Goal: Transaction & Acquisition: Purchase product/service

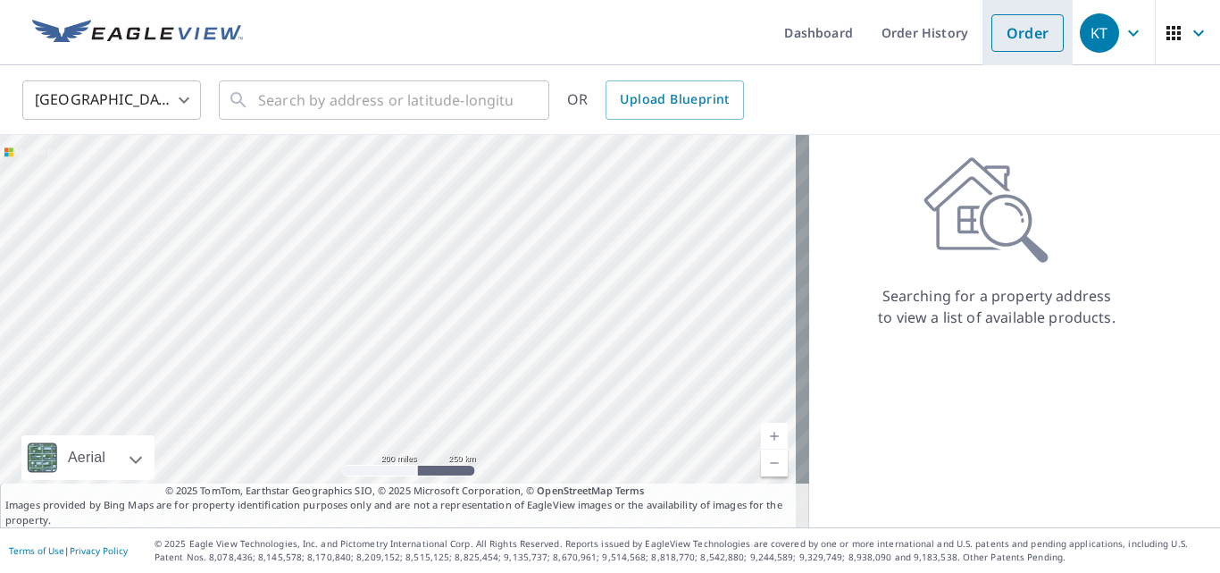
click at [997, 21] on link "Order" at bounding box center [1028, 33] width 72 height 38
click at [422, 108] on input "text" at bounding box center [385, 100] width 255 height 50
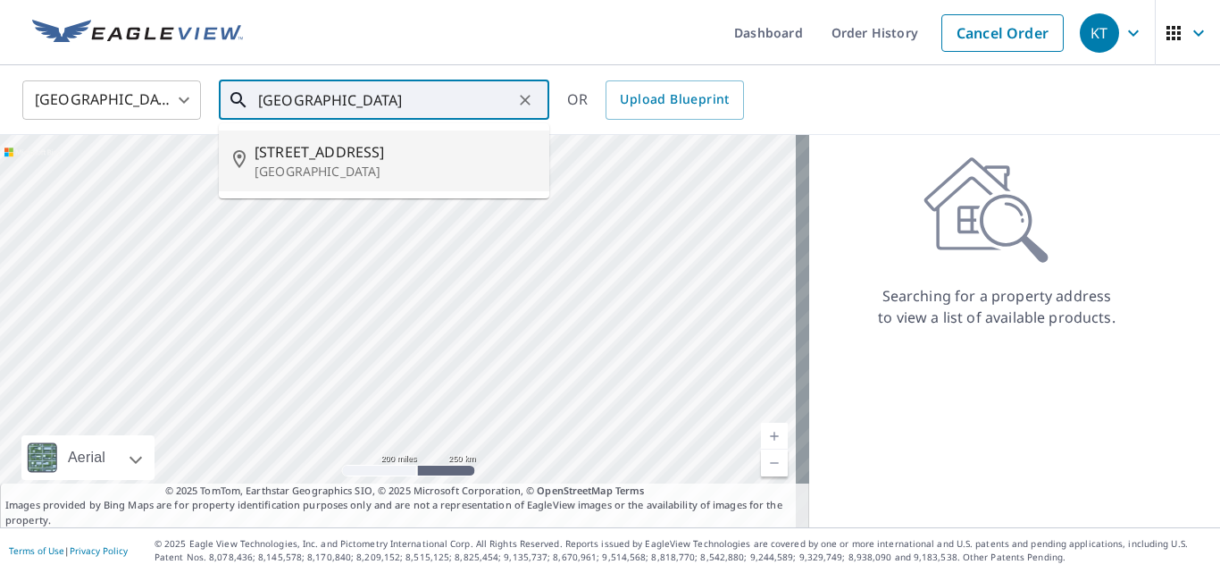
click at [321, 155] on span "[STREET_ADDRESS]" at bounding box center [395, 151] width 281 height 21
type input "[STREET_ADDRESS][PERSON_NAME]"
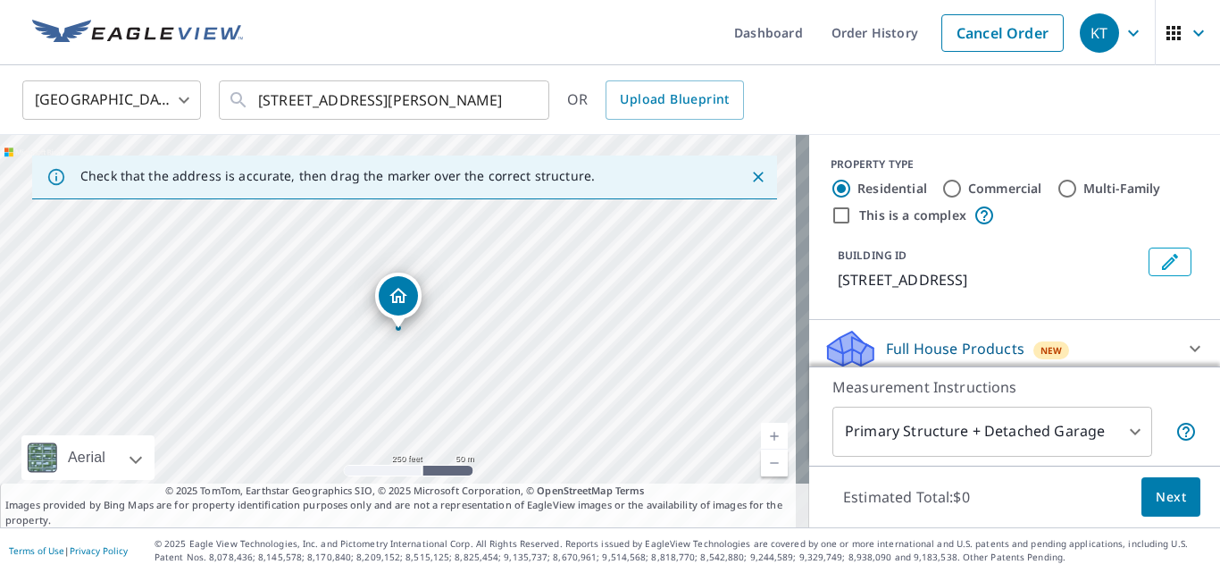
click at [831, 212] on input "This is a complex" at bounding box center [841, 215] width 21 height 21
checkbox input "true"
radio input "false"
radio input "true"
type input "4"
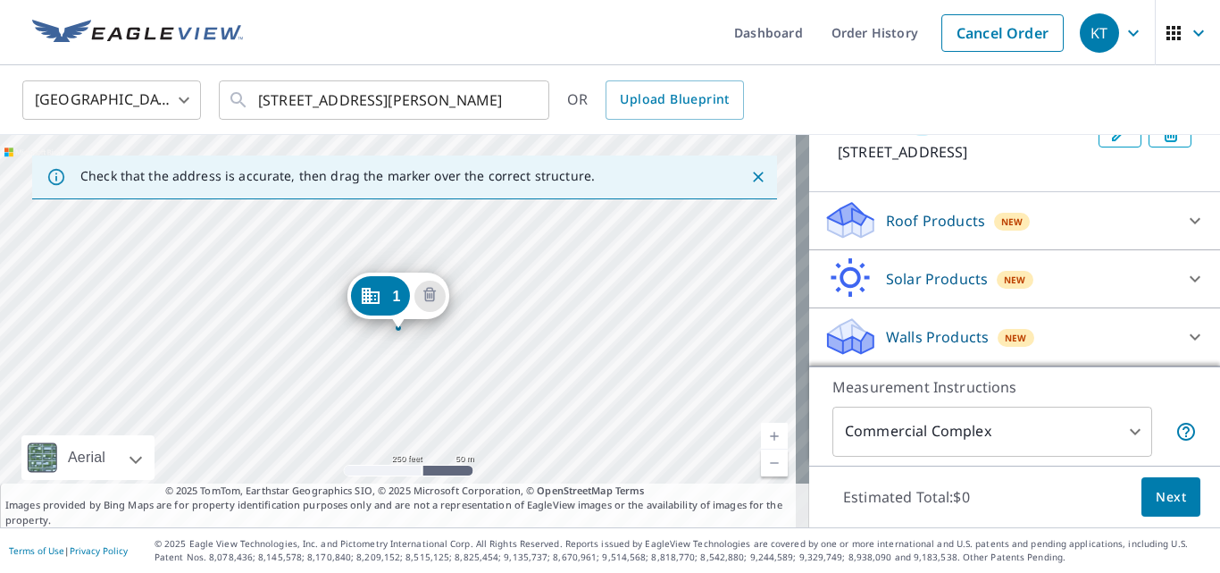
scroll to position [232, 0]
click at [975, 219] on div "Roof Products New" at bounding box center [999, 220] width 350 height 42
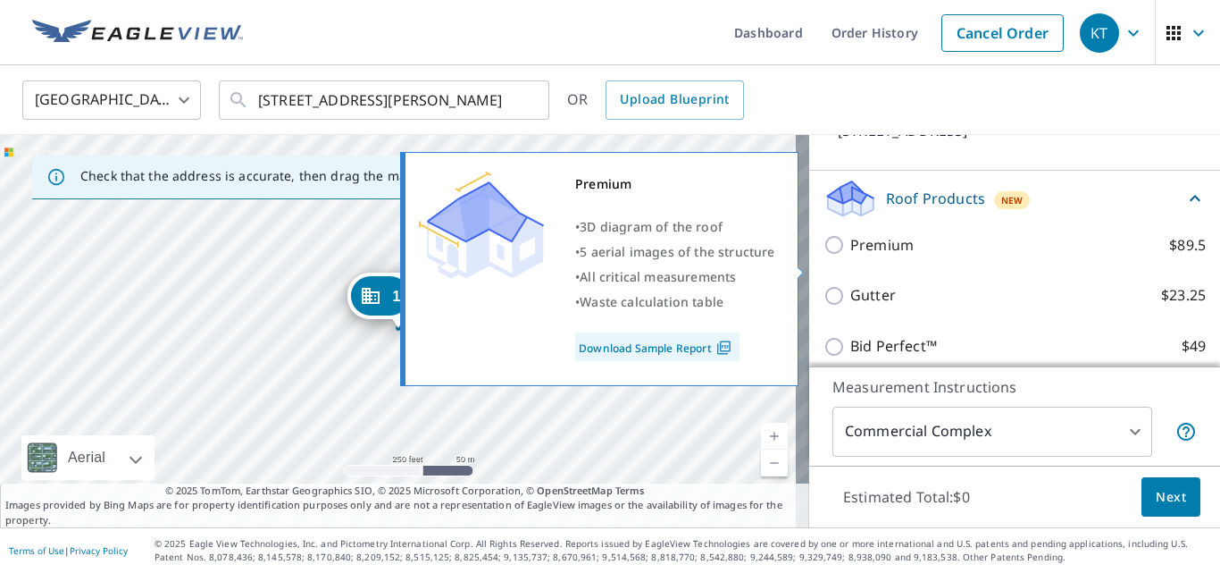
click at [824, 256] on input "Premium $89.5" at bounding box center [837, 244] width 27 height 21
checkbox input "true"
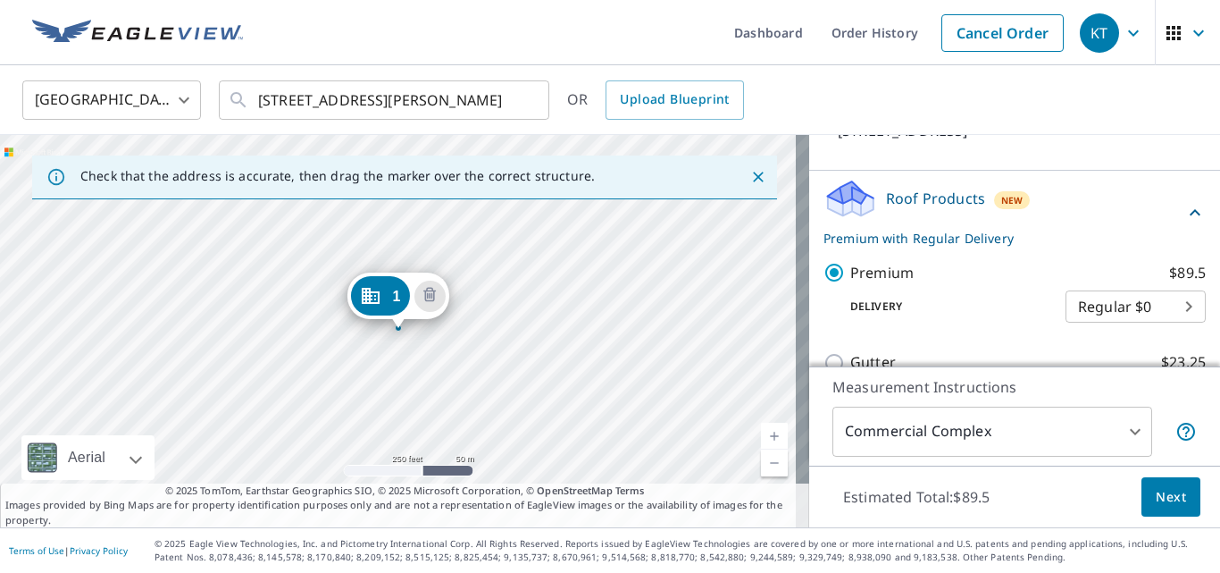
click at [1021, 214] on div "Roof Products New Premium with Regular Delivery" at bounding box center [1004, 213] width 361 height 70
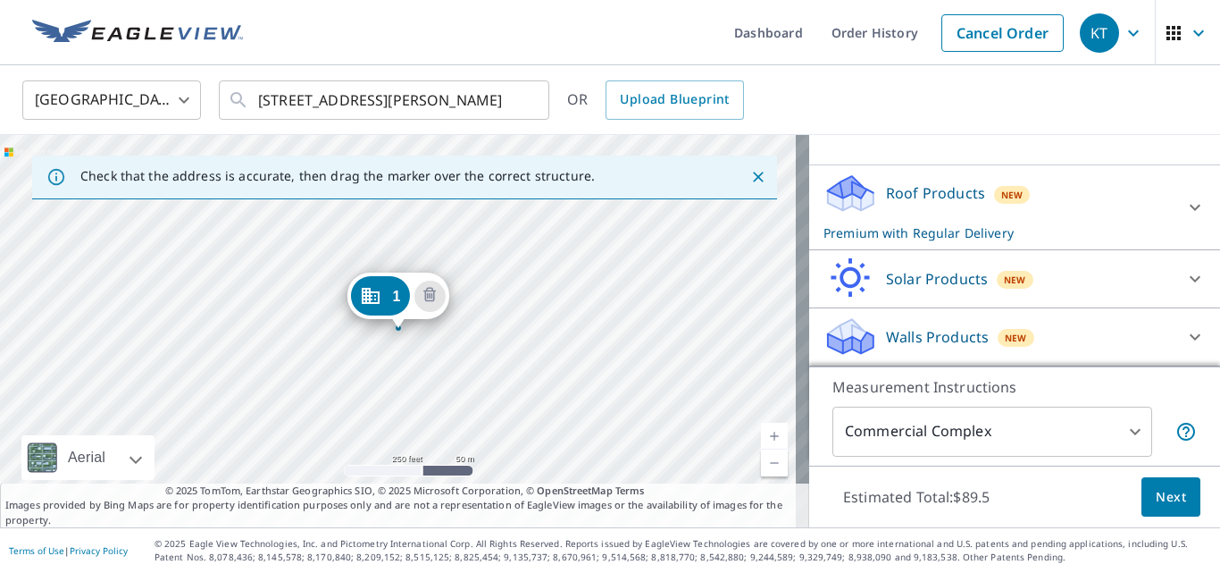
scroll to position [259, 0]
click at [925, 332] on p "Walls Products" at bounding box center [937, 336] width 103 height 21
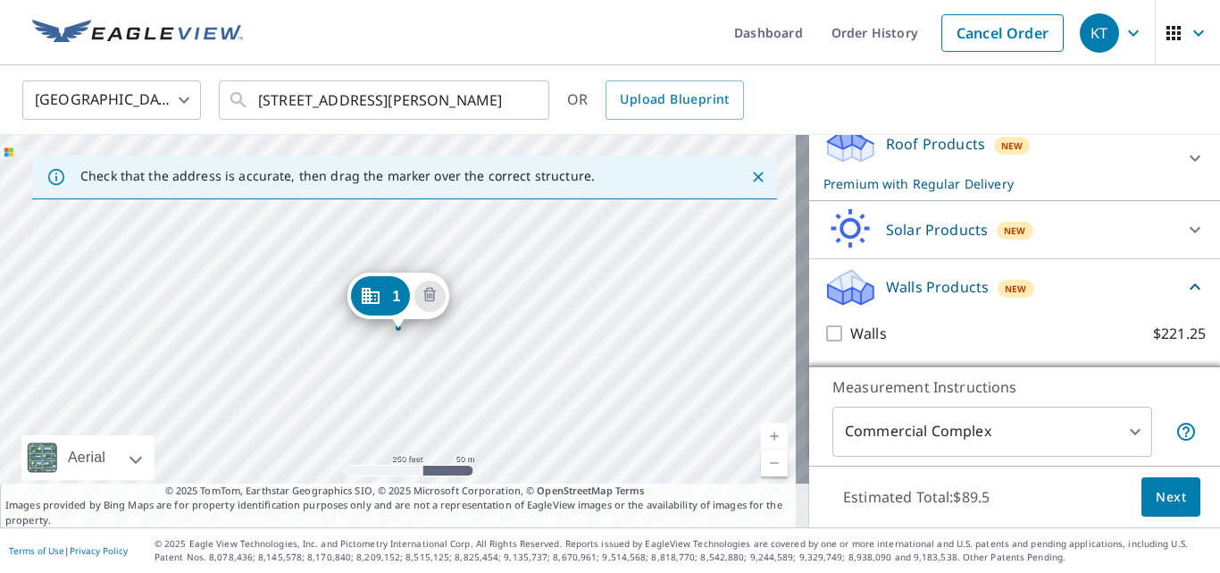
scroll to position [308, 0]
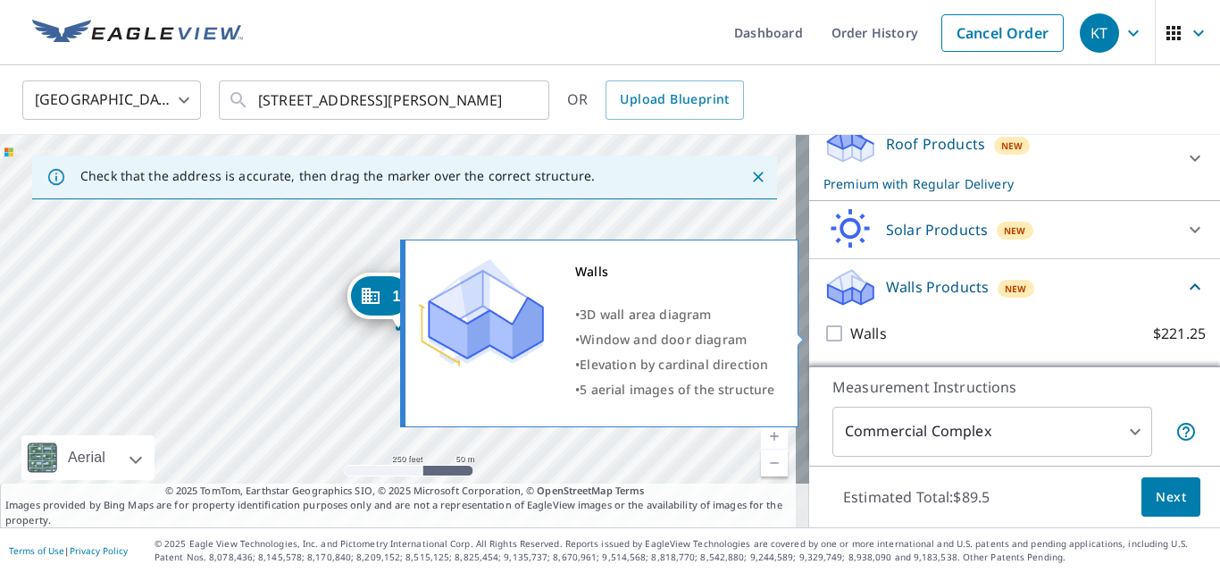
click at [824, 333] on input "Walls $221.25" at bounding box center [837, 333] width 27 height 21
checkbox input "true"
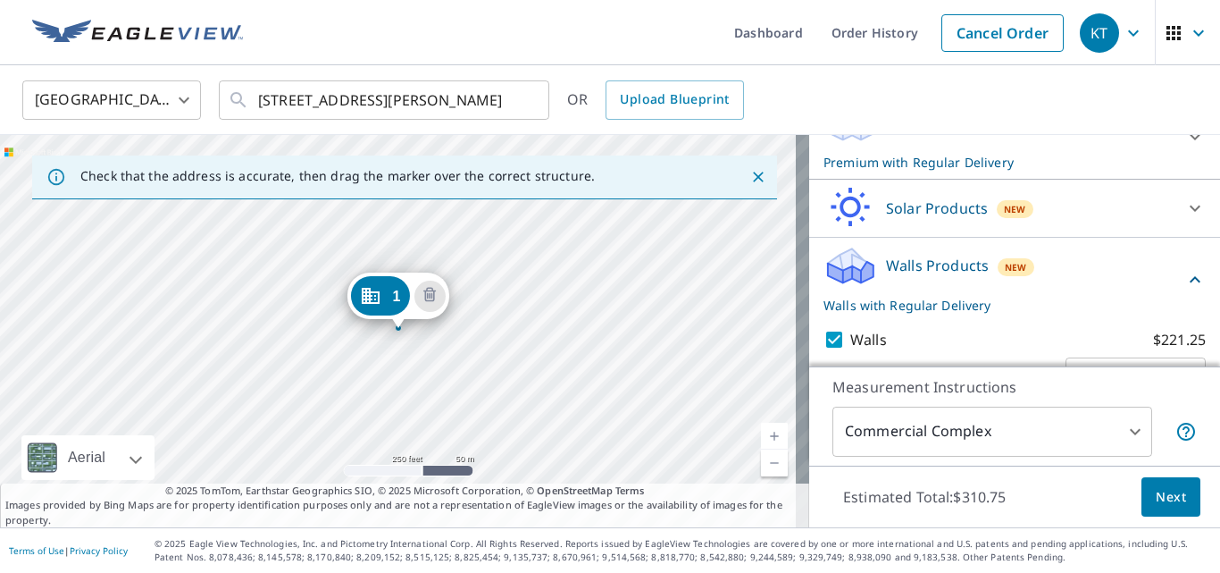
click at [1005, 274] on span "New" at bounding box center [1016, 267] width 22 height 14
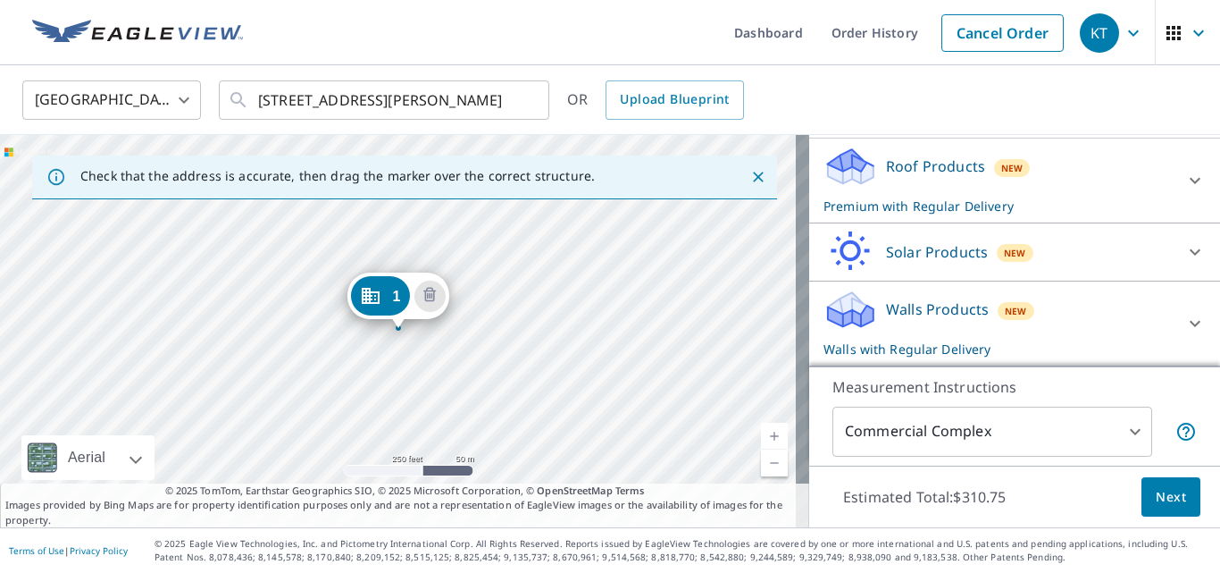
scroll to position [286, 0]
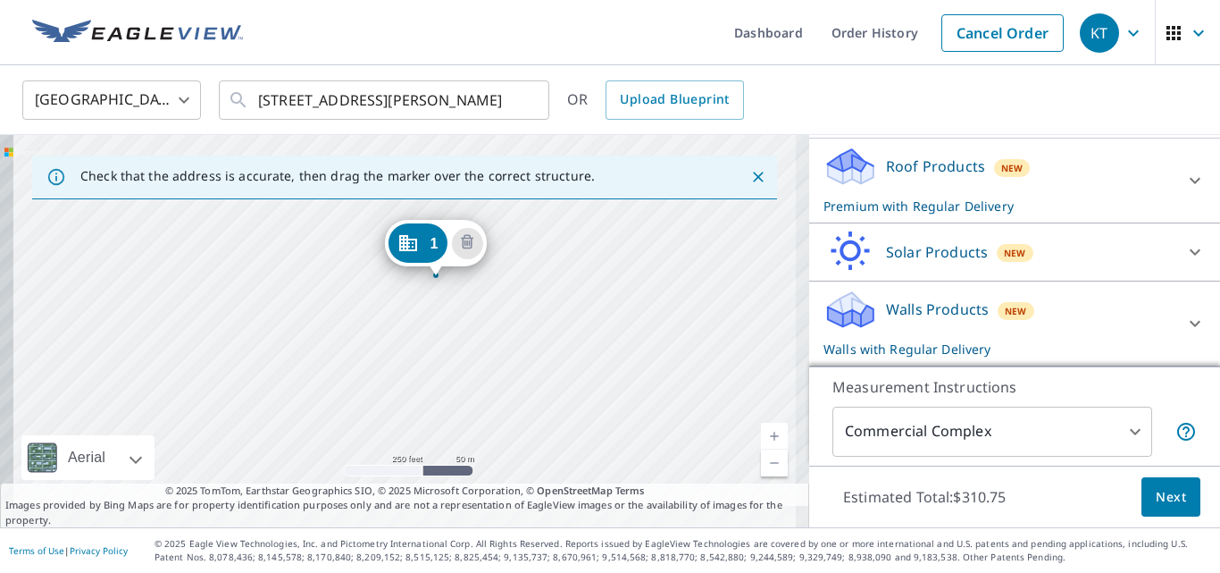
click at [575, 280] on div "1 [STREET_ADDRESS][PERSON_NAME]" at bounding box center [404, 331] width 809 height 392
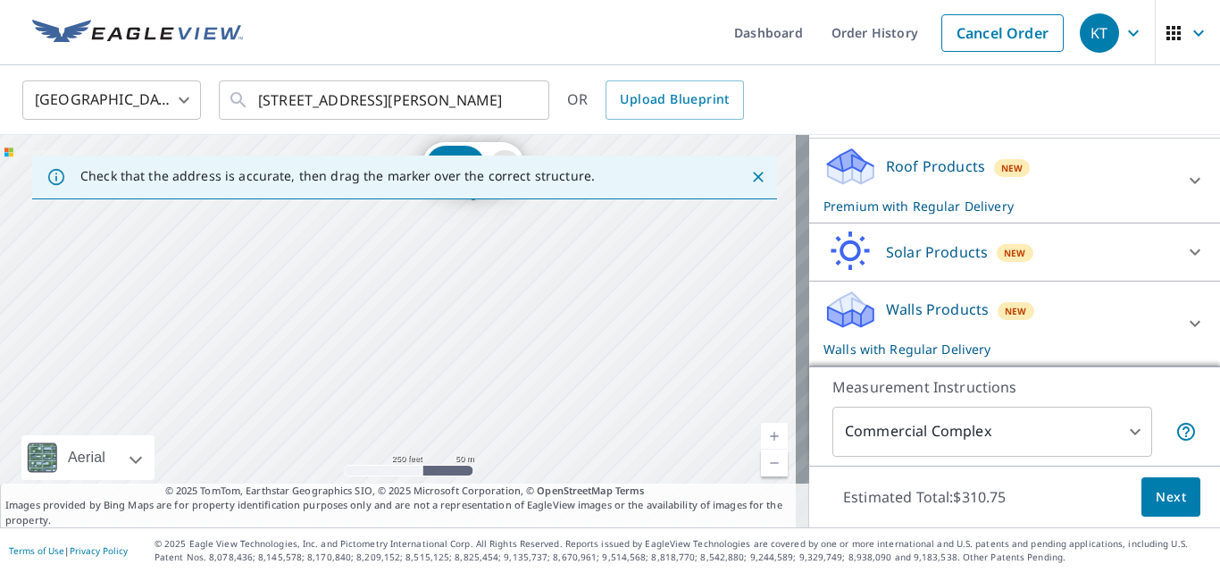
drag, startPoint x: 581, startPoint y: 364, endPoint x: 601, endPoint y: 331, distance: 38.9
click at [601, 331] on div "1 [STREET_ADDRESS][PERSON_NAME]" at bounding box center [404, 331] width 809 height 392
drag, startPoint x: 559, startPoint y: 366, endPoint x: 630, endPoint y: 415, distance: 86.0
click at [633, 415] on div "1 [STREET_ADDRESS][PERSON_NAME]" at bounding box center [404, 331] width 809 height 392
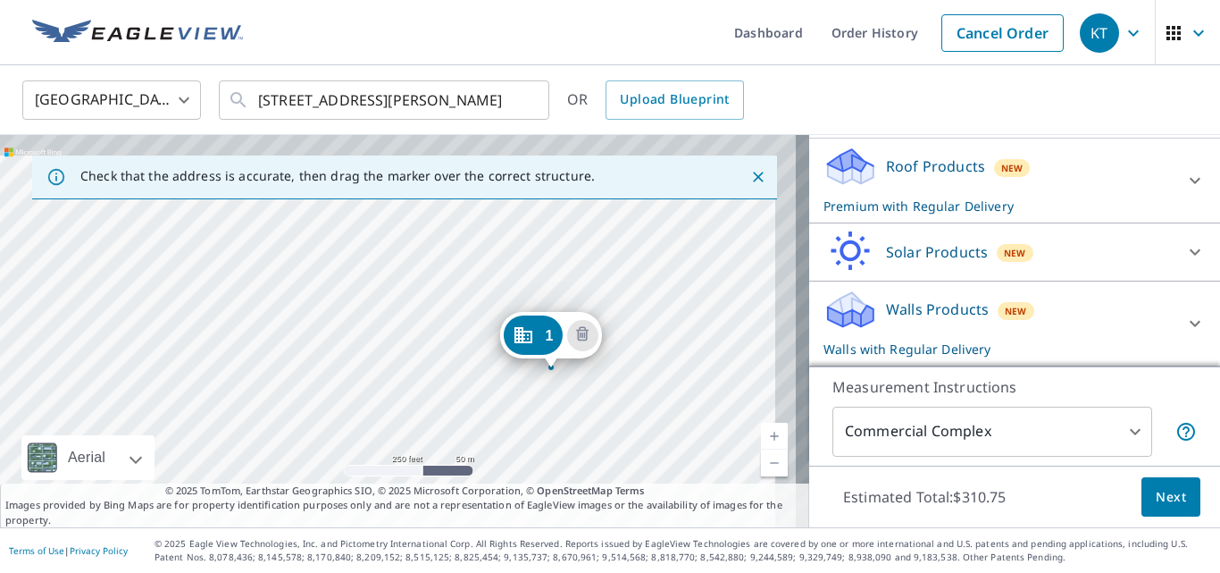
drag, startPoint x: 489, startPoint y: 381, endPoint x: 415, endPoint y: 478, distance: 121.9
click at [416, 478] on div "1 [STREET_ADDRESS][PERSON_NAME]" at bounding box center [404, 331] width 809 height 392
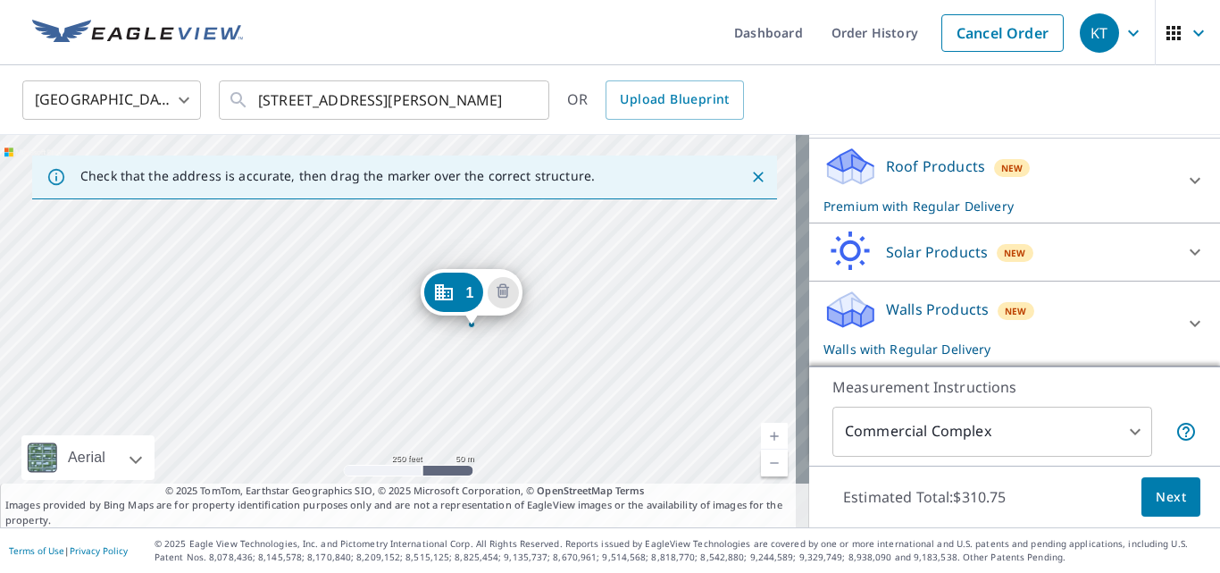
drag, startPoint x: 583, startPoint y: 275, endPoint x: 569, endPoint y: 253, distance: 26.0
click at [569, 254] on div "1 [STREET_ADDRESS][PERSON_NAME]" at bounding box center [404, 331] width 809 height 392
click at [761, 437] on link "Current Level 17, Zoom In" at bounding box center [774, 436] width 27 height 27
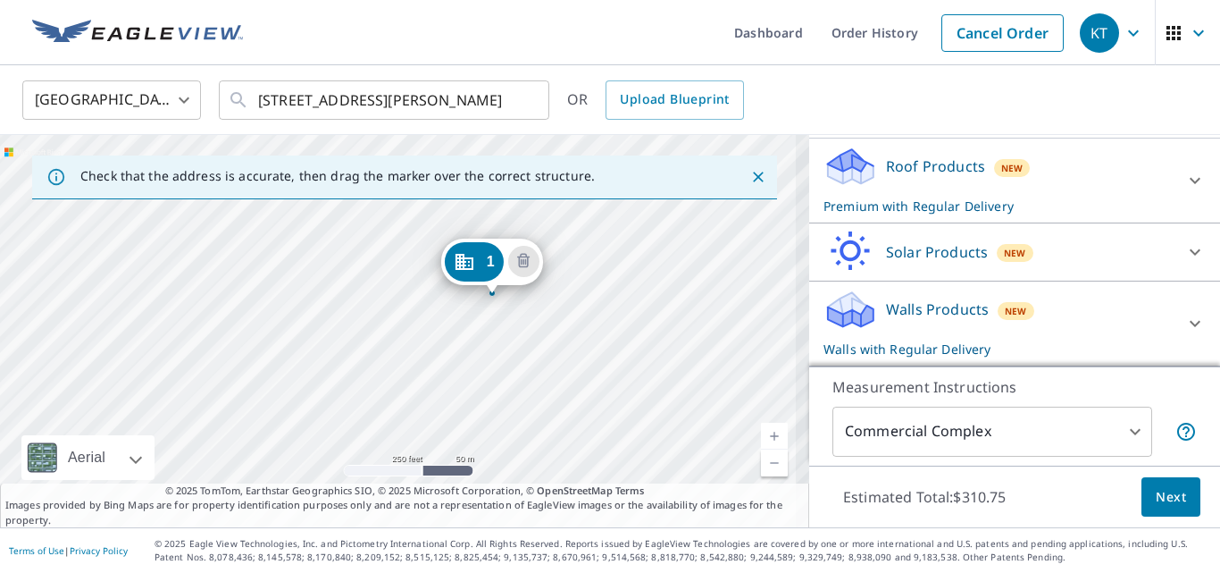
click at [761, 437] on link "Current Level 17.533010421086434, Zoom In" at bounding box center [774, 436] width 27 height 27
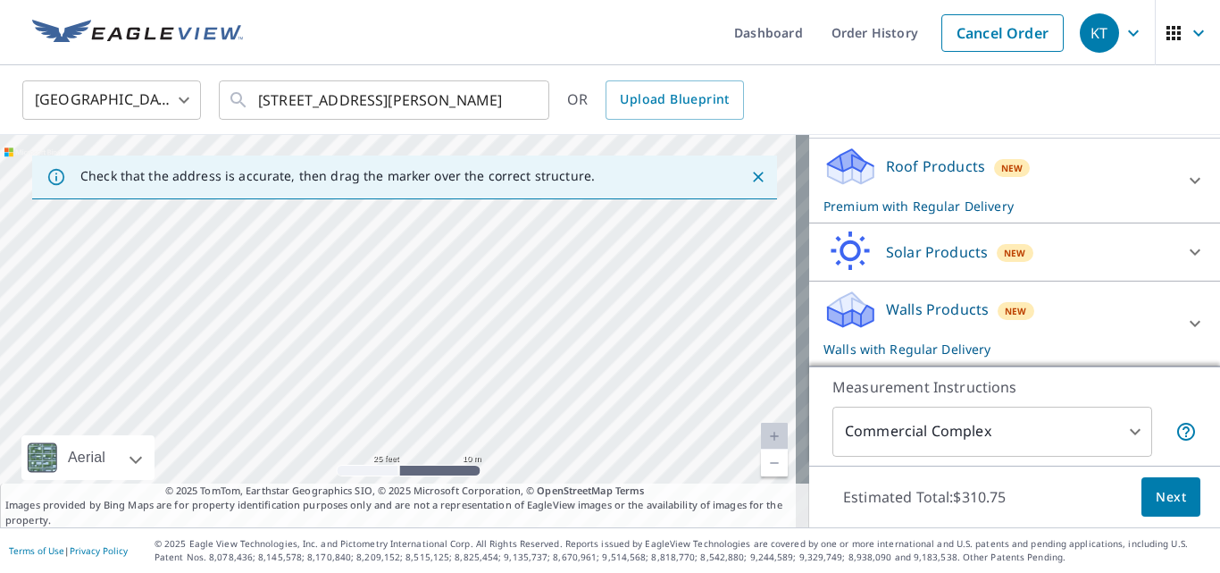
drag, startPoint x: 642, startPoint y: 323, endPoint x: 438, endPoint y: 452, distance: 241.7
click at [438, 453] on div "1 [STREET_ADDRESS][PERSON_NAME]" at bounding box center [404, 331] width 809 height 392
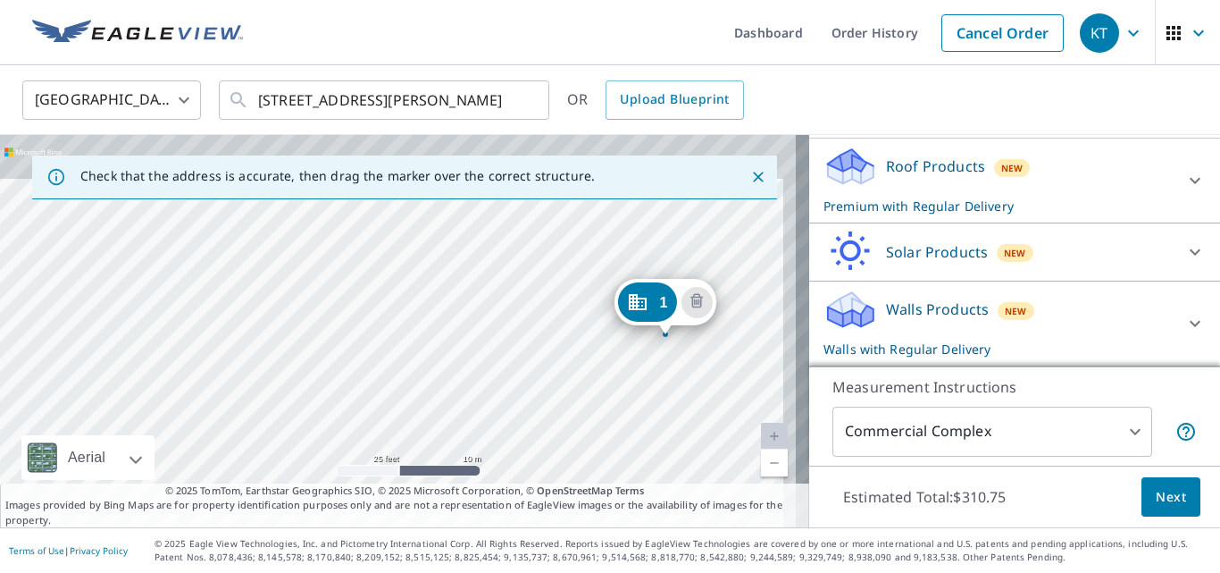
drag, startPoint x: 453, startPoint y: 343, endPoint x: 422, endPoint y: 450, distance: 111.7
click at [423, 450] on div "1 [STREET_ADDRESS][PERSON_NAME]" at bounding box center [404, 331] width 809 height 392
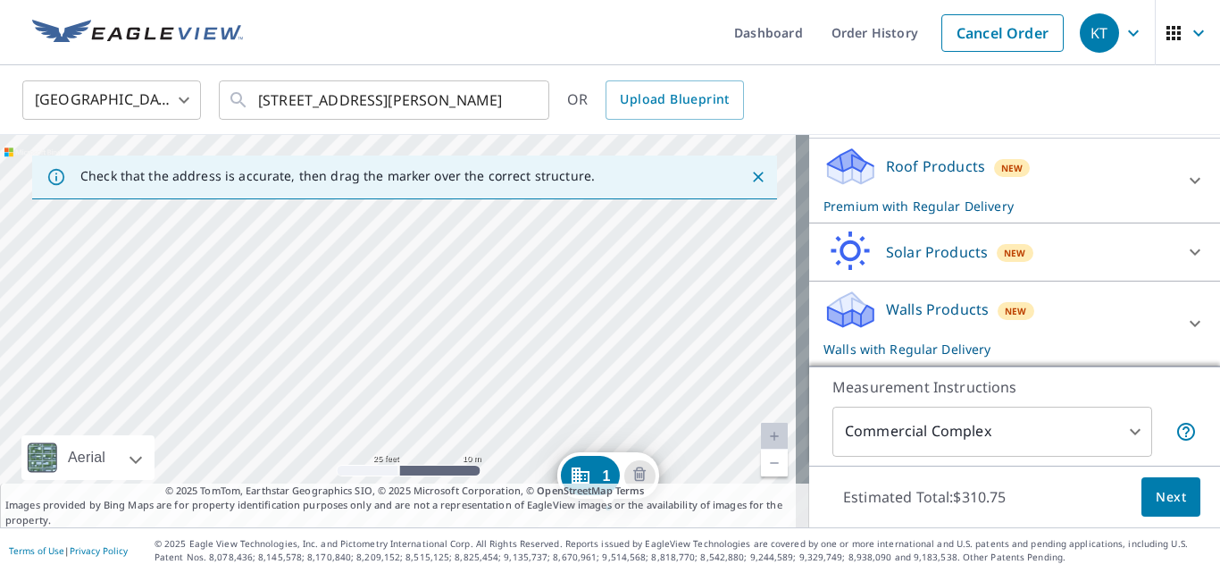
click at [405, 356] on div "1 [STREET_ADDRESS][PERSON_NAME]" at bounding box center [404, 331] width 809 height 392
click at [764, 463] on link "Current Level 20, Zoom Out" at bounding box center [774, 462] width 27 height 27
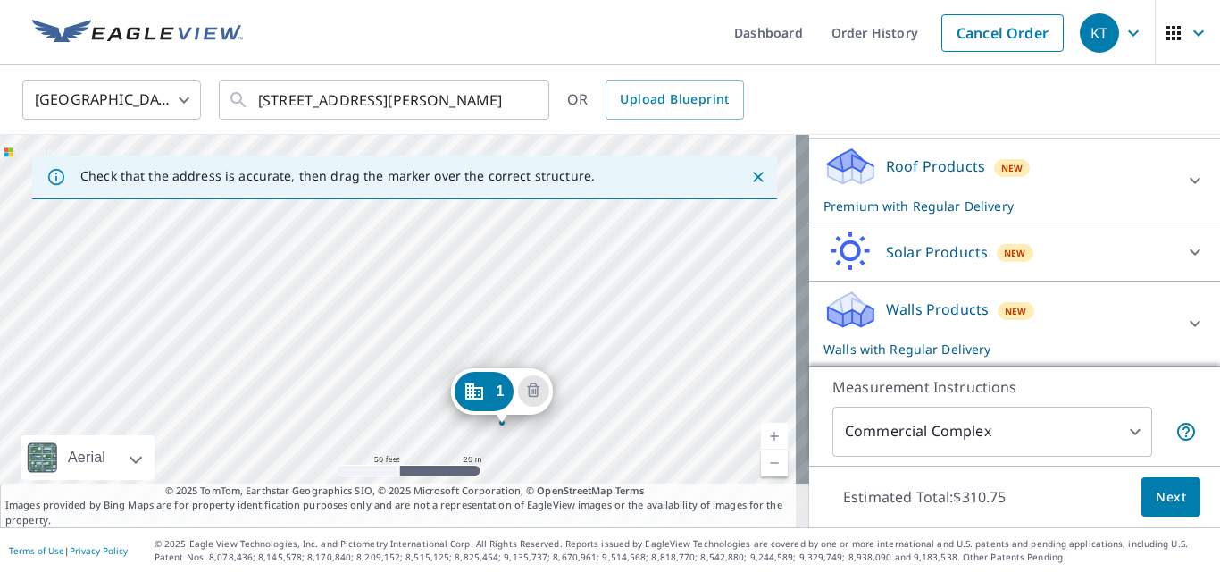
click at [380, 259] on div "1 [STREET_ADDRESS][PERSON_NAME]" at bounding box center [404, 331] width 809 height 392
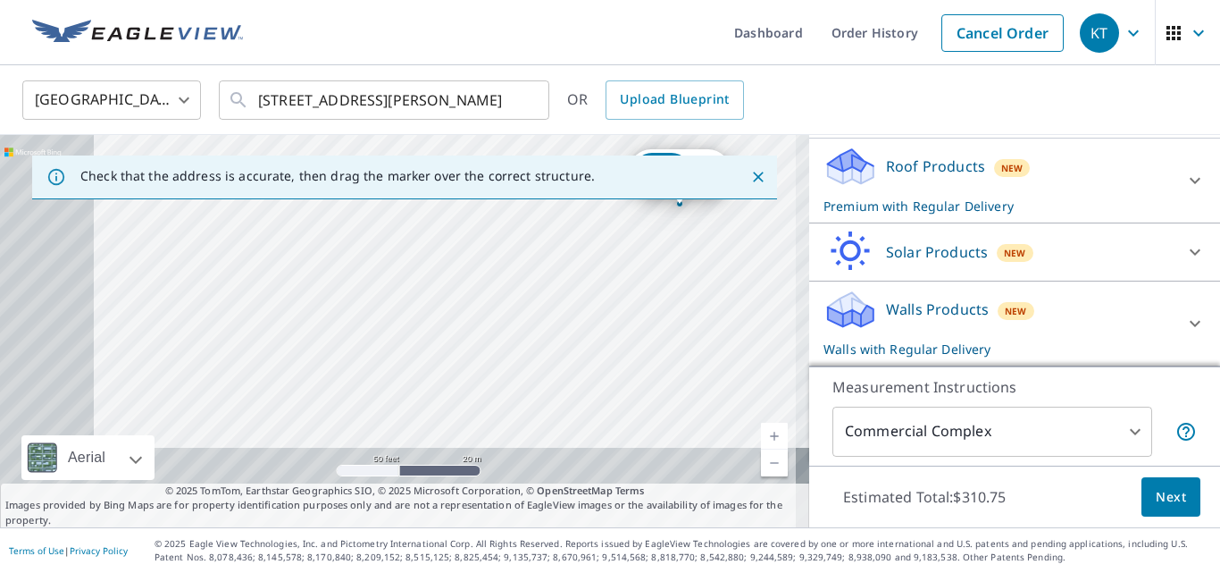
drag, startPoint x: 381, startPoint y: 341, endPoint x: 469, endPoint y: 279, distance: 108.3
click at [467, 280] on div "1 [STREET_ADDRESS][PERSON_NAME]" at bounding box center [404, 331] width 809 height 392
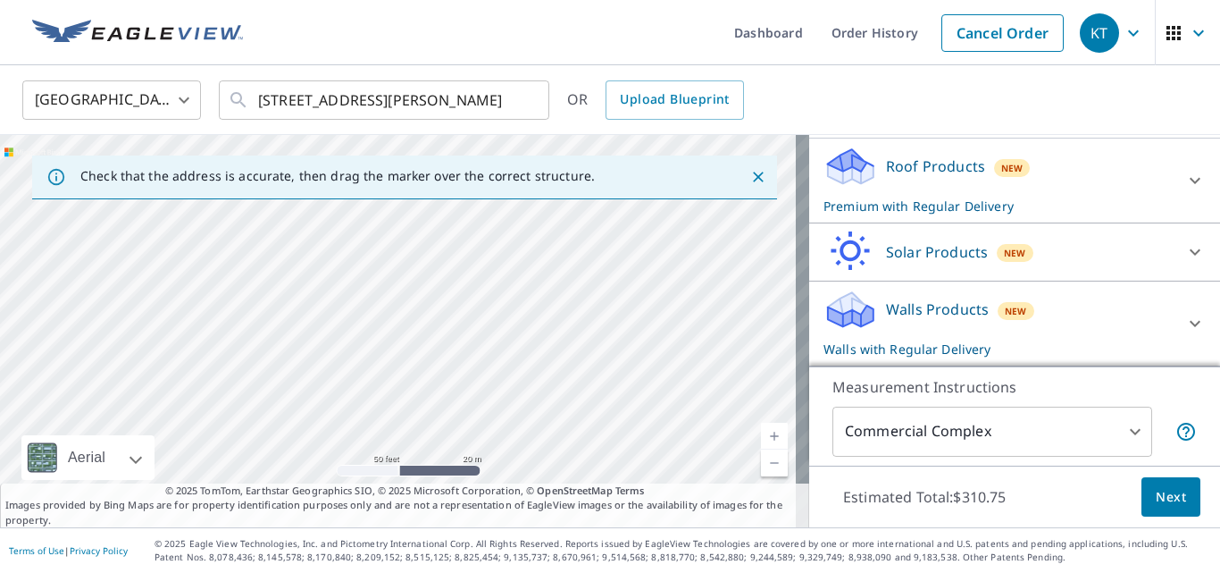
drag, startPoint x: 490, startPoint y: 381, endPoint x: 528, endPoint y: 323, distance: 69.6
click at [528, 323] on div "1 [STREET_ADDRESS][PERSON_NAME]" at bounding box center [404, 331] width 809 height 392
drag, startPoint x: 343, startPoint y: 291, endPoint x: 244, endPoint y: 273, distance: 100.8
click at [244, 274] on div "1 [STREET_ADDRESS][PERSON_NAME]" at bounding box center [404, 331] width 809 height 392
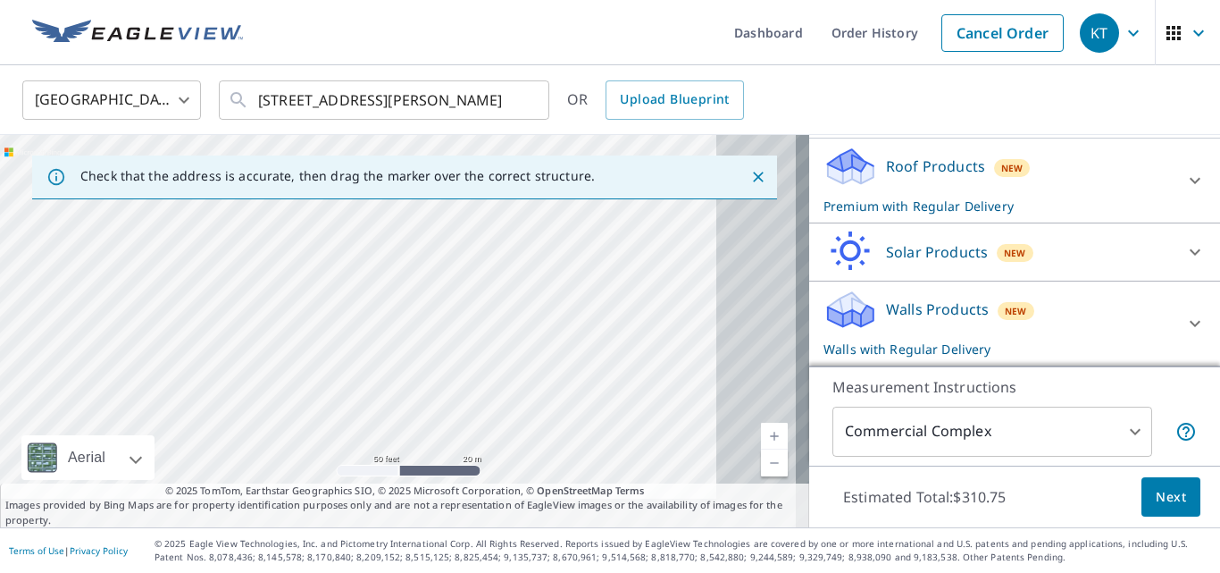
drag, startPoint x: 377, startPoint y: 324, endPoint x: 324, endPoint y: 288, distance: 64.2
click at [295, 288] on div "1 [STREET_ADDRESS][PERSON_NAME]" at bounding box center [404, 331] width 809 height 392
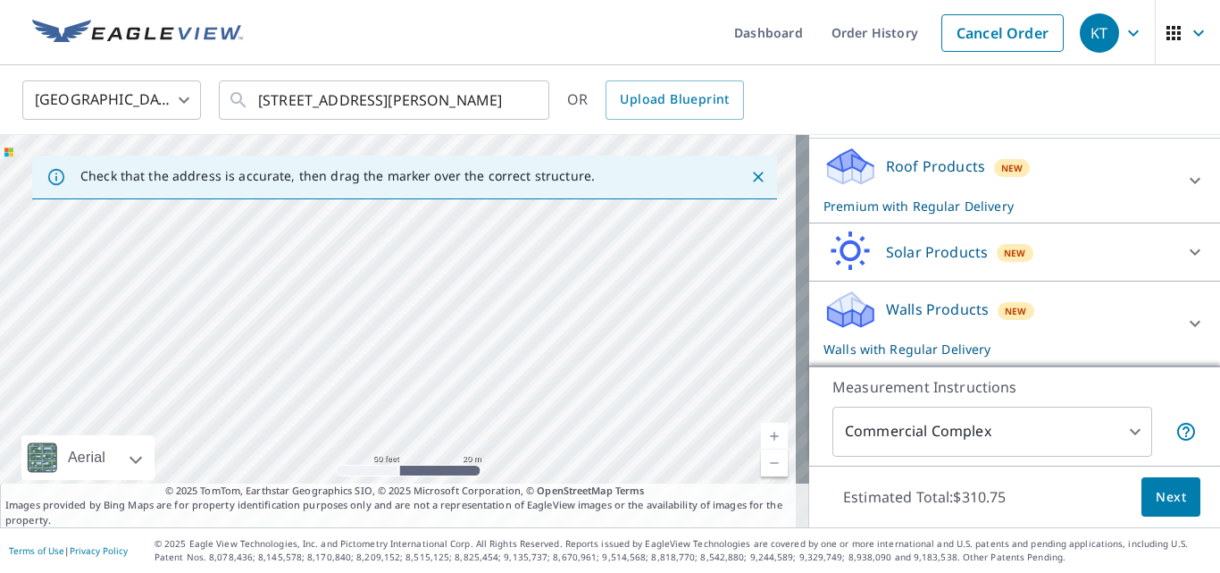
click at [761, 464] on link "Current Level 19, Zoom Out" at bounding box center [774, 462] width 27 height 27
click at [761, 464] on link "Current Level 18, Zoom Out" at bounding box center [774, 462] width 27 height 27
drag, startPoint x: 567, startPoint y: 393, endPoint x: 617, endPoint y: 280, distance: 124.0
click at [617, 279] on div "1 [STREET_ADDRESS][PERSON_NAME]" at bounding box center [404, 331] width 809 height 392
drag, startPoint x: 585, startPoint y: 356, endPoint x: 678, endPoint y: 172, distance: 207.0
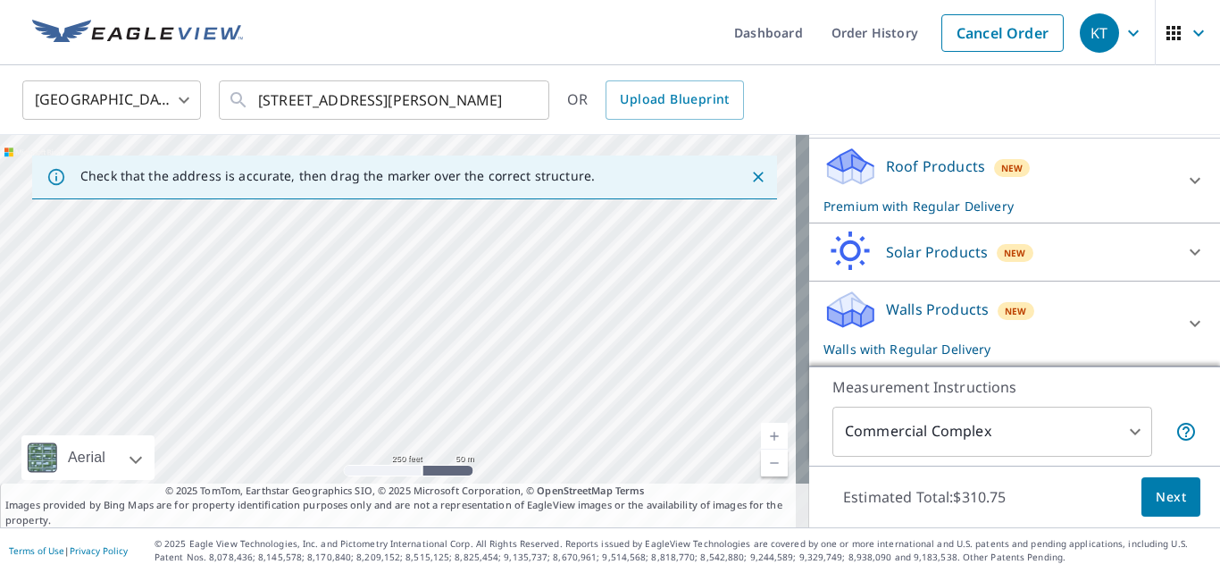
click at [678, 172] on div "Check that the address is accurate, then drag the marker over the correct struc…" at bounding box center [404, 331] width 809 height 392
drag, startPoint x: 591, startPoint y: 327, endPoint x: 541, endPoint y: 268, distance: 77.3
click at [542, 268] on div "1 [STREET_ADDRESS][PERSON_NAME]" at bounding box center [404, 331] width 809 height 392
drag, startPoint x: 566, startPoint y: 335, endPoint x: 522, endPoint y: 437, distance: 111.2
click at [522, 437] on div "1 [STREET_ADDRESS][PERSON_NAME]" at bounding box center [404, 331] width 809 height 392
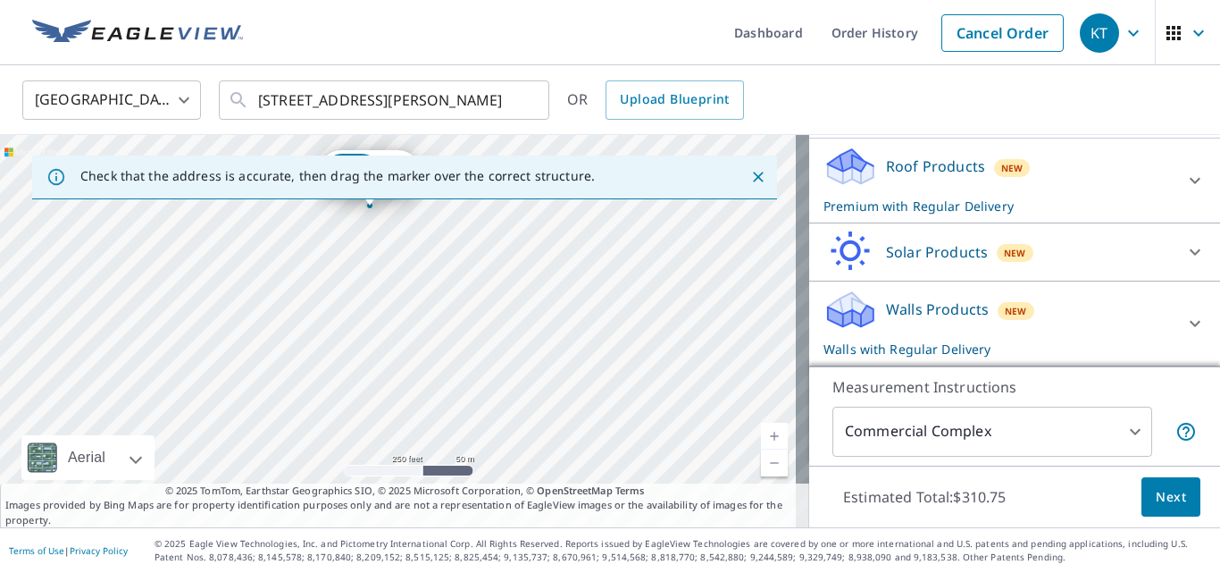
drag, startPoint x: 543, startPoint y: 389, endPoint x: 574, endPoint y: 421, distance: 44.9
click at [566, 419] on div "1 [STREET_ADDRESS][PERSON_NAME]" at bounding box center [404, 331] width 809 height 392
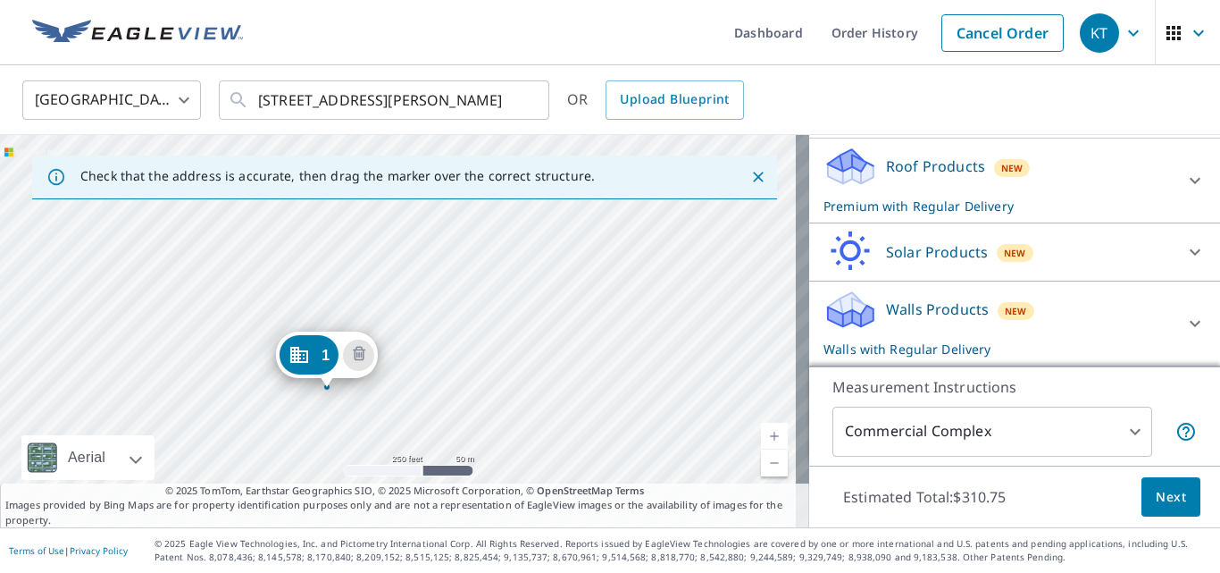
click at [547, 436] on div "1 [STREET_ADDRESS][PERSON_NAME]" at bounding box center [404, 331] width 809 height 392
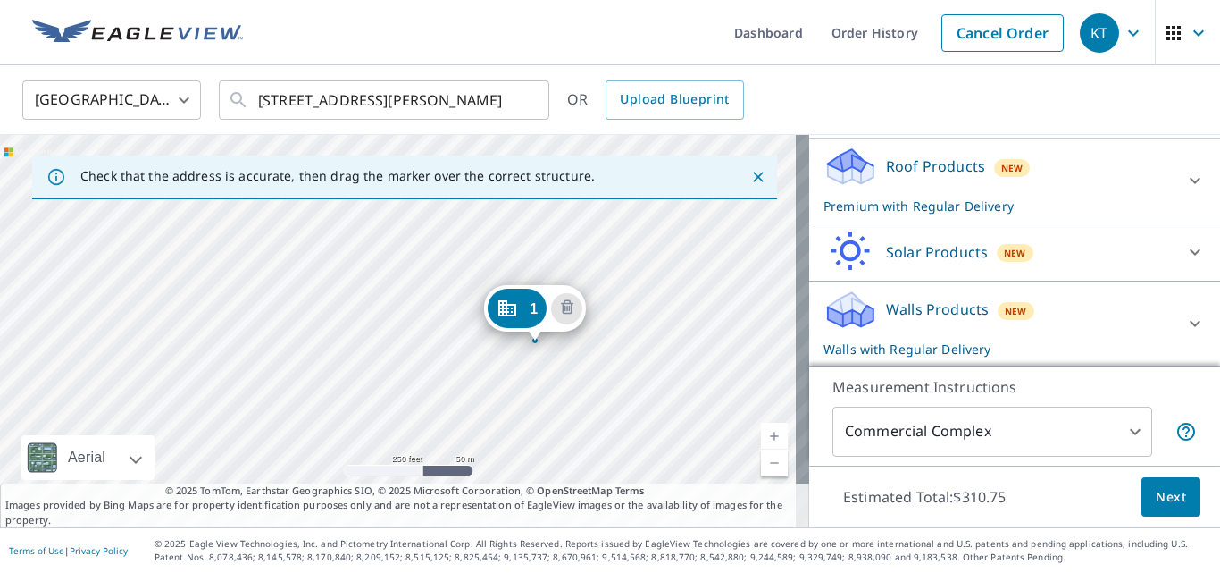
drag, startPoint x: 423, startPoint y: 389, endPoint x: 632, endPoint y: 343, distance: 213.1
click at [632, 343] on div "1 [STREET_ADDRESS][PERSON_NAME]" at bounding box center [404, 331] width 809 height 392
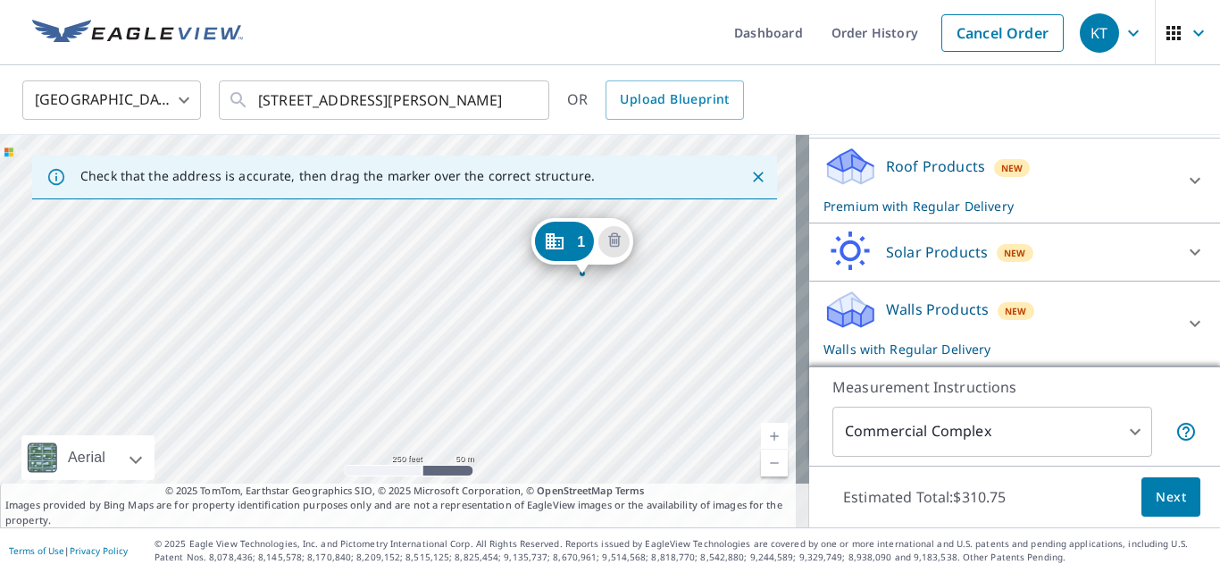
drag, startPoint x: 483, startPoint y: 385, endPoint x: 533, endPoint y: 314, distance: 86.5
click at [533, 314] on div "1 [STREET_ADDRESS][PERSON_NAME]" at bounding box center [404, 331] width 809 height 392
drag, startPoint x: 492, startPoint y: 361, endPoint x: 532, endPoint y: 299, distance: 73.6
click at [534, 298] on div "1 [STREET_ADDRESS][PERSON_NAME]" at bounding box center [404, 331] width 809 height 392
drag, startPoint x: 482, startPoint y: 360, endPoint x: 509, endPoint y: 306, distance: 61.1
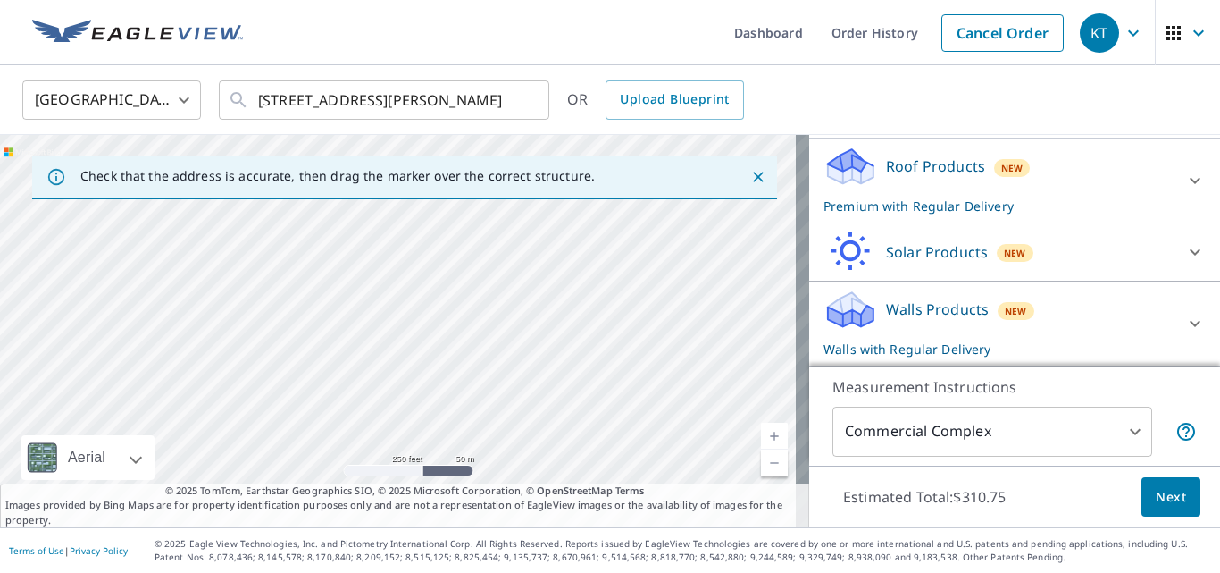
click at [511, 302] on div "1 [STREET_ADDRESS][PERSON_NAME]" at bounding box center [404, 331] width 809 height 392
drag, startPoint x: 545, startPoint y: 372, endPoint x: 539, endPoint y: 412, distance: 40.7
click at [543, 408] on div "1 [STREET_ADDRESS][PERSON_NAME]" at bounding box center [404, 331] width 809 height 392
drag, startPoint x: 493, startPoint y: 315, endPoint x: 420, endPoint y: 365, distance: 88.2
click at [448, 394] on div "1 [STREET_ADDRESS][PERSON_NAME]" at bounding box center [404, 331] width 809 height 392
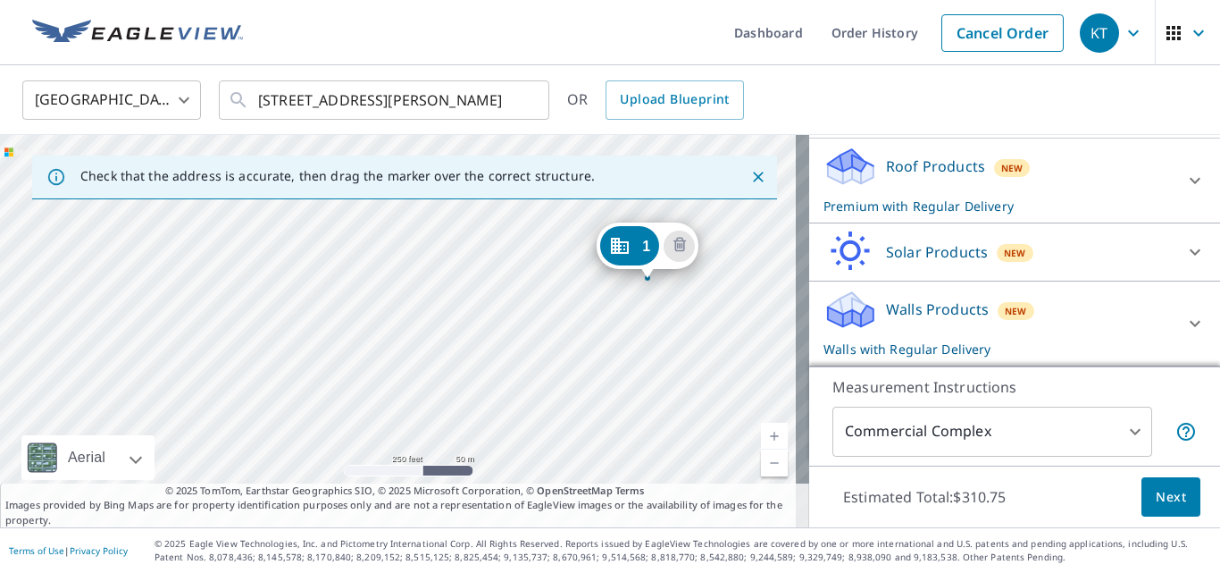
drag, startPoint x: 492, startPoint y: 339, endPoint x: 511, endPoint y: 343, distance: 19.3
click at [508, 343] on div "1 [STREET_ADDRESS][PERSON_NAME]" at bounding box center [404, 331] width 809 height 392
click at [761, 432] on link "Current Level 17, Zoom In" at bounding box center [774, 436] width 27 height 27
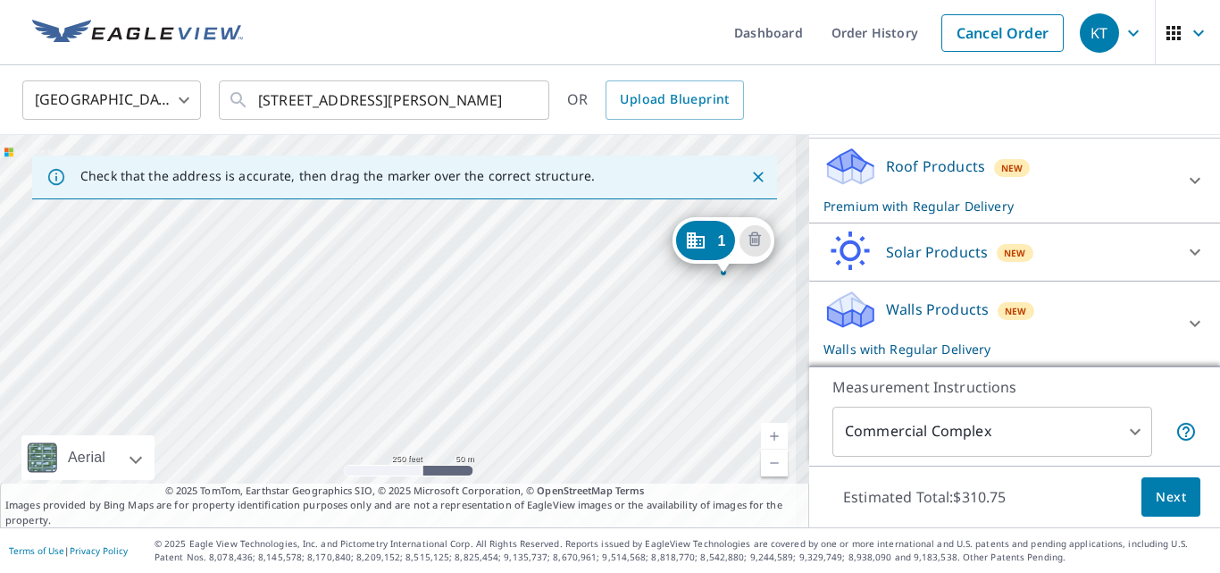
click at [761, 432] on link "Current Level 17, Zoom In" at bounding box center [774, 436] width 27 height 27
click at [761, 432] on link "Current Level 17.57537645189196, Zoom In" at bounding box center [774, 436] width 27 height 27
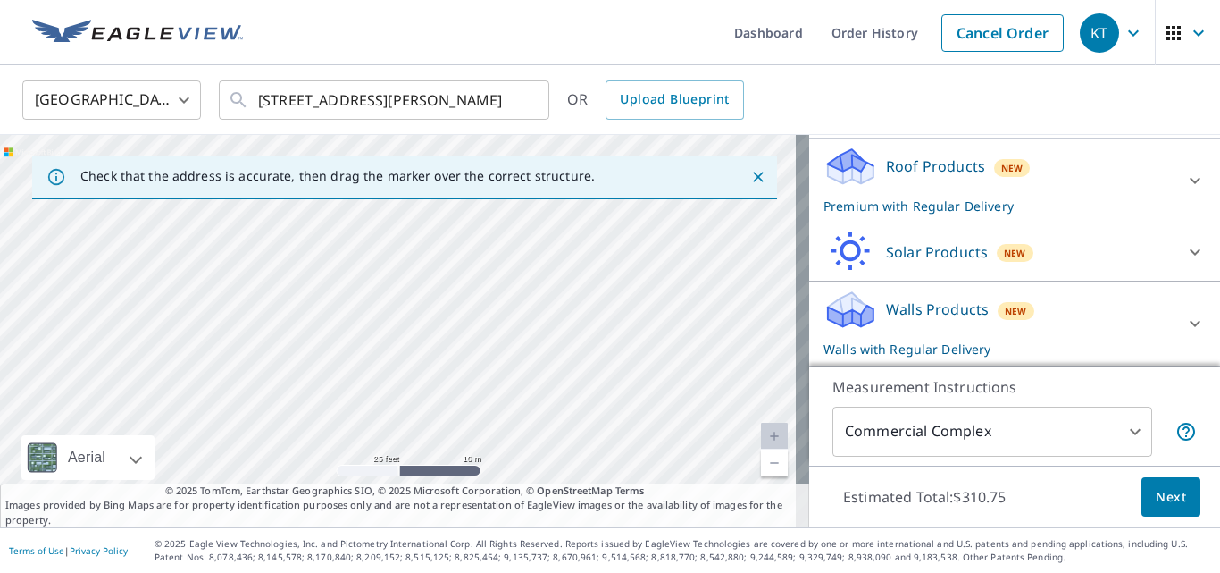
drag, startPoint x: 682, startPoint y: 320, endPoint x: 254, endPoint y: 304, distance: 428.2
click at [254, 304] on div "1 [STREET_ADDRESS][PERSON_NAME]" at bounding box center [404, 331] width 809 height 392
drag, startPoint x: 515, startPoint y: 348, endPoint x: 361, endPoint y: 367, distance: 155.8
click at [361, 367] on div "1 [STREET_ADDRESS][PERSON_NAME]" at bounding box center [404, 331] width 809 height 392
drag, startPoint x: 581, startPoint y: 338, endPoint x: 480, endPoint y: 442, distance: 145.3
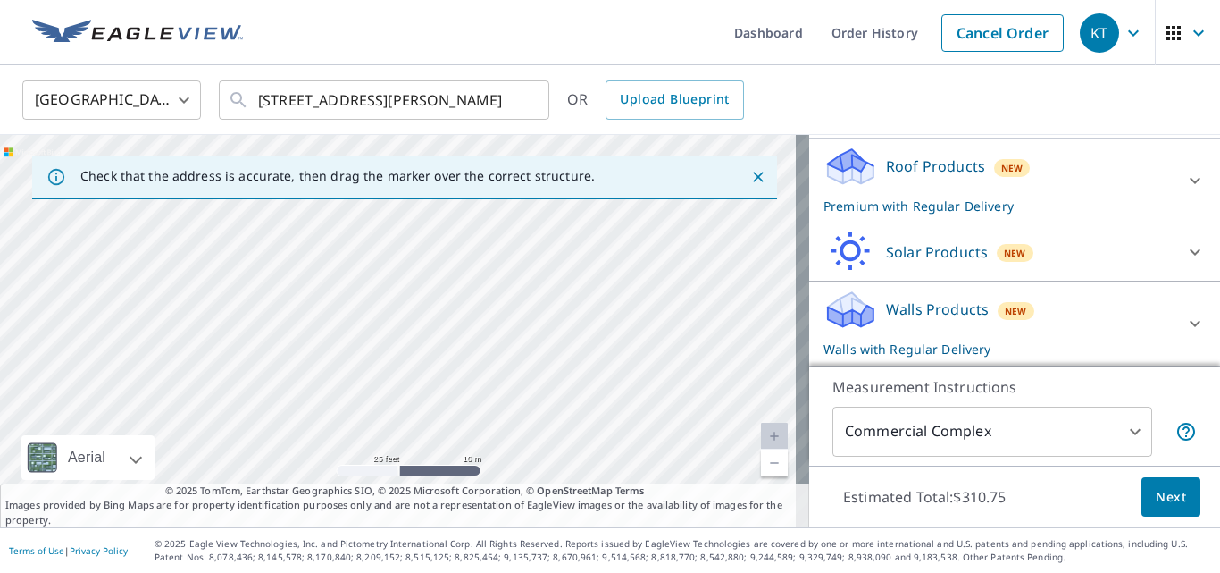
click at [480, 442] on div "1 [STREET_ADDRESS][PERSON_NAME]" at bounding box center [404, 331] width 809 height 392
drag, startPoint x: 566, startPoint y: 331, endPoint x: 569, endPoint y: 415, distance: 83.2
click at [570, 421] on div "1 [STREET_ADDRESS][PERSON_NAME]" at bounding box center [404, 331] width 809 height 392
click at [763, 466] on link "Current Level 20, Zoom Out" at bounding box center [774, 462] width 27 height 27
drag, startPoint x: 538, startPoint y: 400, endPoint x: 551, endPoint y: 386, distance: 19.6
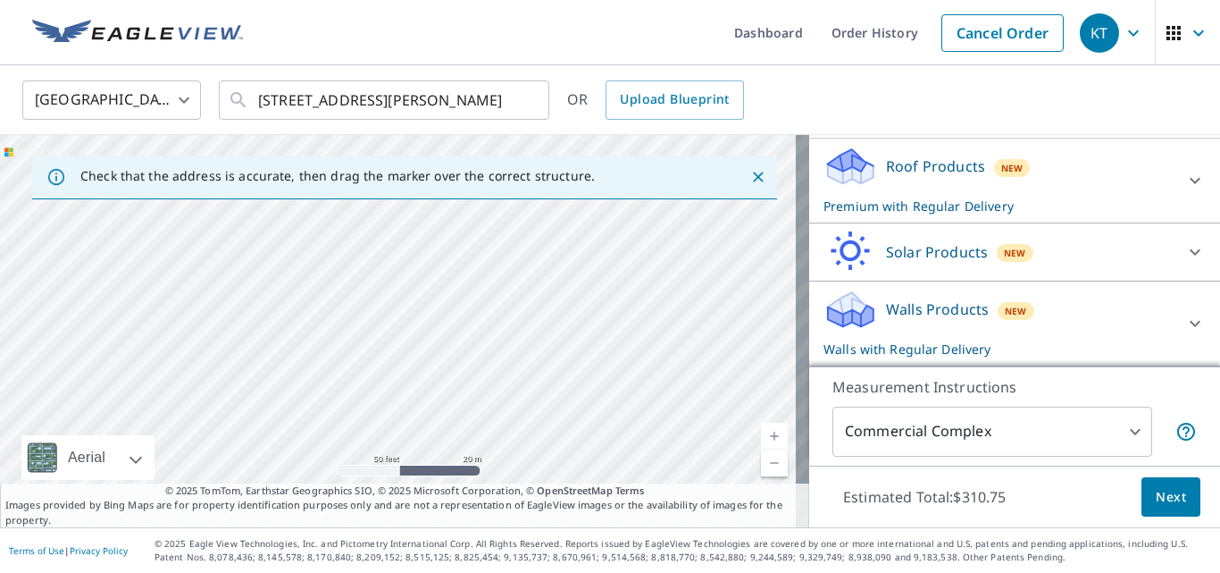
click at [551, 386] on div "1 [STREET_ADDRESS][PERSON_NAME]" at bounding box center [404, 331] width 809 height 392
drag, startPoint x: 543, startPoint y: 381, endPoint x: 551, endPoint y: 370, distance: 14.1
click at [552, 365] on div "1 [STREET_ADDRESS][PERSON_NAME]" at bounding box center [404, 331] width 809 height 392
click at [569, 375] on div "1 [STREET_ADDRESS][PERSON_NAME]" at bounding box center [404, 331] width 809 height 392
drag, startPoint x: 569, startPoint y: 365, endPoint x: 579, endPoint y: 359, distance: 11.2
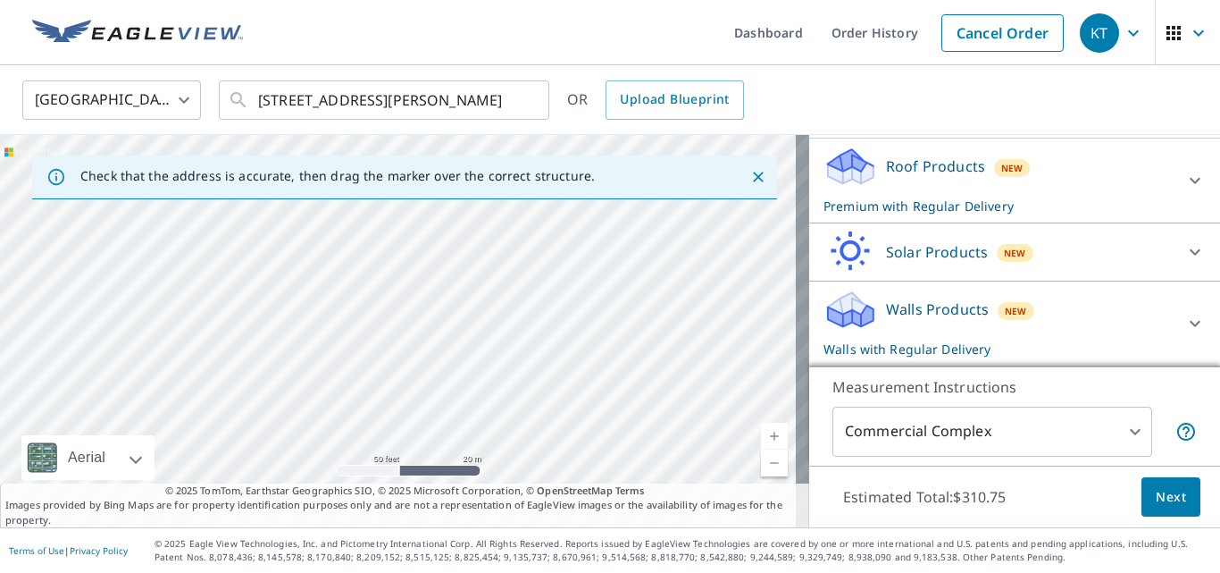
click at [579, 359] on div "1 [STREET_ADDRESS][PERSON_NAME]" at bounding box center [404, 331] width 809 height 392
drag, startPoint x: 508, startPoint y: 339, endPoint x: 531, endPoint y: 261, distance: 81.7
click at [532, 256] on div "1 [STREET_ADDRESS][PERSON_NAME]" at bounding box center [404, 331] width 809 height 392
drag, startPoint x: 448, startPoint y: 321, endPoint x: 589, endPoint y: 433, distance: 179.9
click at [598, 440] on div "1 [STREET_ADDRESS][PERSON_NAME]" at bounding box center [404, 331] width 809 height 392
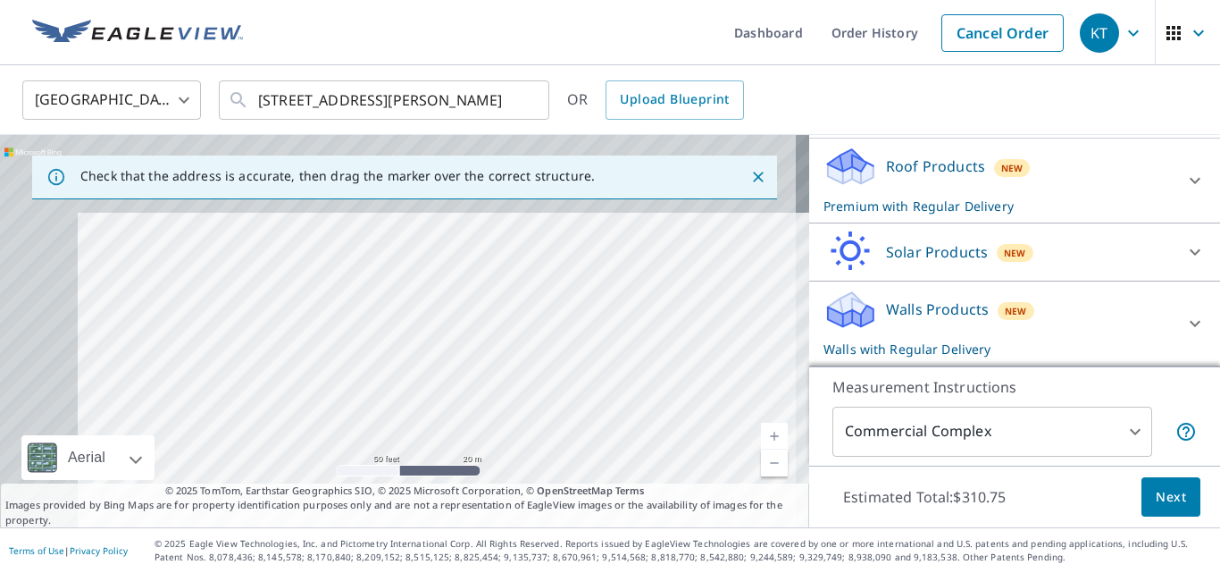
drag, startPoint x: 488, startPoint y: 453, endPoint x: 549, endPoint y: 511, distance: 84.7
click at [549, 517] on div "Check that the address is accurate, then drag the marker over the correct struc…" at bounding box center [404, 331] width 809 height 392
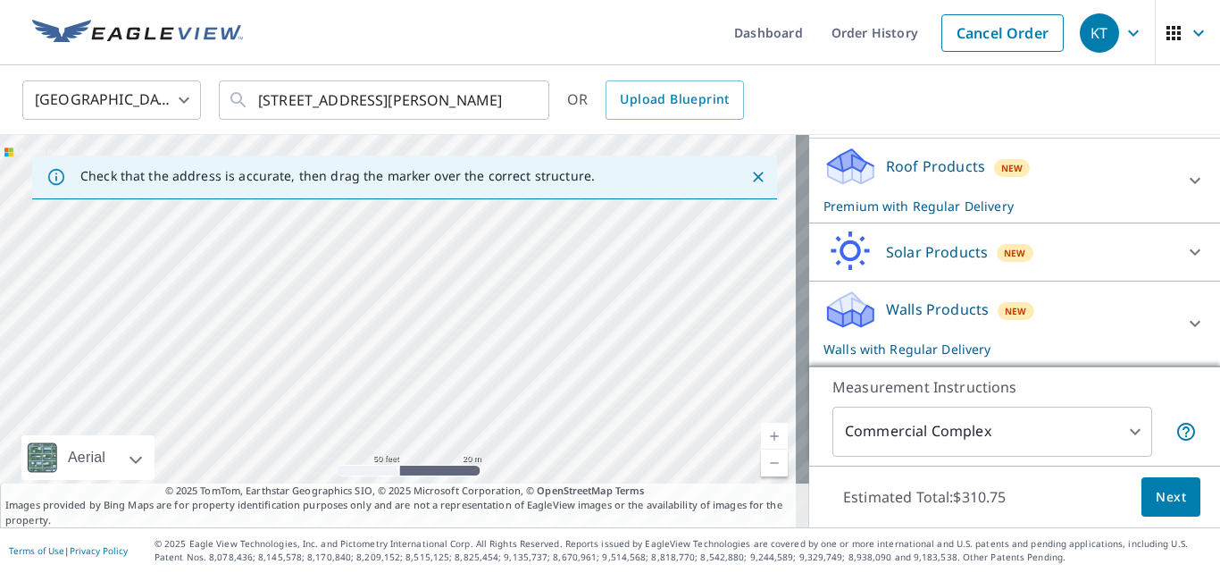
drag, startPoint x: 530, startPoint y: 383, endPoint x: 520, endPoint y: 401, distance: 20.4
click at [521, 399] on div "1 [STREET_ADDRESS][PERSON_NAME]" at bounding box center [404, 331] width 809 height 392
drag, startPoint x: 522, startPoint y: 386, endPoint x: 482, endPoint y: 360, distance: 47.8
click at [482, 360] on div "1 [STREET_ADDRESS][PERSON_NAME]" at bounding box center [404, 331] width 809 height 392
click at [474, 285] on div "1 [STREET_ADDRESS][PERSON_NAME]" at bounding box center [404, 331] width 809 height 392
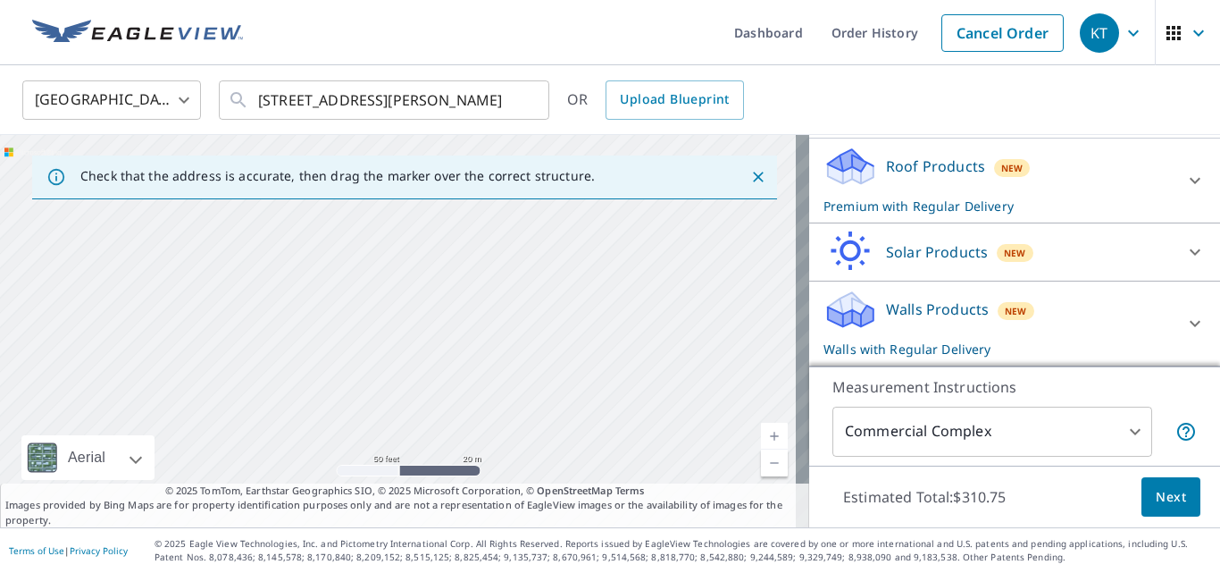
drag, startPoint x: 594, startPoint y: 298, endPoint x: 385, endPoint y: 290, distance: 209.2
click at [385, 287] on div "1 [STREET_ADDRESS][PERSON_NAME]" at bounding box center [404, 331] width 809 height 392
drag, startPoint x: 536, startPoint y: 381, endPoint x: 523, endPoint y: 383, distance: 13.7
click at [523, 383] on div "1 [STREET_ADDRESS][PERSON_NAME]" at bounding box center [404, 331] width 809 height 392
drag, startPoint x: 503, startPoint y: 385, endPoint x: 396, endPoint y: 348, distance: 113.6
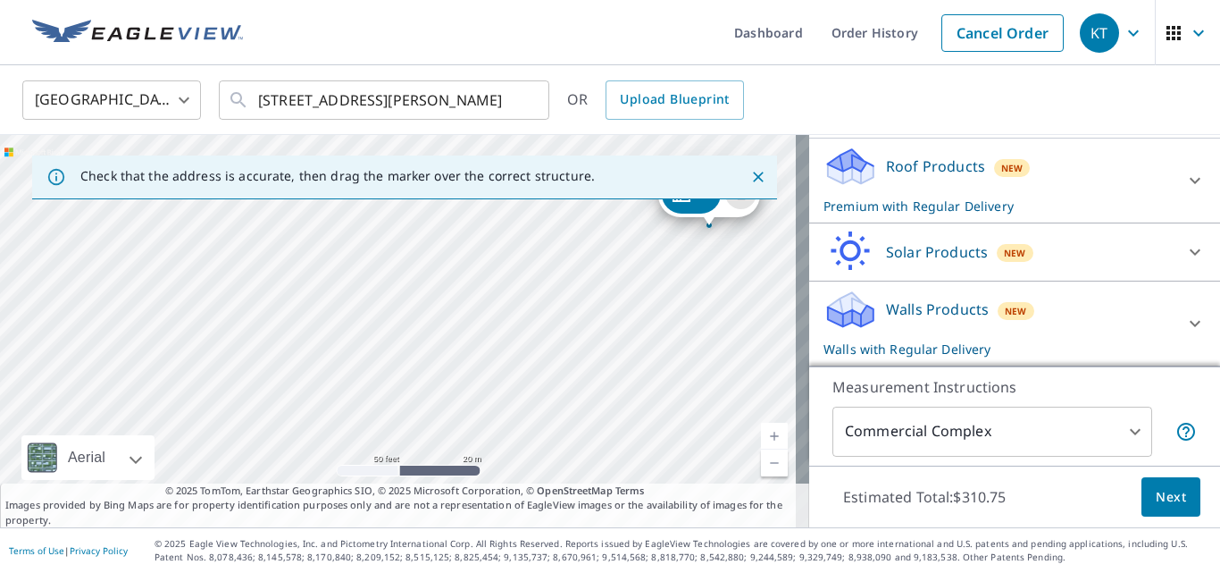
click at [396, 348] on div "1 [STREET_ADDRESS][PERSON_NAME]" at bounding box center [404, 331] width 809 height 392
drag, startPoint x: 570, startPoint y: 267, endPoint x: 543, endPoint y: 280, distance: 29.6
click at [552, 256] on div "1 [STREET_ADDRESS][PERSON_NAME]" at bounding box center [404, 331] width 809 height 392
click at [761, 463] on link "Current Level 19, Zoom Out" at bounding box center [774, 462] width 27 height 27
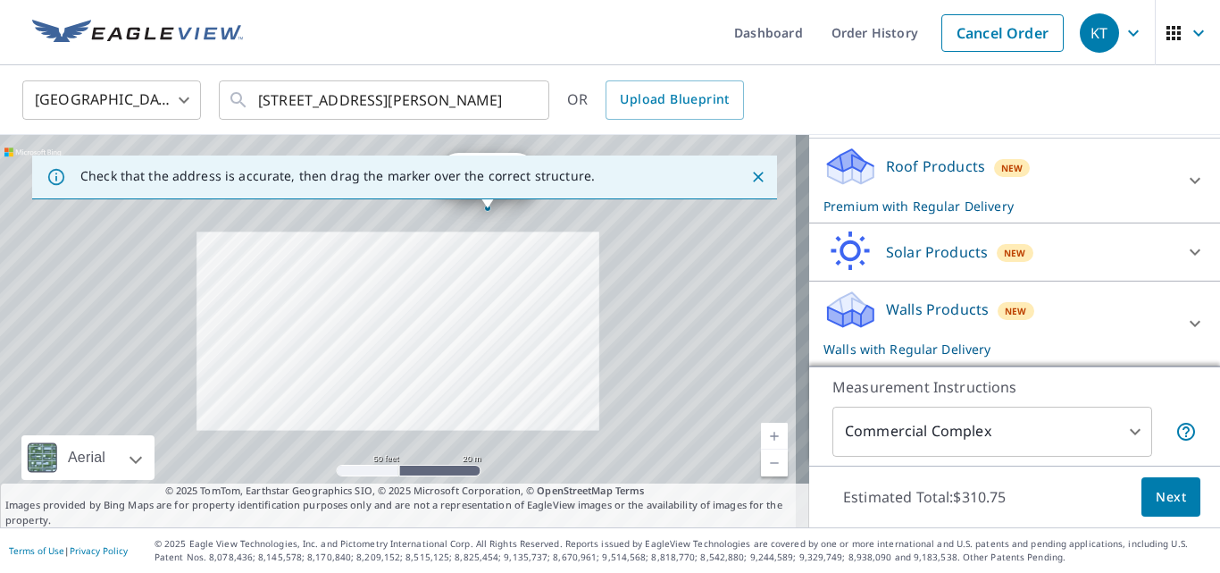
click at [761, 462] on link "Current Level 19, Zoom Out" at bounding box center [774, 462] width 27 height 27
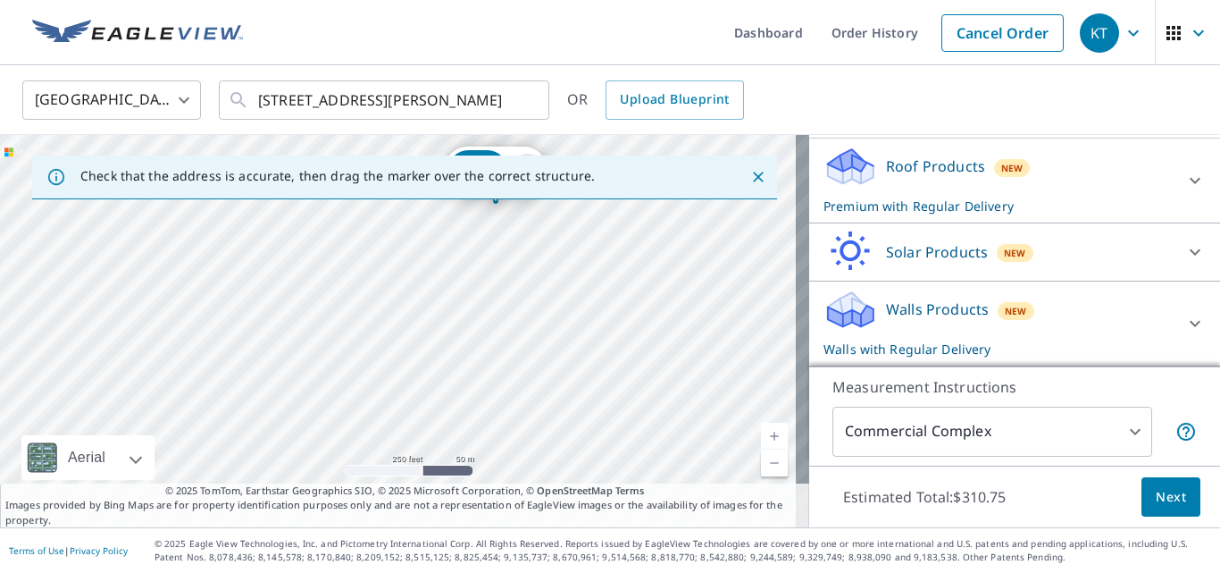
drag, startPoint x: 566, startPoint y: 392, endPoint x: 621, endPoint y: 335, distance: 79.6
click at [621, 336] on div "1 [STREET_ADDRESS][PERSON_NAME]" at bounding box center [404, 331] width 809 height 392
drag, startPoint x: 570, startPoint y: 427, endPoint x: 622, endPoint y: 355, distance: 89.0
click at [622, 355] on div "1 [STREET_ADDRESS][PERSON_NAME]" at bounding box center [404, 331] width 809 height 392
drag, startPoint x: 577, startPoint y: 341, endPoint x: 632, endPoint y: 227, distance: 126.7
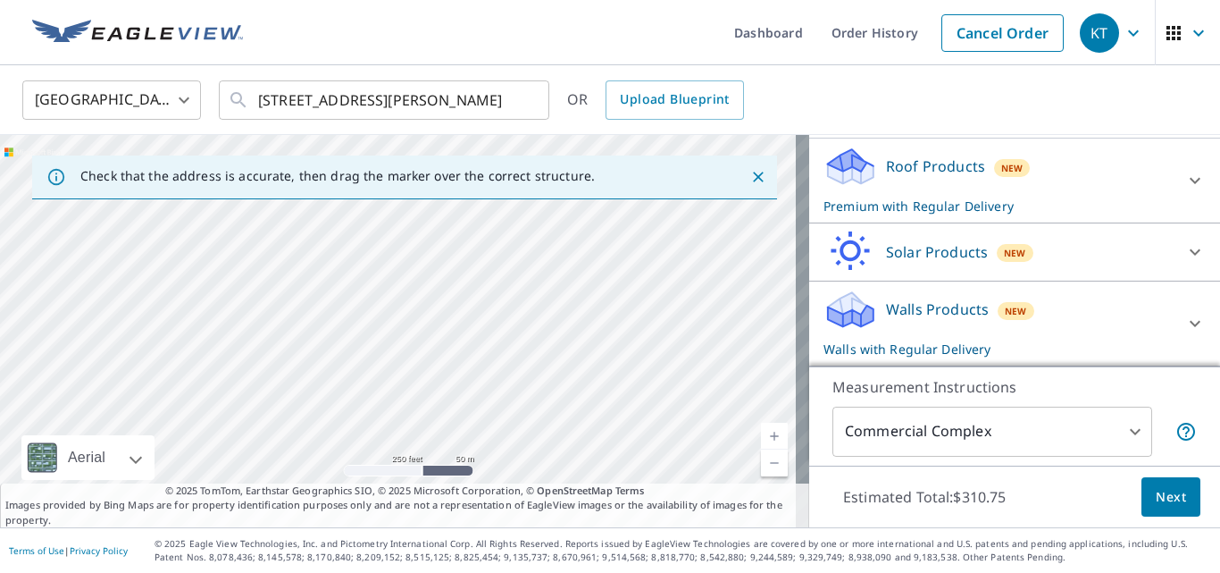
click at [632, 227] on div "1 [STREET_ADDRESS][PERSON_NAME]" at bounding box center [404, 331] width 809 height 392
drag, startPoint x: 514, startPoint y: 397, endPoint x: 617, endPoint y: 314, distance: 132.3
click at [617, 314] on div "1 [STREET_ADDRESS][PERSON_NAME]" at bounding box center [404, 331] width 809 height 392
drag, startPoint x: 593, startPoint y: 244, endPoint x: 421, endPoint y: 194, distance: 179.5
click at [415, 175] on div "Check that the address is accurate, then drag the marker over the correct struc…" at bounding box center [404, 331] width 809 height 392
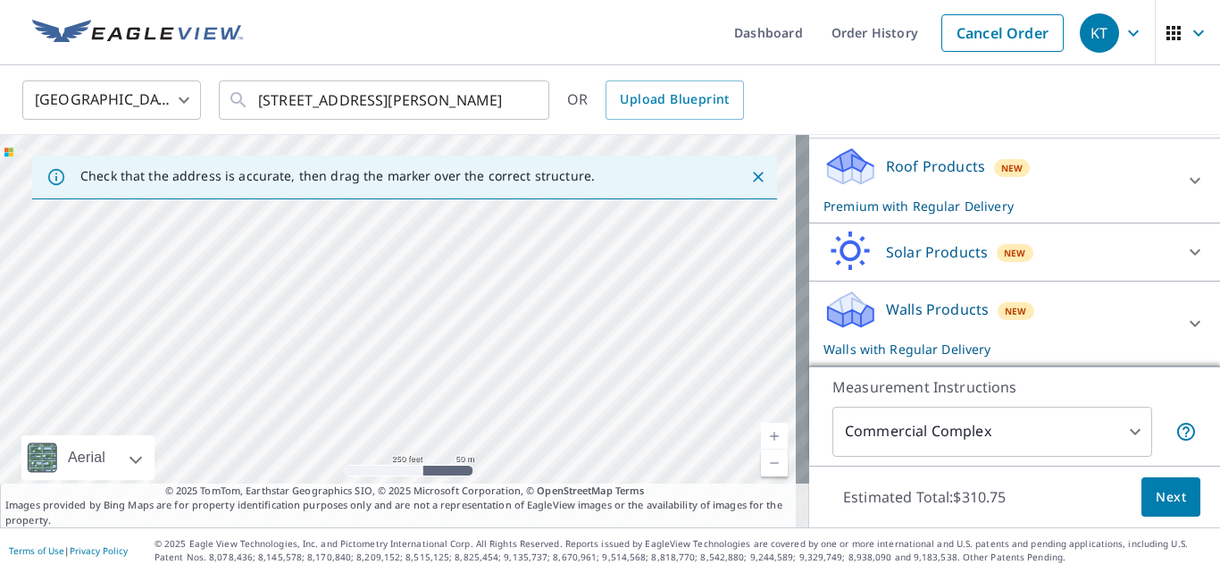
click at [432, 316] on div "1 [STREET_ADDRESS][PERSON_NAME]" at bounding box center [404, 331] width 809 height 392
drag, startPoint x: 465, startPoint y: 337, endPoint x: 491, endPoint y: 260, distance: 81.1
click at [491, 260] on div "1 [STREET_ADDRESS][PERSON_NAME]" at bounding box center [404, 331] width 809 height 392
drag, startPoint x: 378, startPoint y: 283, endPoint x: 522, endPoint y: 209, distance: 161.8
click at [522, 209] on div "1 [STREET_ADDRESS][PERSON_NAME]" at bounding box center [404, 331] width 809 height 392
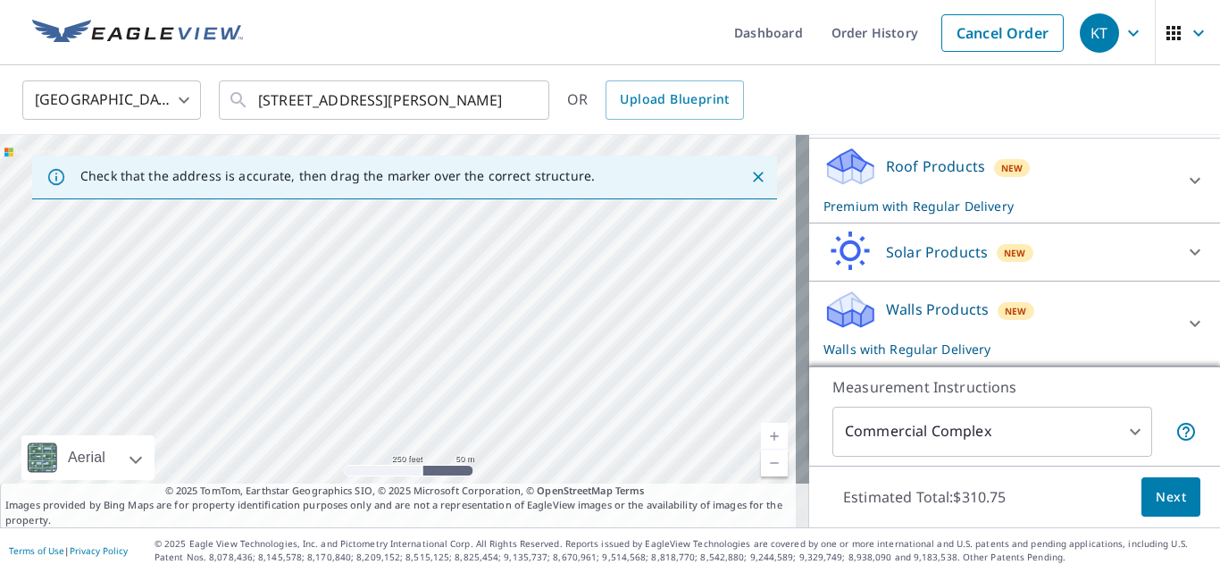
drag, startPoint x: 433, startPoint y: 324, endPoint x: 527, endPoint y: 371, distance: 104.7
click at [527, 371] on div "1 [STREET_ADDRESS][PERSON_NAME]" at bounding box center [404, 331] width 809 height 392
drag
click at [529, 490] on div "Check that the address is accurate, then drag the marker over the correct struc…" at bounding box center [404, 331] width 809 height 392
click at [415, 309] on div "1 [STREET_ADDRESS][PERSON_NAME]" at bounding box center [404, 331] width 809 height 392
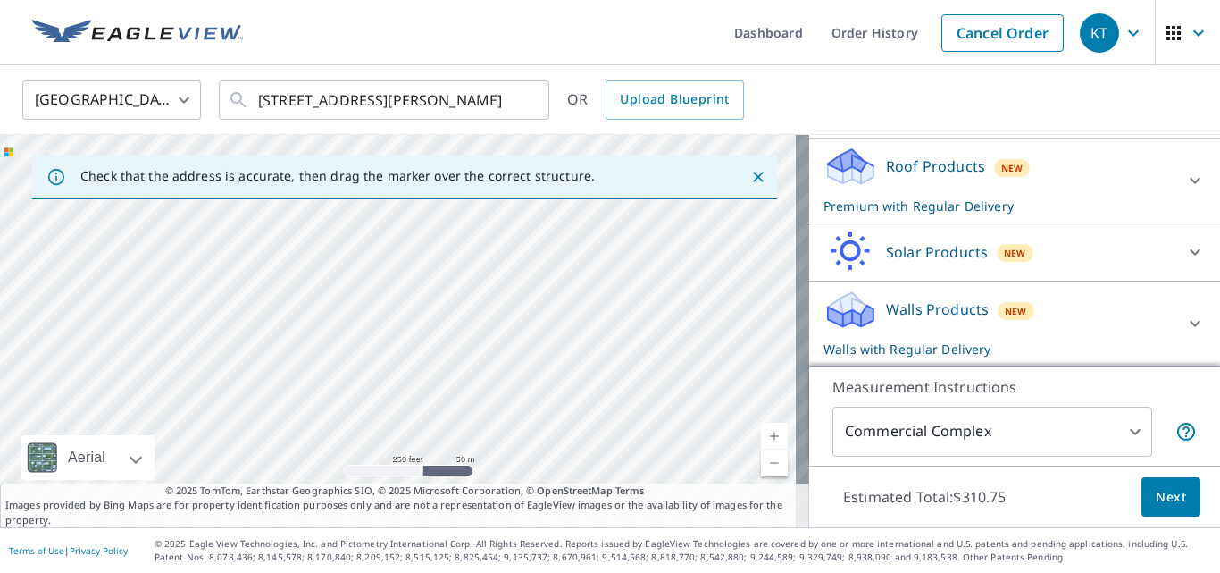
click at [331, 376] on div "1 [STREET_ADDRESS][PERSON_NAME]" at bounding box center [404, 331] width 809 height 392
click at [352, 368] on div "1 [STREET_ADDRESS][PERSON_NAME]" at bounding box center [404, 331] width 809 height 392
click at [762, 432] on link "Current Level 17, Zoom In" at bounding box center [774, 436] width 27 height 27
click at [762, 432] on link "Current Level 17.46948528330122, Zoom In" at bounding box center [774, 436] width 27 height 27
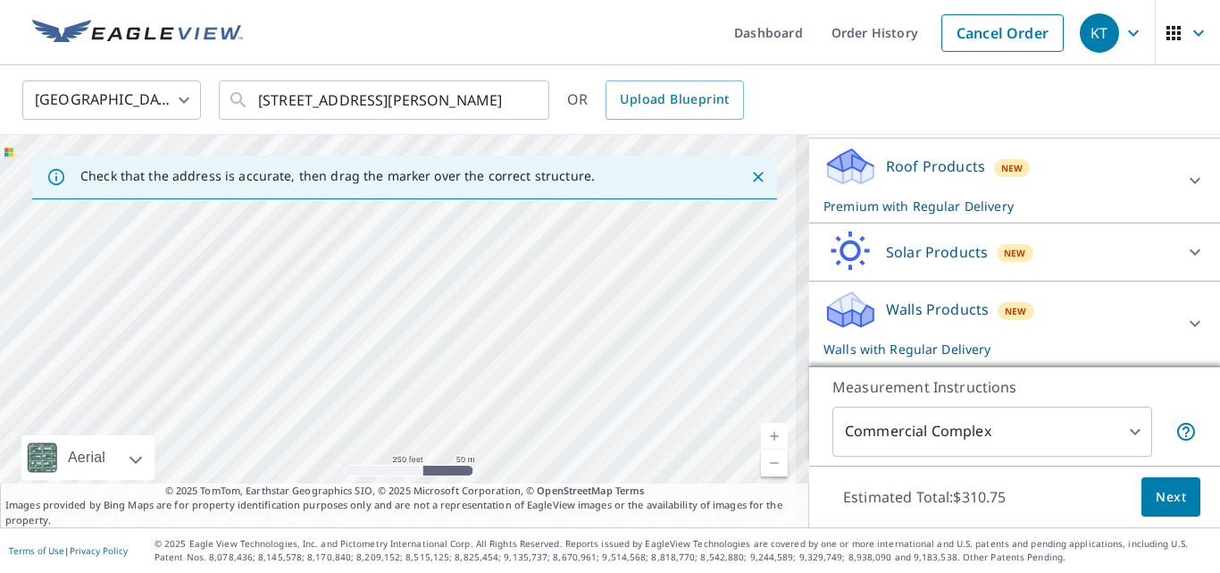
click at [762, 432] on link "Current Level 17.46948528330122, Zoom In" at bounding box center [774, 436] width 27 height 27
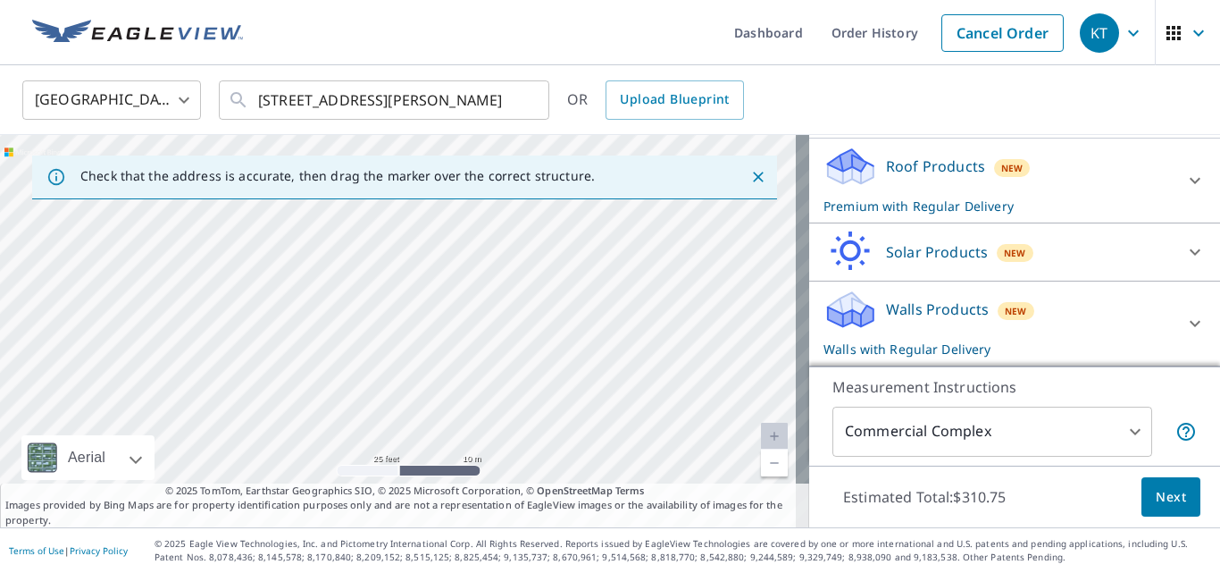
click at [454, 429] on div "1 [STREET_ADDRESS][PERSON_NAME]" at bounding box center [404, 331] width 809 height 392
click at [560, 430] on div "1 [STREET_ADDRESS][PERSON_NAME]" at bounding box center [404, 331] width 809 height 392
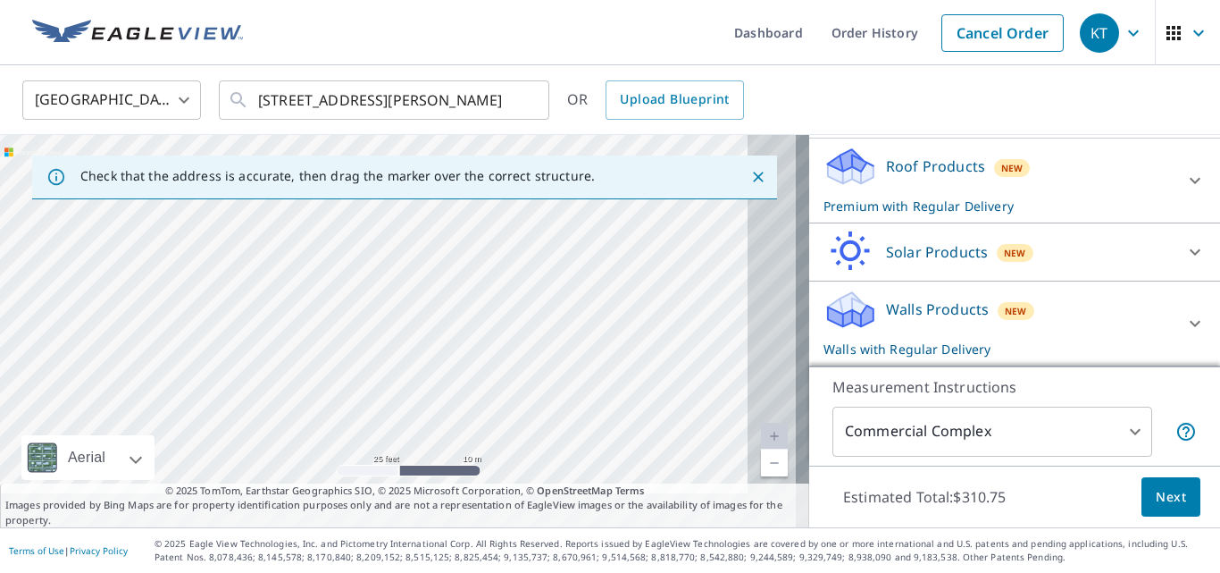
click at [319, 279] on div "1 [STREET_ADDRESS][PERSON_NAME]" at bounding box center [404, 331] width 809 height 392
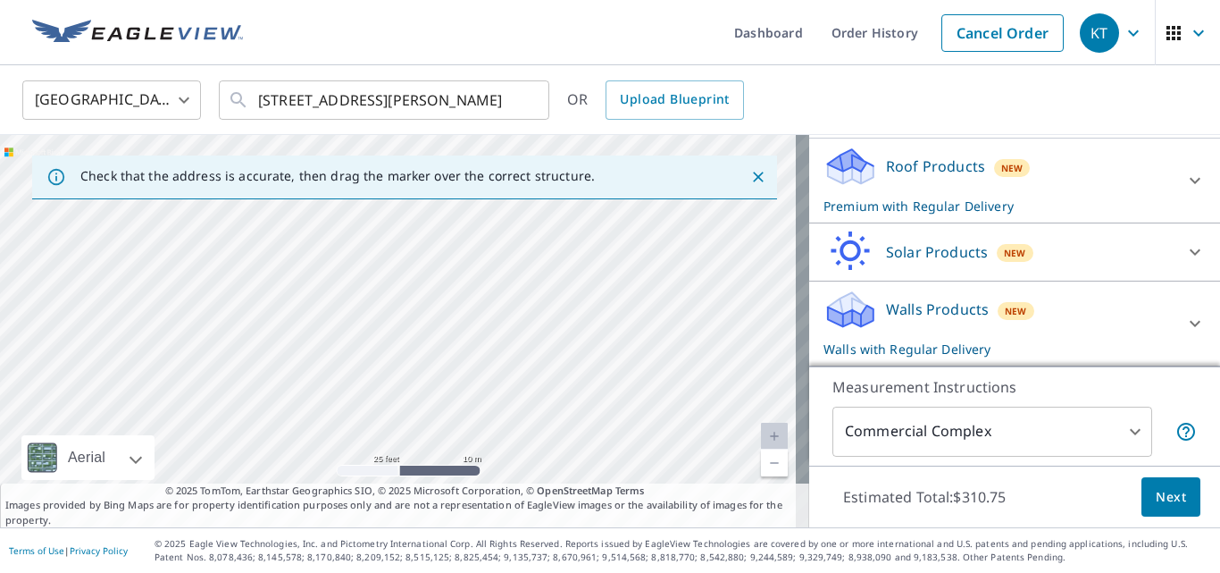
click at [764, 464] on link "Current Level 20, Zoom Out" at bounding box center [774, 462] width 27 height 27
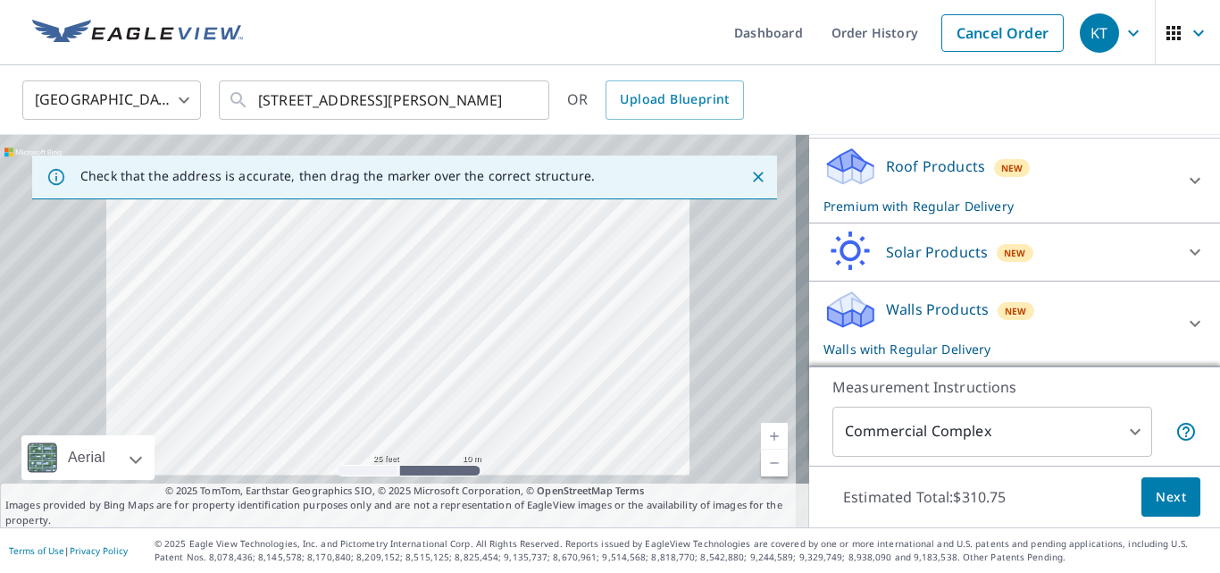
click at [764, 464] on link "Current Level 20, Zoom Out" at bounding box center [774, 462] width 27 height 27
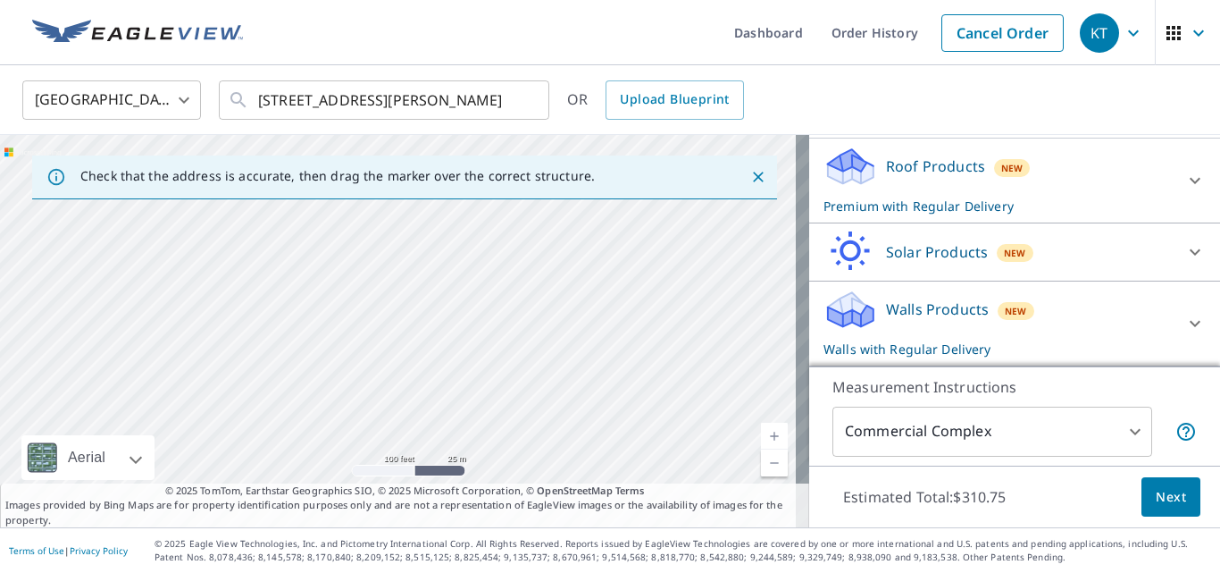
click at [619, 378] on div "1 [STREET_ADDRESS][PERSON_NAME]" at bounding box center [404, 331] width 809 height 392
click at [662, 399] on div "1 [STREET_ADDRESS][PERSON_NAME]" at bounding box center [404, 331] width 809 height 392
click at [584, 402] on div "1 [STREET_ADDRESS][PERSON_NAME]" at bounding box center [404, 331] width 809 height 392
click at [498, 341] on div "1 [STREET_ADDRESS][PERSON_NAME]" at bounding box center [404, 331] width 809 height 392
click at [467, 331] on div "1 [STREET_ADDRESS][PERSON_NAME]" at bounding box center [404, 331] width 809 height 392
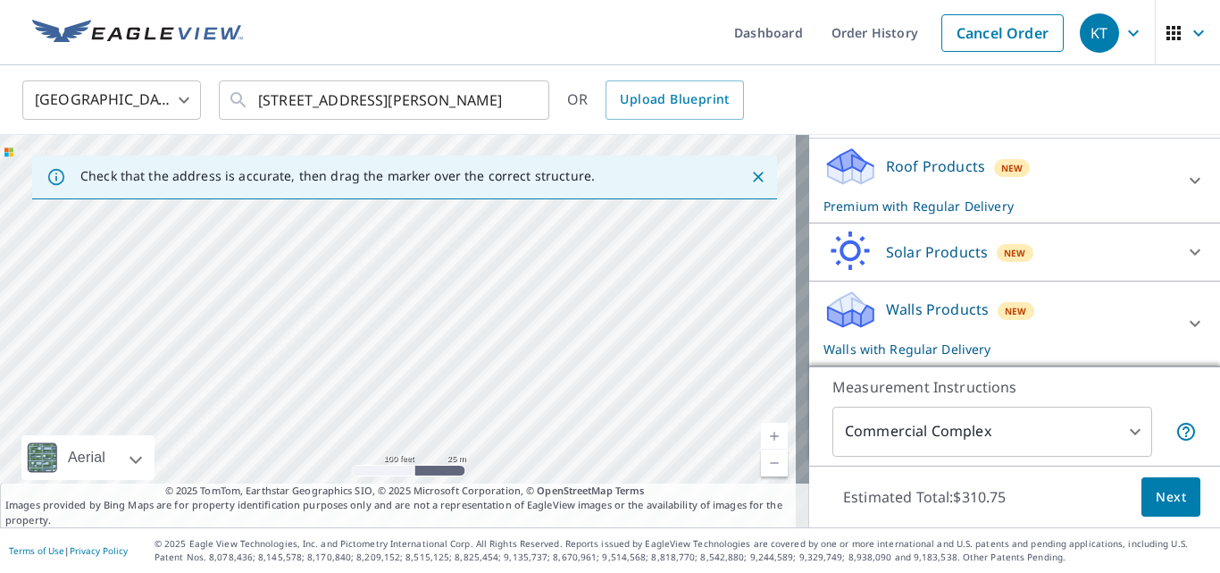
click at [476, 335] on div "1 [STREET_ADDRESS][PERSON_NAME]" at bounding box center [404, 331] width 809 height 392
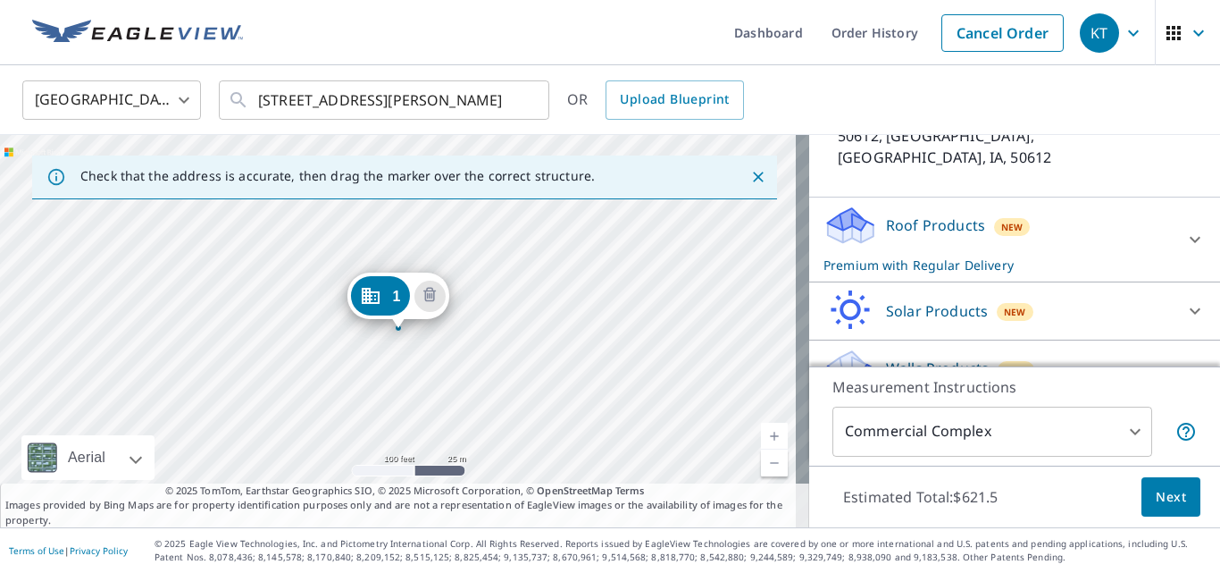
click at [398, 399] on div "2 [GEOGRAPHIC_DATA] 1 [STREET_ADDRESS][PERSON_NAME]" at bounding box center [404, 331] width 809 height 392
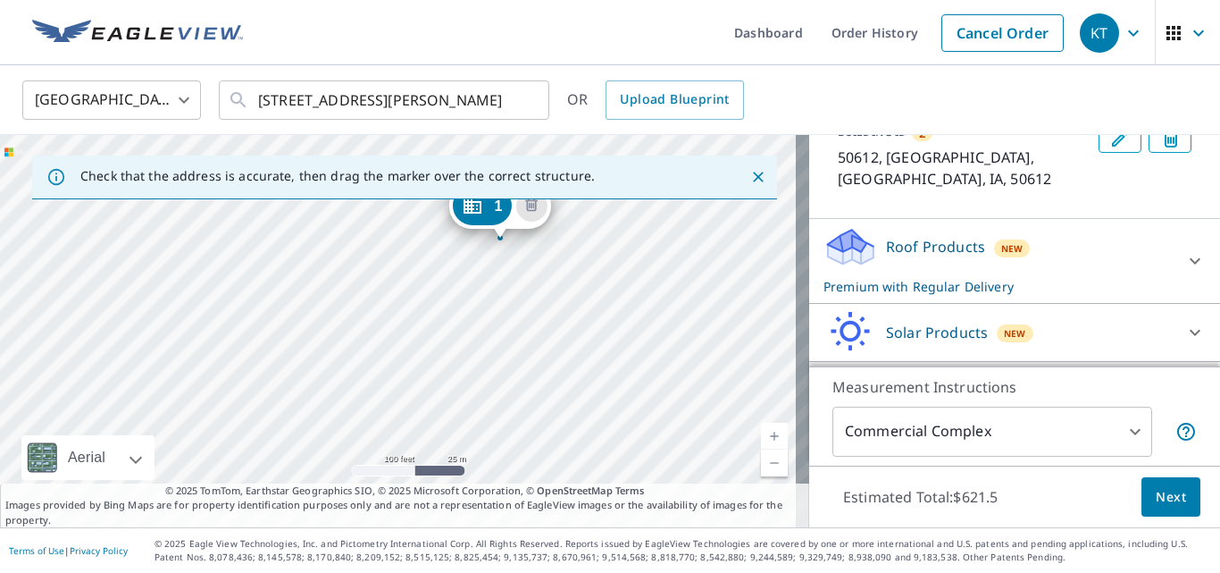
click at [554, 292] on div "2 [STREET_ADDRESS][GEOGRAPHIC_DATA][STREET_ADDRESS]" at bounding box center [404, 331] width 809 height 392
click at [505, 296] on div "2 [STREET_ADDRESS][GEOGRAPHIC_DATA][STREET_ADDRESS]" at bounding box center [404, 331] width 809 height 392
click at [521, 264] on div "2 [STREET_ADDRESS][GEOGRAPHIC_DATA][STREET_ADDRESS]" at bounding box center [404, 331] width 809 height 392
click at [524, 283] on div "2 [STREET_ADDRESS][GEOGRAPHIC_DATA][STREET_ADDRESS]" at bounding box center [404, 331] width 809 height 392
click at [579, 276] on div "2 [STREET_ADDRESS][GEOGRAPHIC_DATA][STREET_ADDRESS]" at bounding box center [404, 331] width 809 height 392
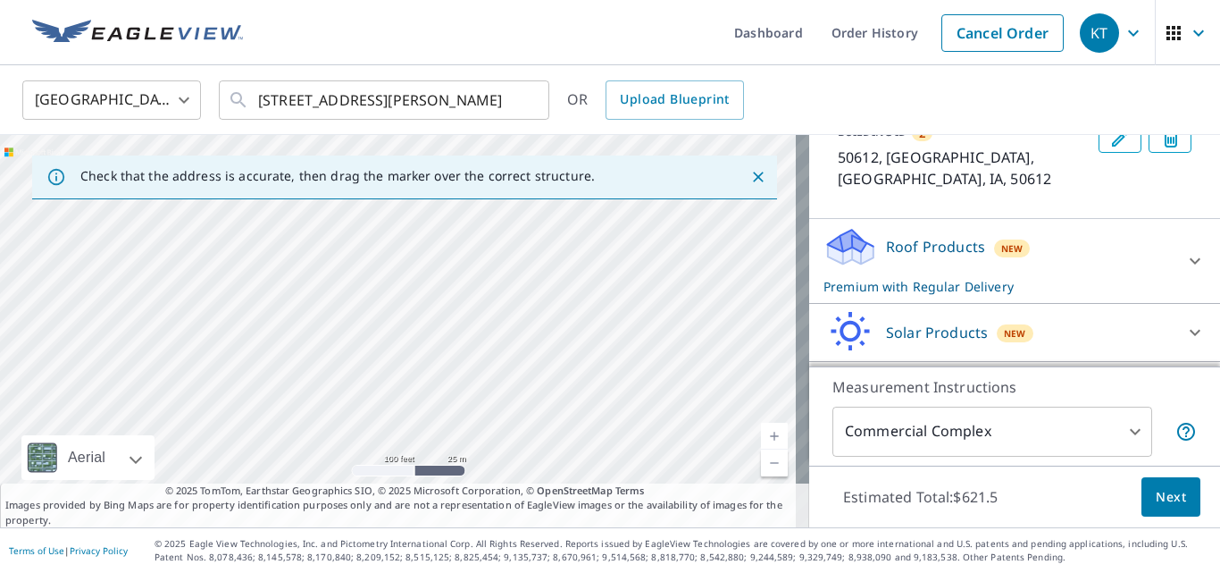
click at [549, 339] on div "2 [STREET_ADDRESS][GEOGRAPHIC_DATA][STREET_ADDRESS]" at bounding box center [404, 331] width 809 height 392
click at [399, 285] on div "2 [STREET_ADDRESS][GEOGRAPHIC_DATA][STREET_ADDRESS]" at bounding box center [404, 331] width 809 height 392
click at [761, 460] on link "Current Level 18, Zoom Out" at bounding box center [774, 462] width 27 height 27
click at [540, 337] on div "2 [STREET_ADDRESS][GEOGRAPHIC_DATA][STREET_ADDRESS]" at bounding box center [404, 331] width 809 height 392
click at [612, 320] on div "2 [STREET_ADDRESS][GEOGRAPHIC_DATA][STREET_ADDRESS]" at bounding box center [404, 331] width 809 height 392
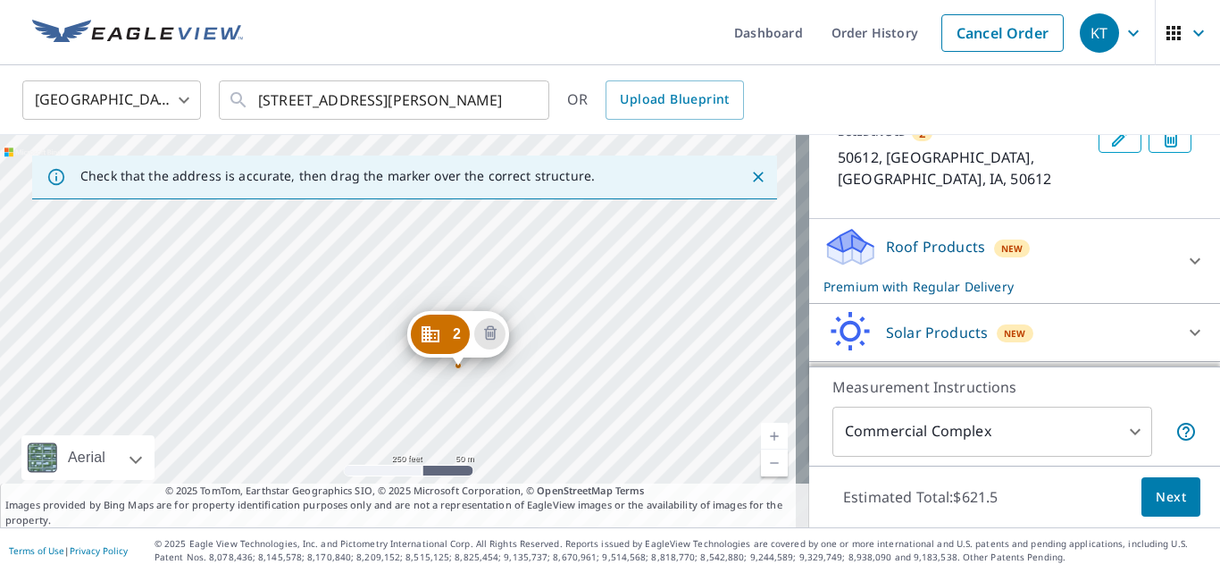
click at [602, 282] on div "2 [STREET_ADDRESS][GEOGRAPHIC_DATA][STREET_ADDRESS]" at bounding box center [404, 331] width 809 height 392
click at [493, 336] on icon "Delete building 2" at bounding box center [490, 334] width 21 height 21
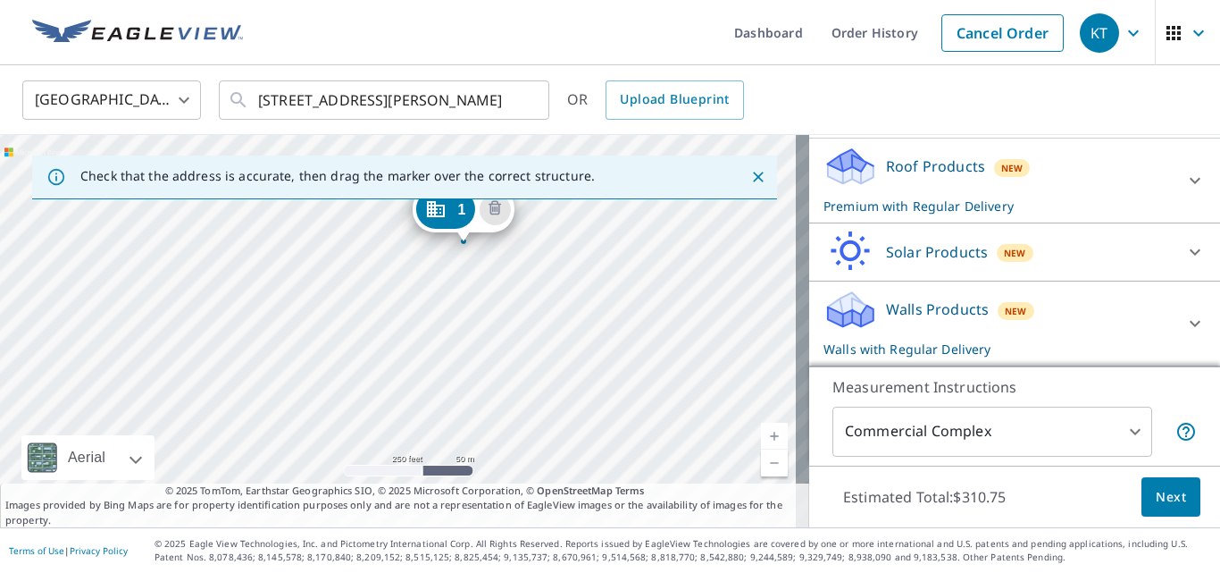
click at [607, 211] on div "[STREET_ADDRESS]" at bounding box center [404, 331] width 809 height 392
click at [564, 227] on div "[STREET_ADDRESS]" at bounding box center [404, 331] width 809 height 392
click at [559, 259] on div "[STREET_ADDRESS]" at bounding box center [404, 331] width 809 height 392
click at [515, 301] on div "[STREET_ADDRESS]" at bounding box center [404, 331] width 809 height 392
click at [298, 324] on div "[STREET_ADDRESS]" at bounding box center [404, 331] width 809 height 392
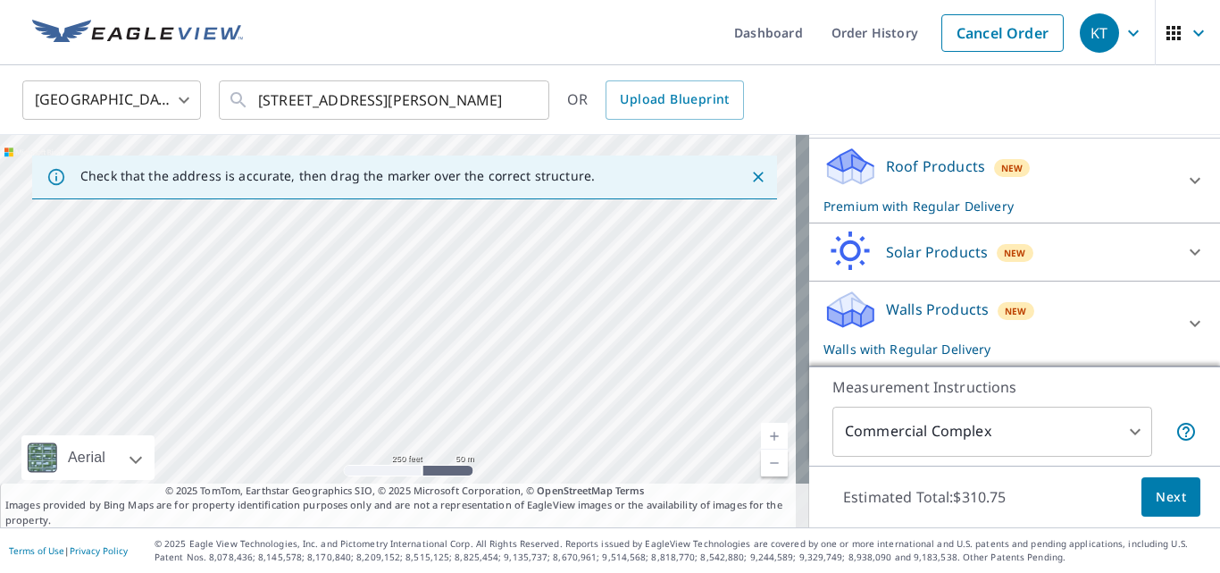
click at [313, 297] on div "[STREET_ADDRESS]" at bounding box center [404, 331] width 809 height 392
click at [314, 437] on div "[STREET_ADDRESS]" at bounding box center [404, 331] width 809 height 392
click at [423, 407] on div "[STREET_ADDRESS]" at bounding box center [404, 331] width 809 height 392
click at [433, 403] on div "[STREET_ADDRESS]" at bounding box center [404, 331] width 809 height 392
click at [430, 388] on div "[STREET_ADDRESS]" at bounding box center [404, 331] width 809 height 392
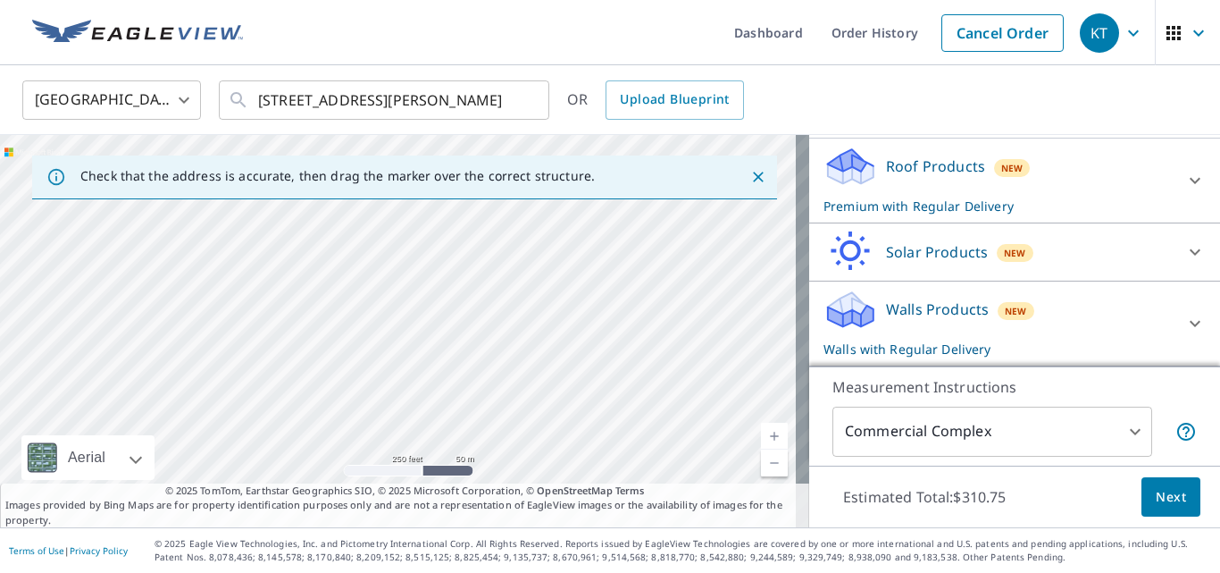
drag, startPoint x: 499, startPoint y: 331, endPoint x: 417, endPoint y: 418, distance: 119.5
click at [417, 417] on div "[STREET_ADDRESS]" at bounding box center [404, 331] width 809 height 392
drag, startPoint x: 416, startPoint y: 420, endPoint x: 406, endPoint y: 432, distance: 16.5
click at [406, 431] on div "[STREET_ADDRESS]" at bounding box center [404, 331] width 809 height 392
drag, startPoint x: 376, startPoint y: 373, endPoint x: 391, endPoint y: 471, distance: 98.6
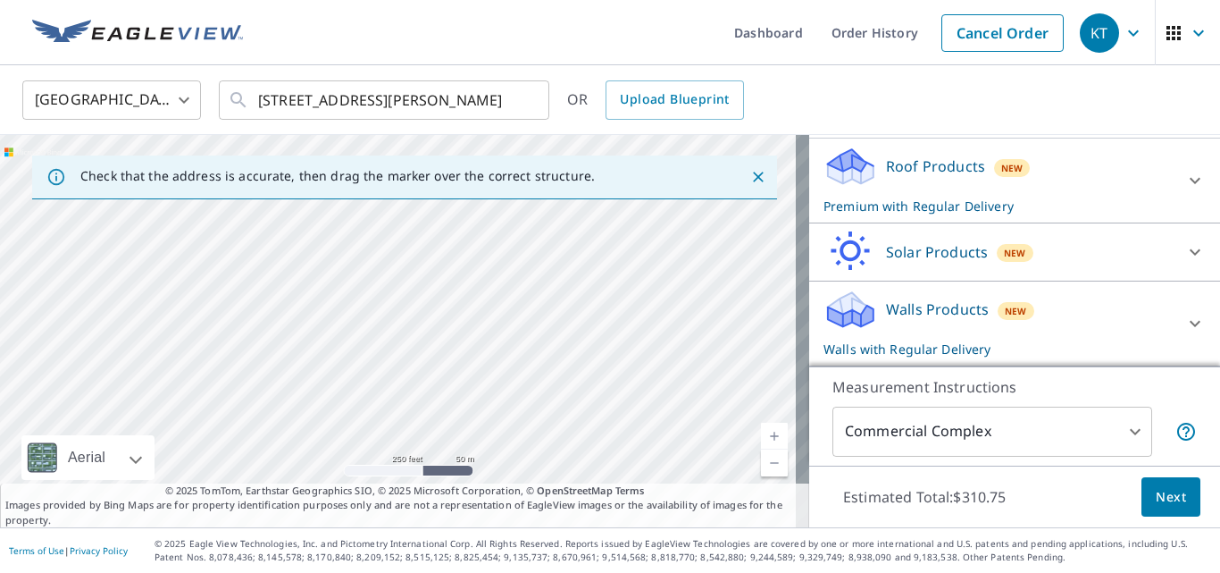
click at [391, 473] on div "[STREET_ADDRESS]" at bounding box center [404, 331] width 809 height 392
drag, startPoint x: 514, startPoint y: 338, endPoint x: 478, endPoint y: 475, distance: 142.2
click at [478, 478] on div "[STREET_ADDRESS]" at bounding box center [404, 331] width 809 height 392
drag, startPoint x: 436, startPoint y: 371, endPoint x: 440, endPoint y: 379, distance: 9.2
click at [440, 379] on div "[STREET_ADDRESS]" at bounding box center [404, 331] width 809 height 392
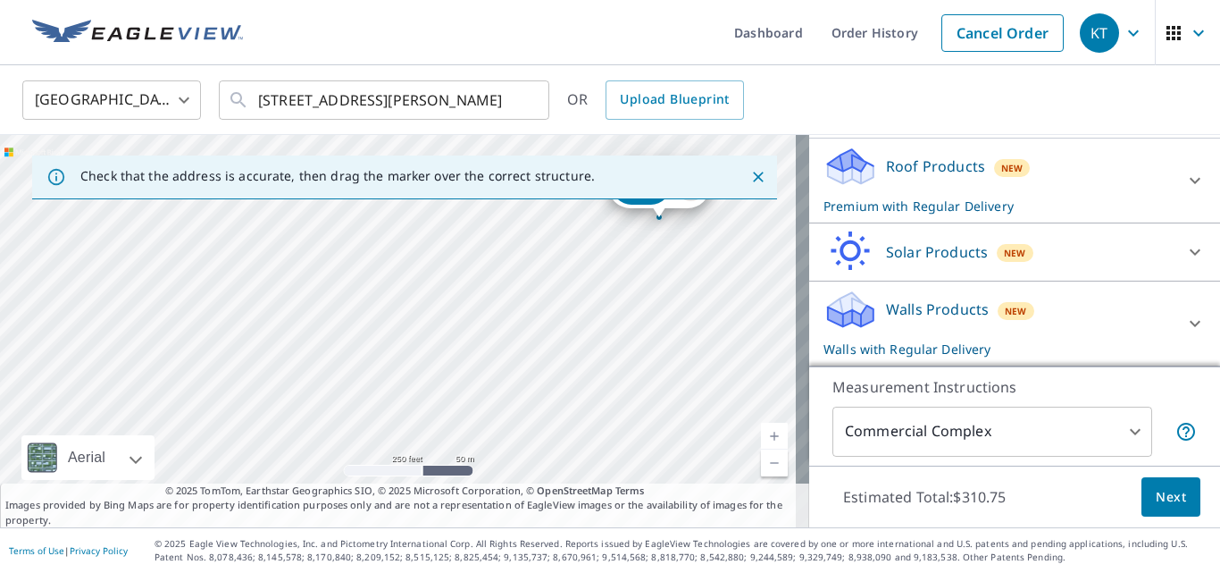
click at [765, 433] on link "Current Level 17, Zoom In" at bounding box center [774, 436] width 27 height 27
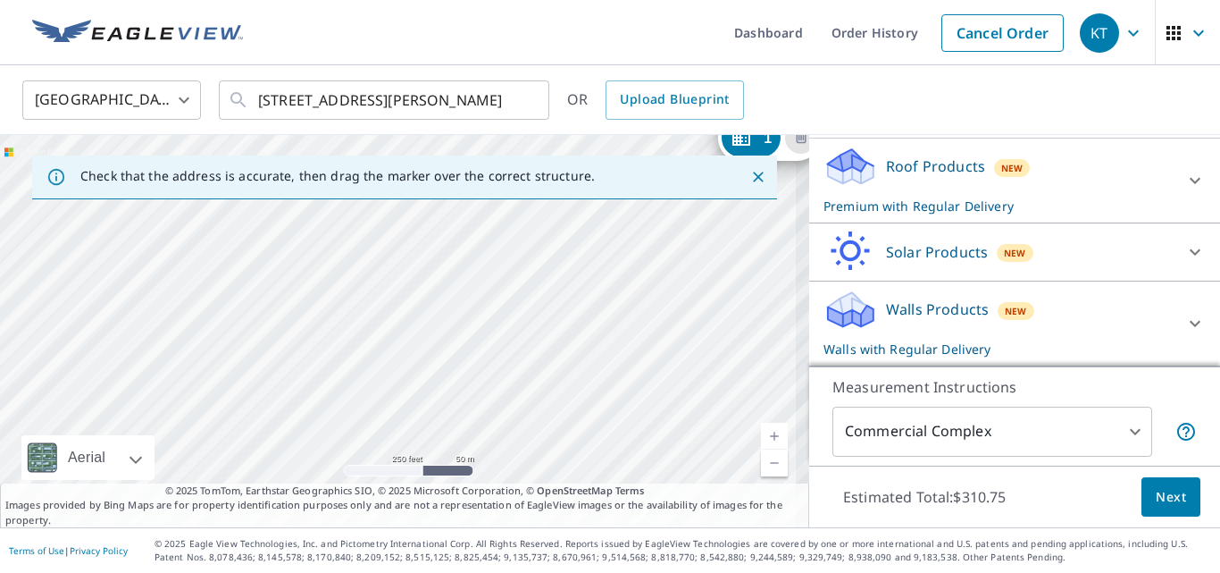
click at [765, 433] on link "Current Level 17.500898235932684, Zoom In" at bounding box center [774, 436] width 27 height 27
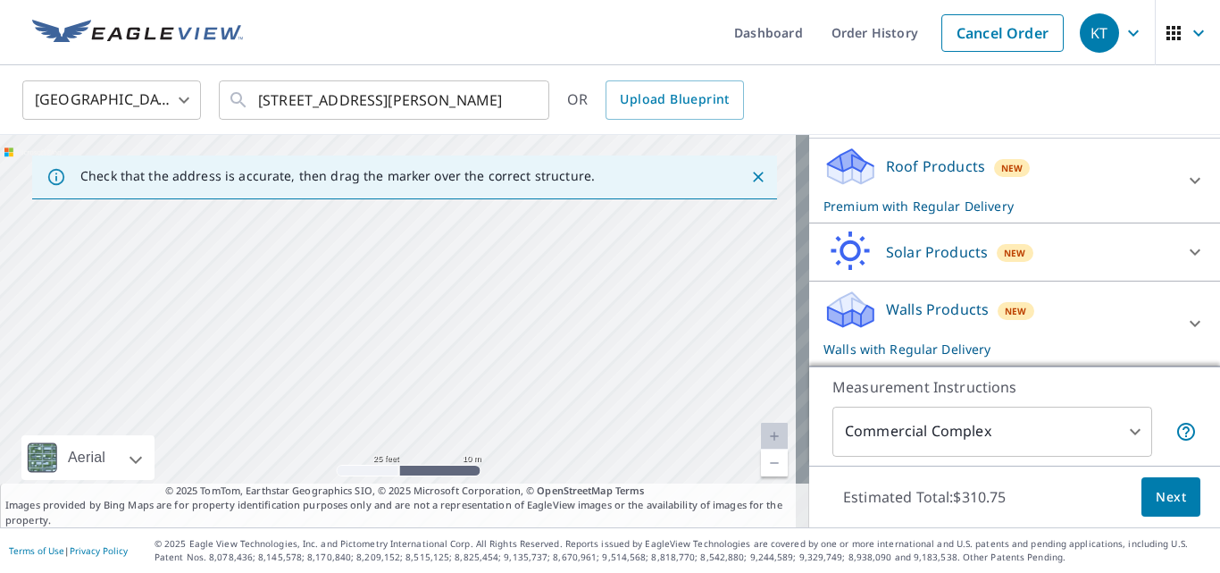
drag, startPoint x: 549, startPoint y: 348, endPoint x: 381, endPoint y: 356, distance: 168.1
click at [381, 354] on div "[STREET_ADDRESS]" at bounding box center [404, 331] width 809 height 392
drag, startPoint x: 485, startPoint y: 385, endPoint x: 465, endPoint y: 398, distance: 23.3
click at [466, 398] on div "[STREET_ADDRESS]" at bounding box center [404, 331] width 809 height 392
drag, startPoint x: 583, startPoint y: 339, endPoint x: 632, endPoint y: 428, distance: 102.0
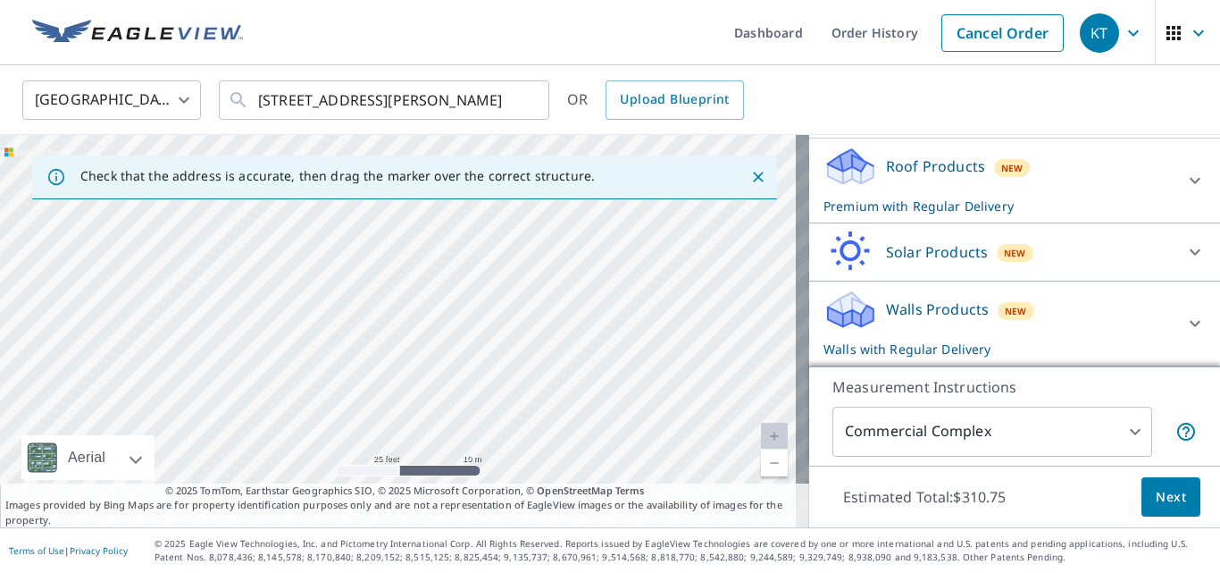
click at [632, 428] on div "[STREET_ADDRESS]" at bounding box center [404, 331] width 809 height 392
drag, startPoint x: 437, startPoint y: 341, endPoint x: 502, endPoint y: 415, distance: 98.8
click at [502, 415] on div "[STREET_ADDRESS]" at bounding box center [404, 331] width 809 height 392
drag, startPoint x: 598, startPoint y: 281, endPoint x: 256, endPoint y: 334, distance: 346.3
click at [256, 331] on div "[STREET_ADDRESS]" at bounding box center [404, 331] width 809 height 392
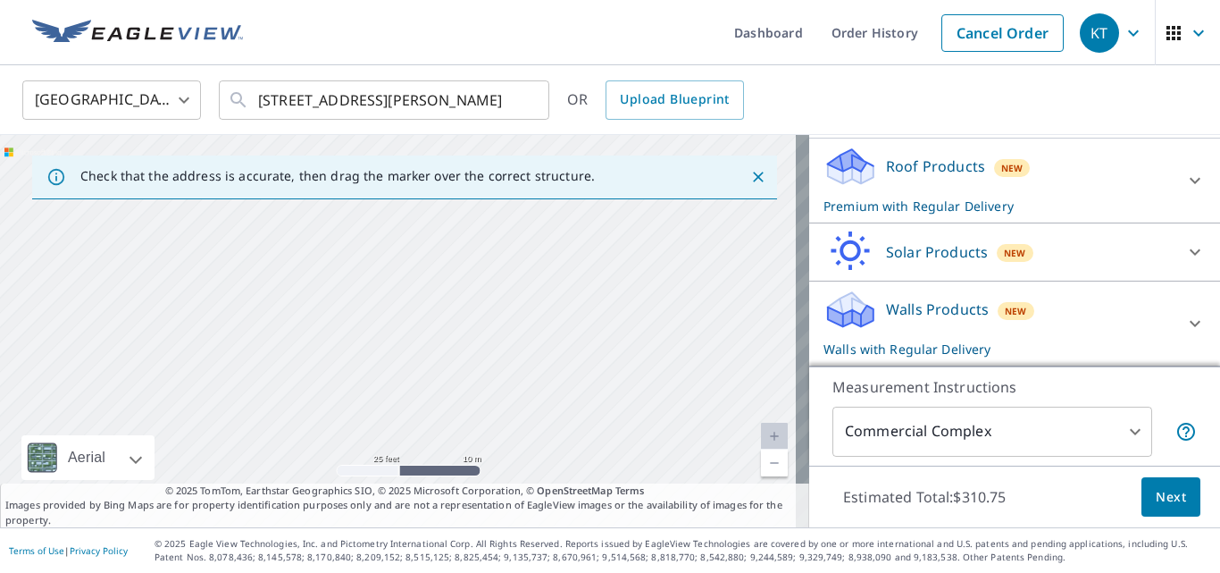
drag, startPoint x: 429, startPoint y: 323, endPoint x: 453, endPoint y: 282, distance: 47.7
click at [451, 279] on div "[STREET_ADDRESS]" at bounding box center [404, 331] width 809 height 392
drag, startPoint x: 393, startPoint y: 424, endPoint x: 526, endPoint y: 251, distance: 218.5
click at [526, 251] on div "[STREET_ADDRESS]" at bounding box center [404, 331] width 809 height 392
drag, startPoint x: 325, startPoint y: 327, endPoint x: 626, endPoint y: 342, distance: 301.5
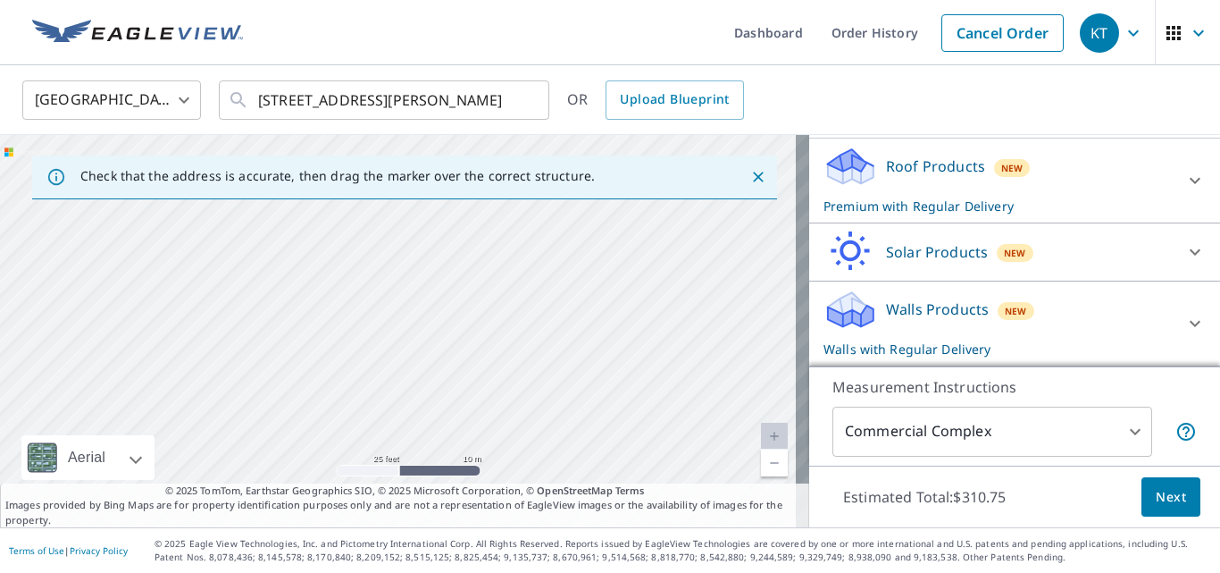
click at [626, 342] on div "[STREET_ADDRESS]" at bounding box center [404, 331] width 809 height 392
drag, startPoint x: 346, startPoint y: 323, endPoint x: 659, endPoint y: 405, distance: 324.0
click at [659, 405] on div "[STREET_ADDRESS]" at bounding box center [404, 331] width 809 height 392
drag, startPoint x: 543, startPoint y: 271, endPoint x: 709, endPoint y: 167, distance: 195.8
click at [709, 166] on div "Check that the address is accurate, then drag the marker over the correct struc…" at bounding box center [404, 331] width 809 height 392
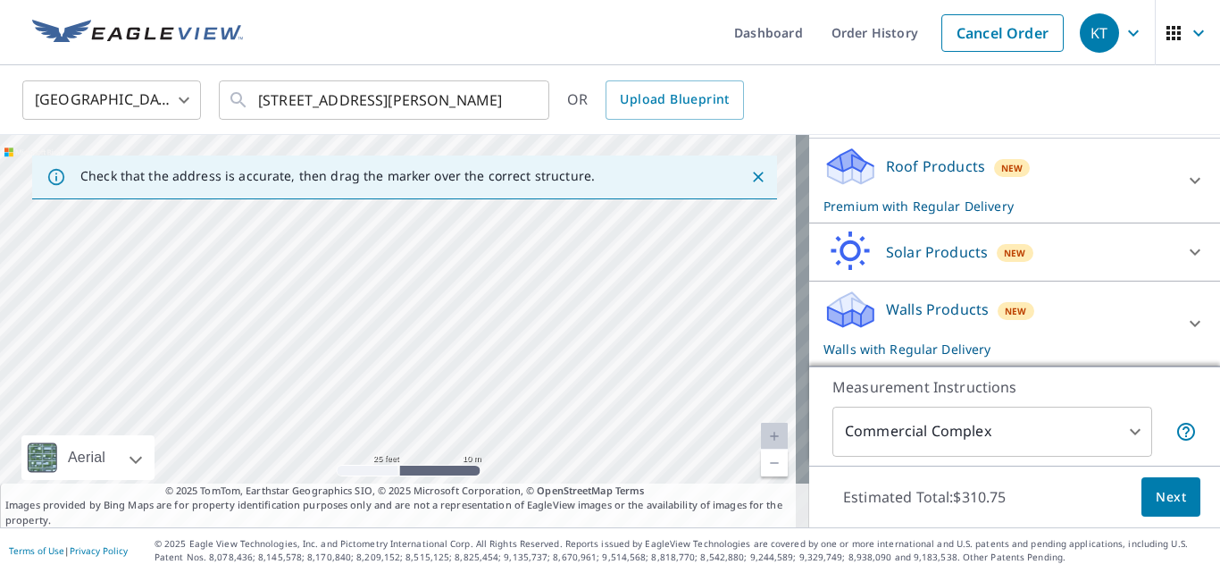
click at [761, 466] on link "Current Level 20, Zoom Out" at bounding box center [774, 462] width 27 height 27
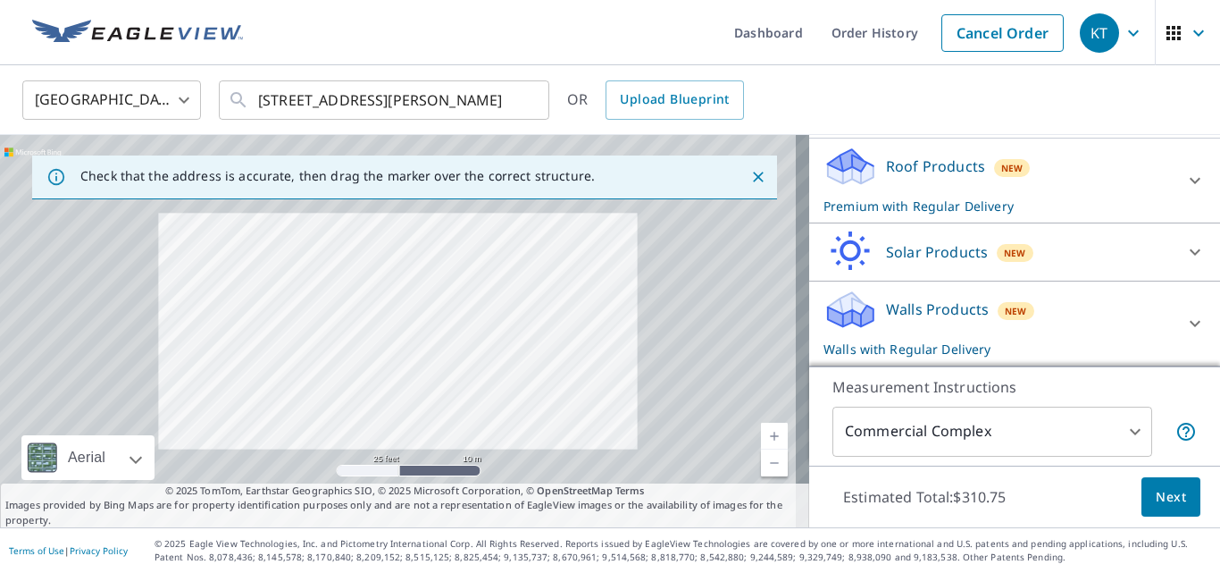
click at [761, 466] on link "Current Level 20, Zoom Out" at bounding box center [774, 462] width 27 height 27
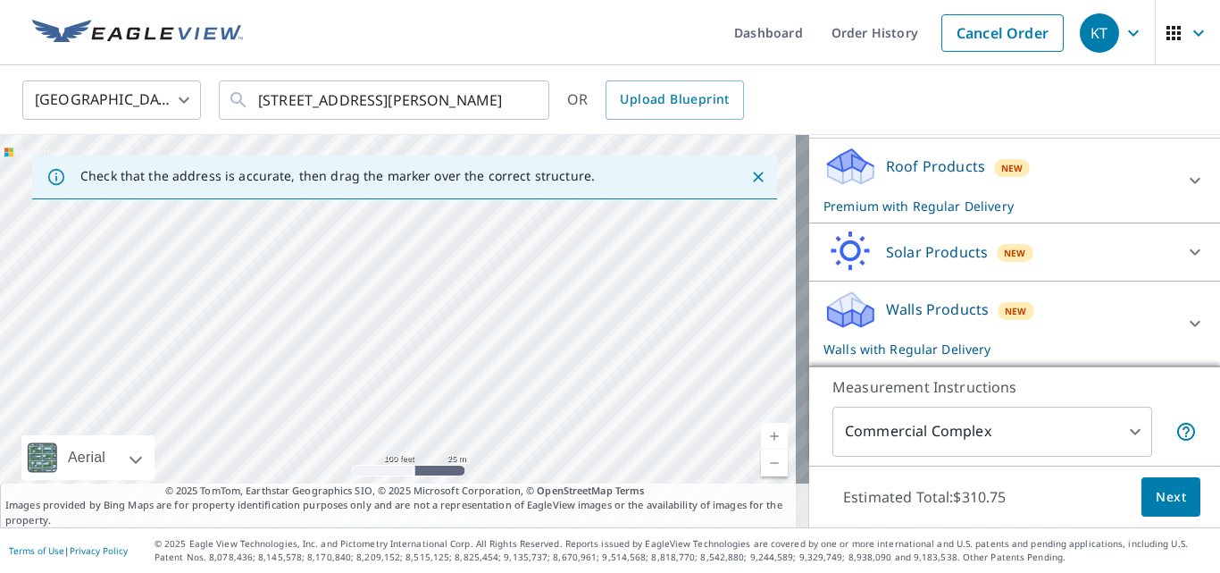
click at [512, 358] on div "[STREET_ADDRESS]" at bounding box center [404, 331] width 809 height 392
drag, startPoint x: 551, startPoint y: 304, endPoint x: 605, endPoint y: 251, distance: 75.2
click at [605, 251] on div "[STREET_ADDRESS]" at bounding box center [404, 331] width 809 height 392
drag, startPoint x: 472, startPoint y: 328, endPoint x: 515, endPoint y: 382, distance: 69.9
click at [515, 382] on div "[STREET_ADDRESS]" at bounding box center [404, 331] width 809 height 392
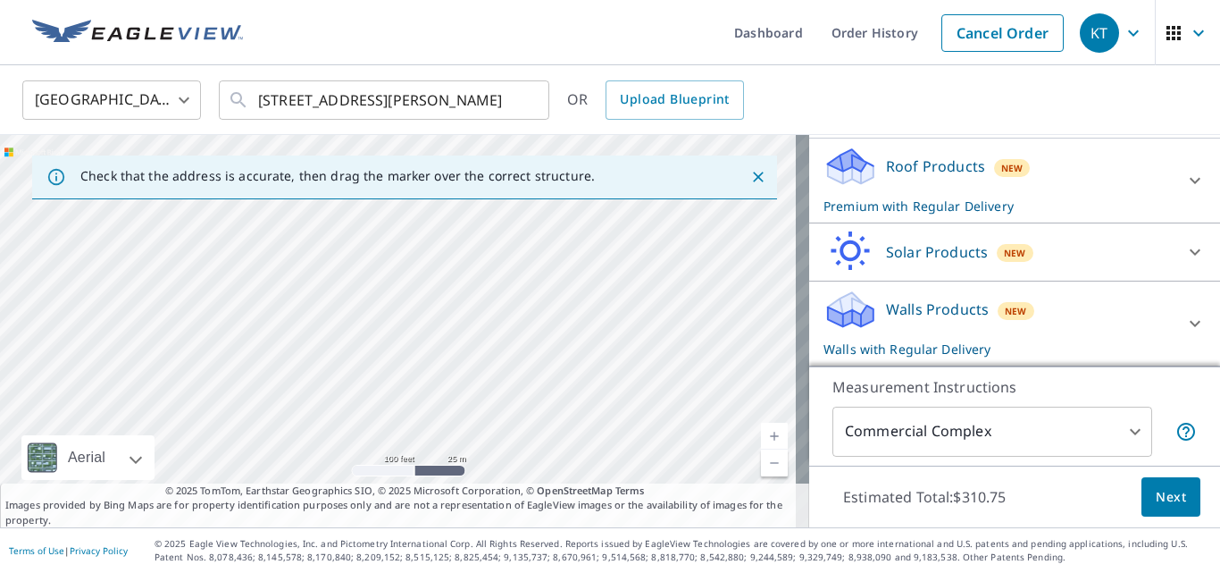
click at [595, 420] on div "[STREET_ADDRESS]" at bounding box center [404, 331] width 809 height 392
click at [768, 467] on link "Current Level 18, Zoom Out" at bounding box center [774, 462] width 27 height 27
drag, startPoint x: 540, startPoint y: 356, endPoint x: 554, endPoint y: 342, distance: 20.2
click at [557, 345] on div "[STREET_ADDRESS]" at bounding box center [404, 331] width 809 height 392
click at [762, 433] on link "Current Level 17, Zoom In" at bounding box center [774, 436] width 27 height 27
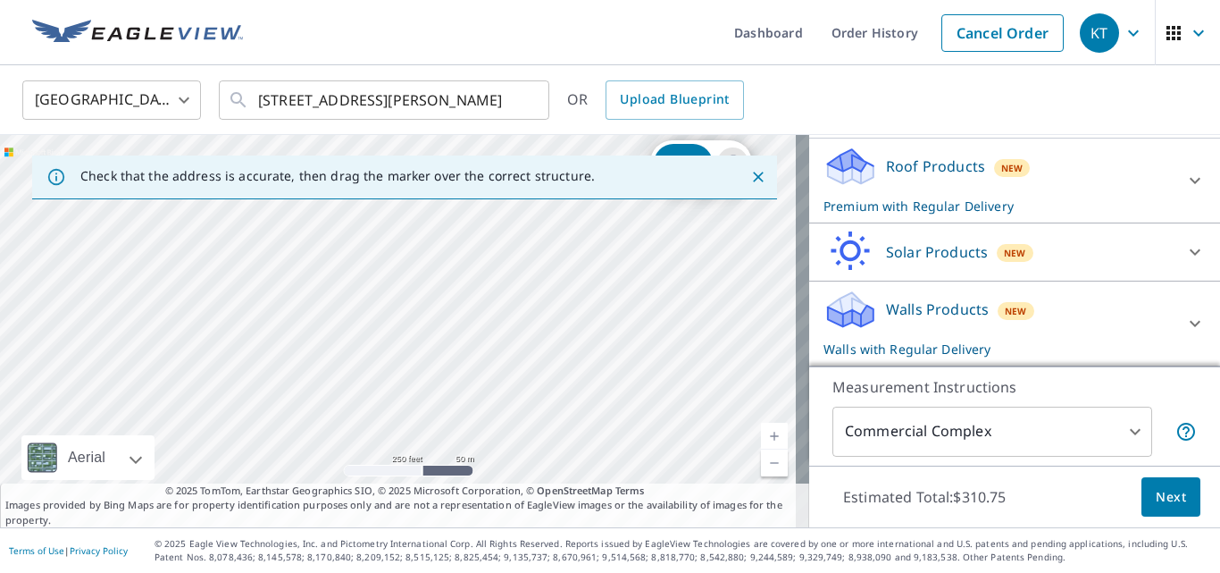
click at [762, 433] on link "Current Level 17, Zoom In" at bounding box center [774, 436] width 27 height 27
drag, startPoint x: 562, startPoint y: 304, endPoint x: 446, endPoint y: 452, distance: 188.4
click at [446, 457] on div "[STREET_ADDRESS]" at bounding box center [404, 331] width 809 height 392
drag, startPoint x: 582, startPoint y: 319, endPoint x: 441, endPoint y: 304, distance: 141.1
click at [441, 304] on div "[STREET_ADDRESS]" at bounding box center [404, 331] width 809 height 392
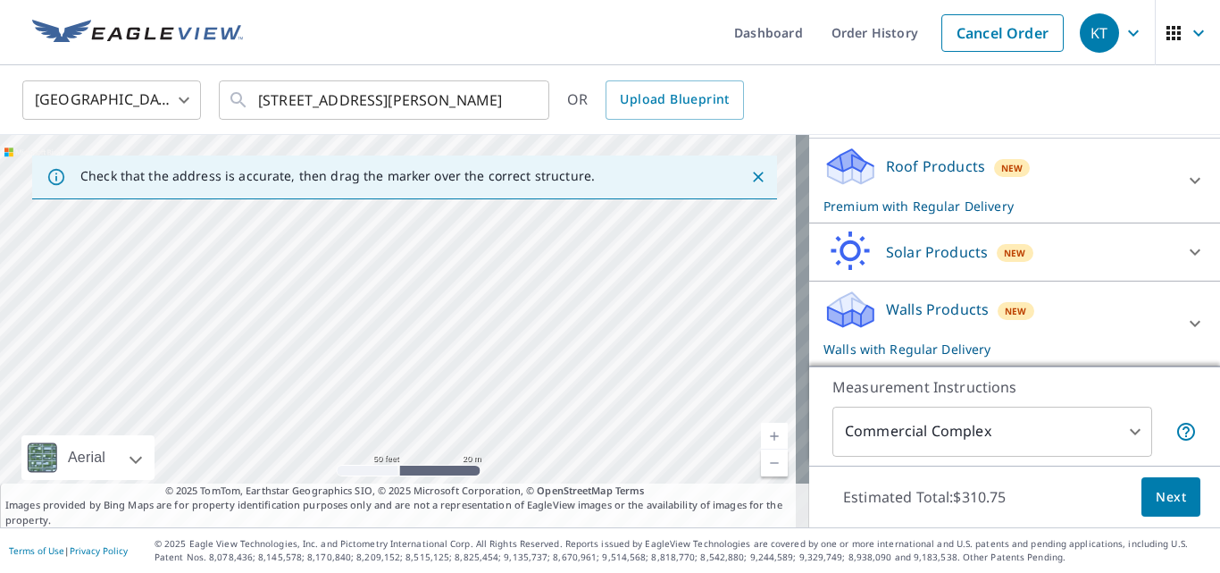
drag, startPoint x: 444, startPoint y: 297, endPoint x: 475, endPoint y: 257, distance: 50.2
click at [475, 257] on div "[STREET_ADDRESS]" at bounding box center [404, 331] width 809 height 392
click at [761, 460] on link "Current Level 19, Zoom Out" at bounding box center [774, 462] width 27 height 27
drag, startPoint x: 507, startPoint y: 343, endPoint x: 547, endPoint y: 395, distance: 65.6
click at [547, 395] on div "[STREET_ADDRESS]" at bounding box center [404, 331] width 809 height 392
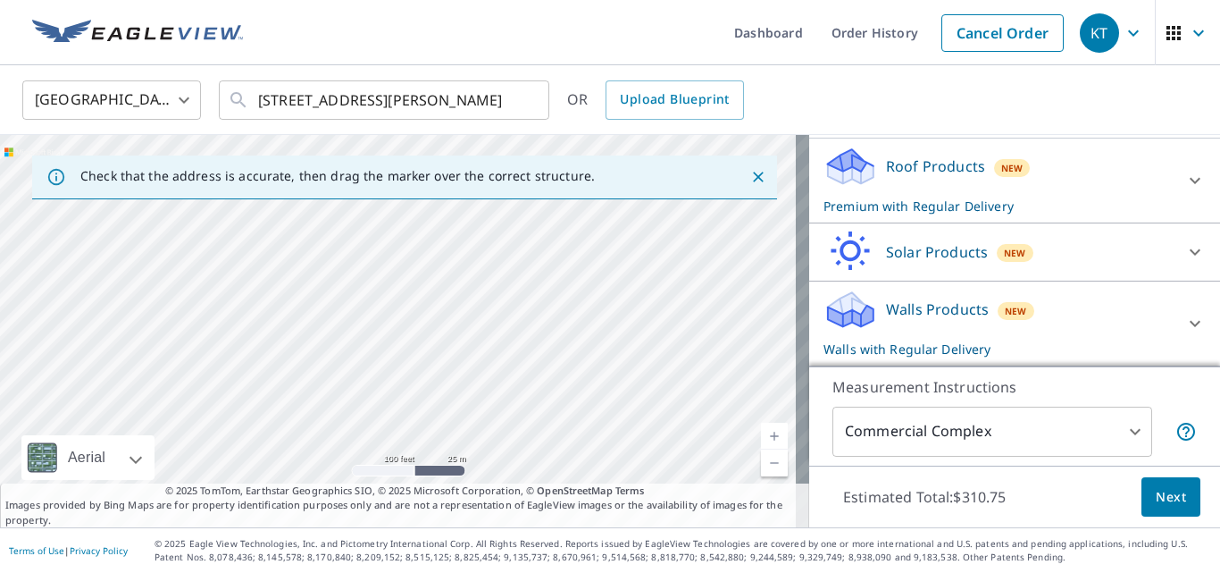
click at [761, 466] on link "Current Level 18, Zoom Out" at bounding box center [774, 462] width 27 height 27
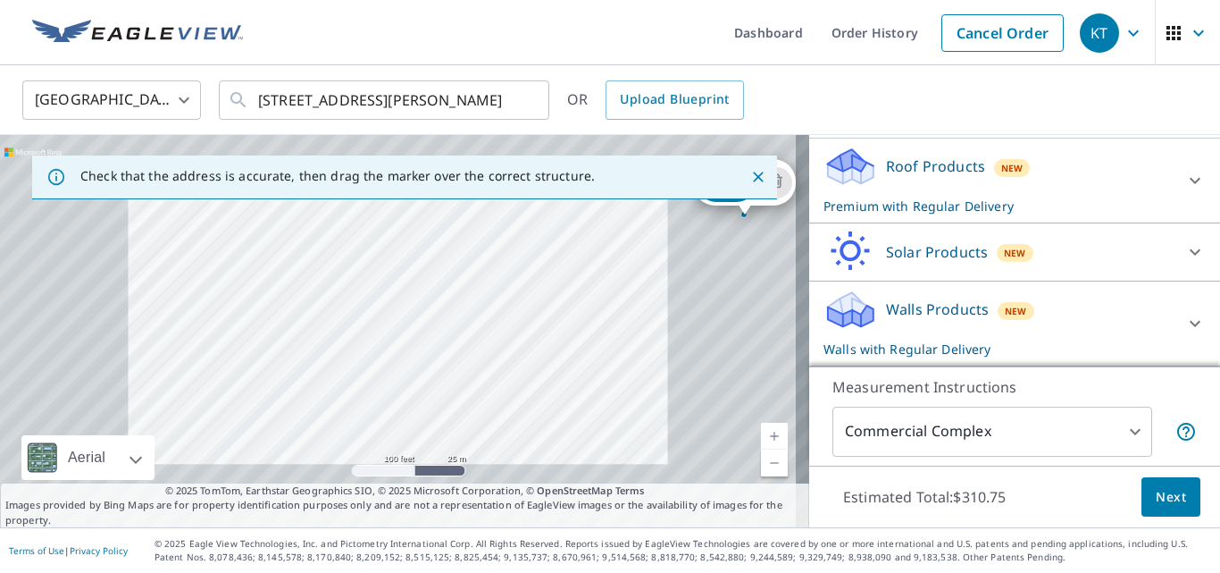
click at [761, 466] on link "Current Level 18, Zoom Out" at bounding box center [774, 462] width 27 height 27
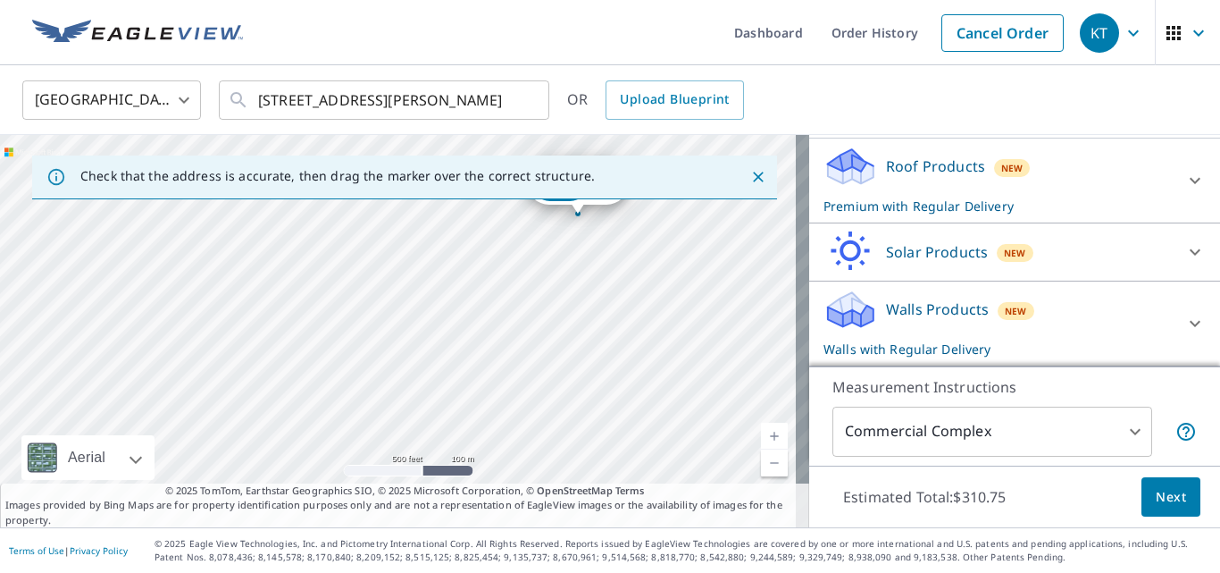
drag, startPoint x: 466, startPoint y: 382, endPoint x: 521, endPoint y: 306, distance: 93.5
click at [520, 307] on div "[STREET_ADDRESS]" at bounding box center [404, 331] width 809 height 392
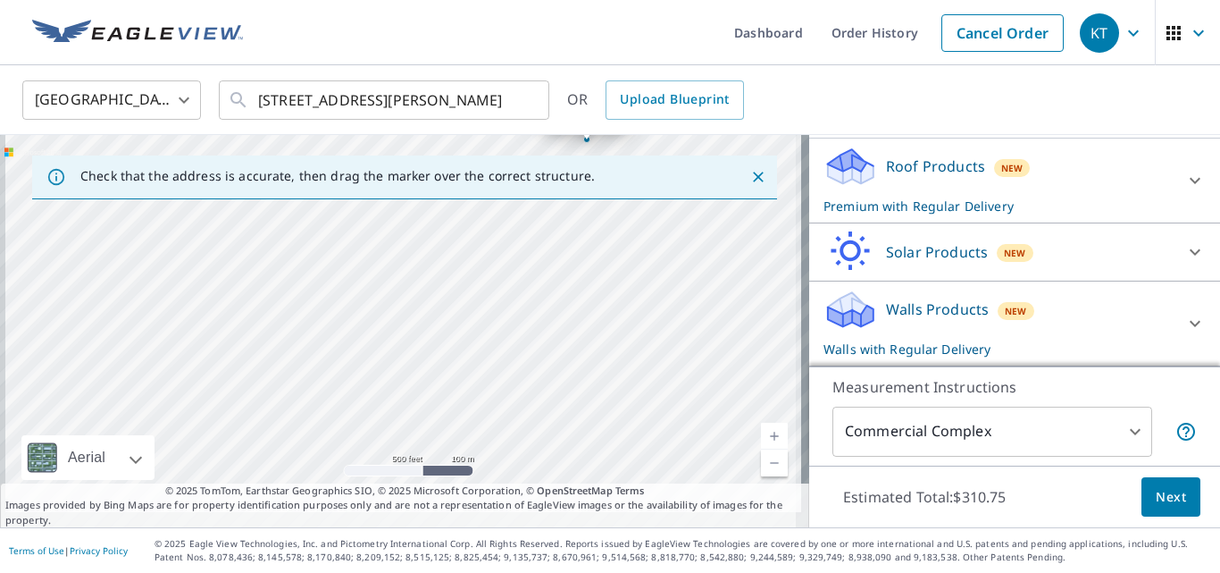
drag, startPoint x: 495, startPoint y: 341, endPoint x: 497, endPoint y: 319, distance: 22.4
click at [499, 315] on div "[STREET_ADDRESS]" at bounding box center [404, 331] width 809 height 392
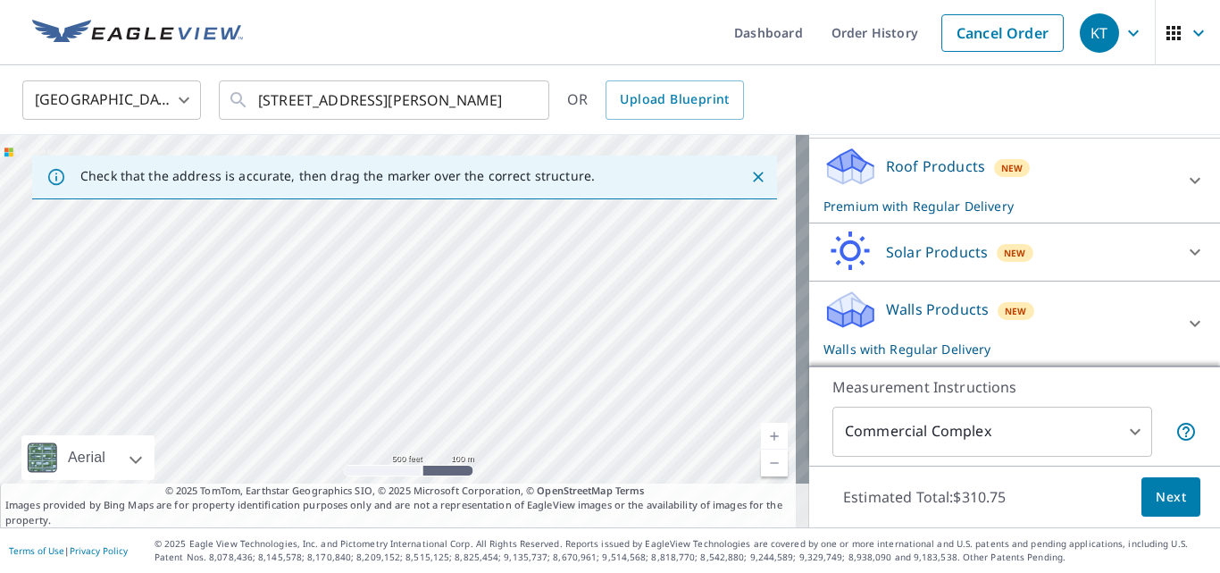
drag, startPoint x: 430, startPoint y: 401, endPoint x: 454, endPoint y: 320, distance: 84.8
click at [454, 320] on div "[STREET_ADDRESS]" at bounding box center [404, 331] width 809 height 392
drag, startPoint x: 514, startPoint y: 376, endPoint x: 542, endPoint y: 429, distance: 60.0
click at [542, 429] on div "[STREET_ADDRESS]" at bounding box center [404, 331] width 809 height 392
drag, startPoint x: 578, startPoint y: 323, endPoint x: 554, endPoint y: 398, distance: 78.8
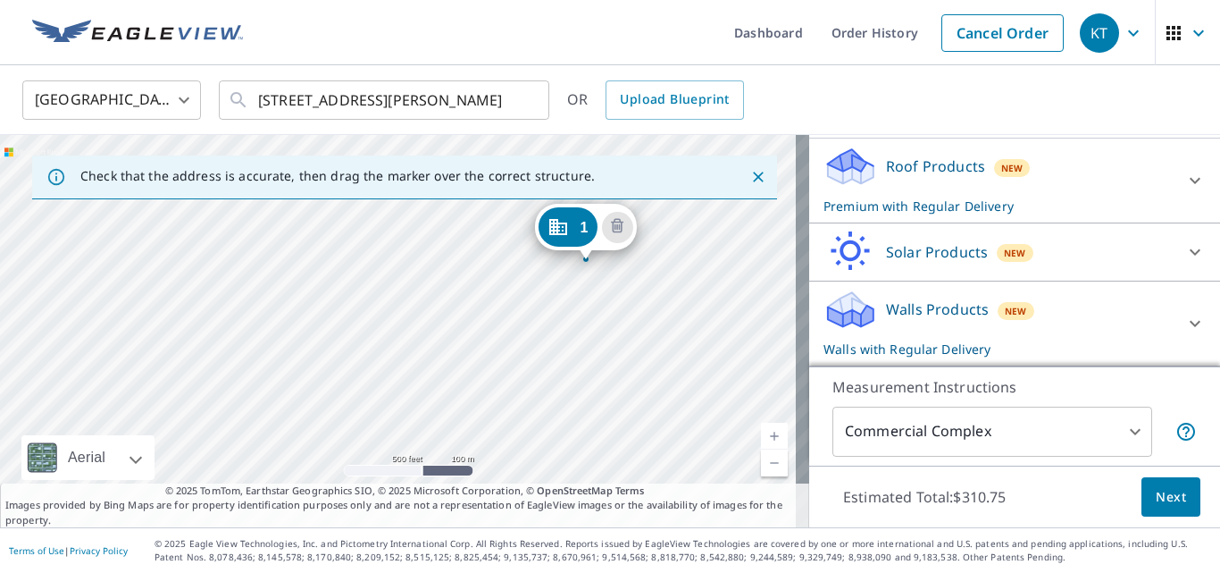
click at [554, 406] on div "[STREET_ADDRESS]" at bounding box center [404, 331] width 809 height 392
click at [761, 432] on link "Current Level 16, Zoom In" at bounding box center [774, 436] width 27 height 27
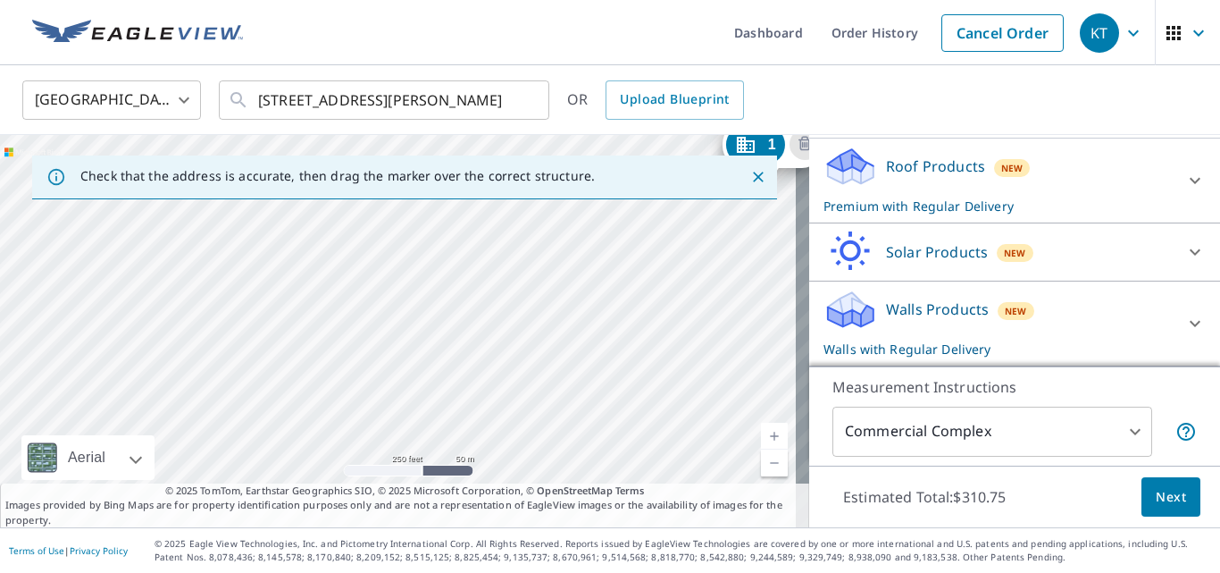
click at [761, 432] on link "Current Level 17, Zoom In" at bounding box center [774, 436] width 27 height 27
drag, startPoint x: 387, startPoint y: 415, endPoint x: 443, endPoint y: 398, distance: 58.8
click at [436, 400] on div "[STREET_ADDRESS]" at bounding box center [404, 331] width 809 height 392
drag, startPoint x: 432, startPoint y: 316, endPoint x: 429, endPoint y: 338, distance: 21.7
click at [429, 338] on div "[STREET_ADDRESS]" at bounding box center [404, 331] width 809 height 392
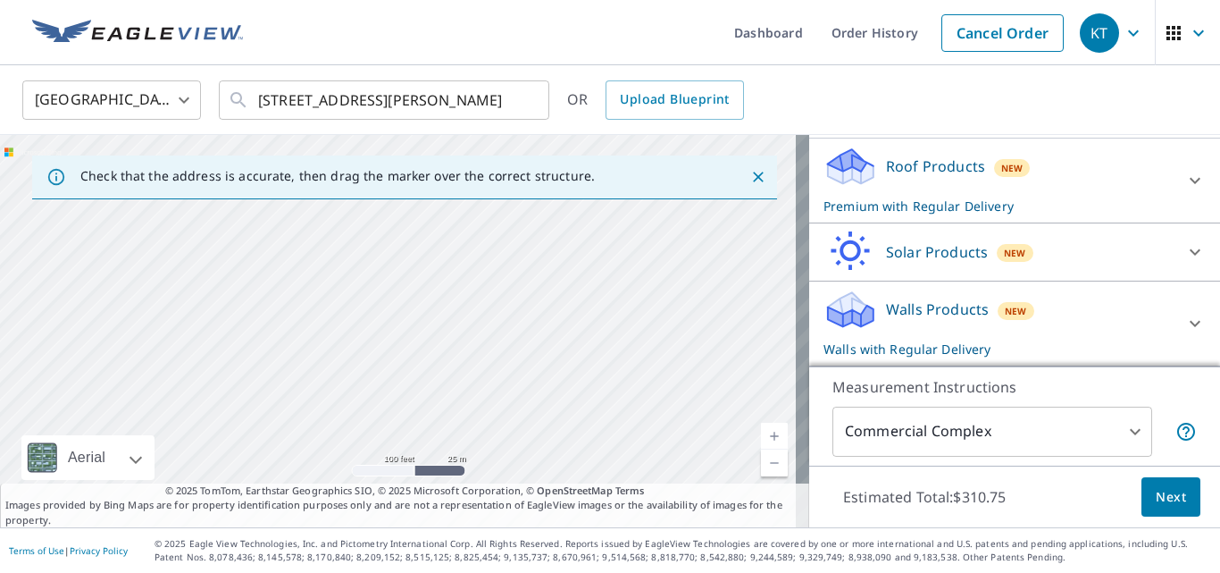
drag, startPoint x: 451, startPoint y: 297, endPoint x: 373, endPoint y: 242, distance: 94.9
click at [373, 242] on div "[STREET_ADDRESS]" at bounding box center [404, 331] width 809 height 392
drag, startPoint x: 397, startPoint y: 335, endPoint x: 387, endPoint y: 318, distance: 19.6
click at [387, 319] on div "[STREET_ADDRESS]" at bounding box center [404, 331] width 809 height 392
drag, startPoint x: 331, startPoint y: 283, endPoint x: 315, endPoint y: 261, distance: 27.5
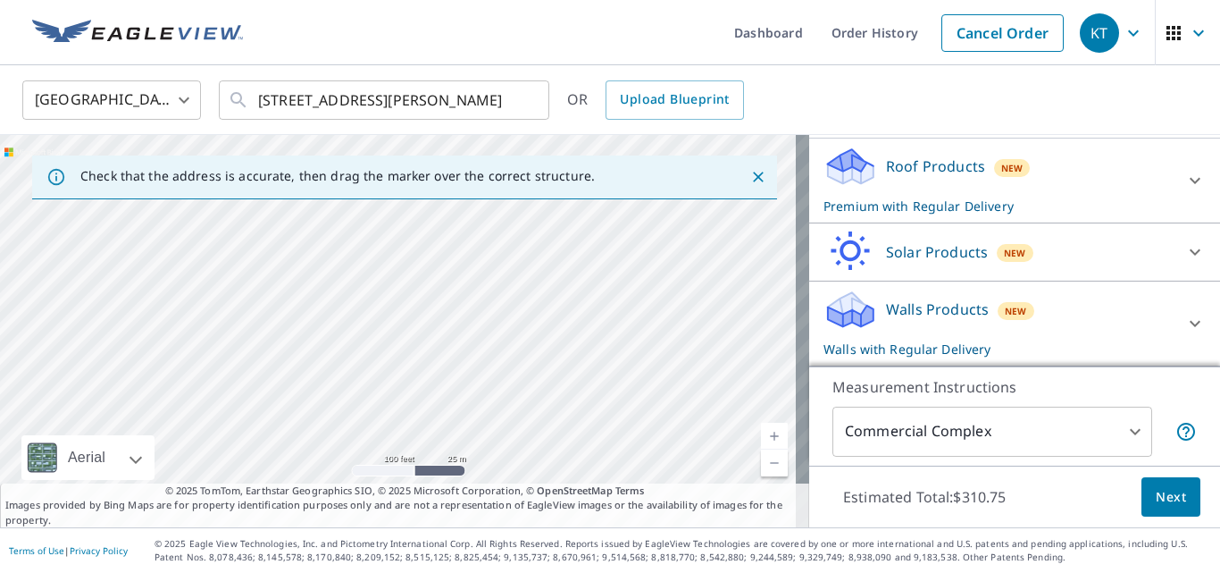
click at [315, 256] on div "[STREET_ADDRESS]" at bounding box center [404, 331] width 809 height 392
drag, startPoint x: 344, startPoint y: 311, endPoint x: 330, endPoint y: 286, distance: 28.8
click at [331, 286] on div "[STREET_ADDRESS]" at bounding box center [404, 331] width 809 height 392
drag, startPoint x: 363, startPoint y: 320, endPoint x: 548, endPoint y: 237, distance: 202.7
click at [541, 239] on div "[STREET_ADDRESS]" at bounding box center [404, 331] width 809 height 392
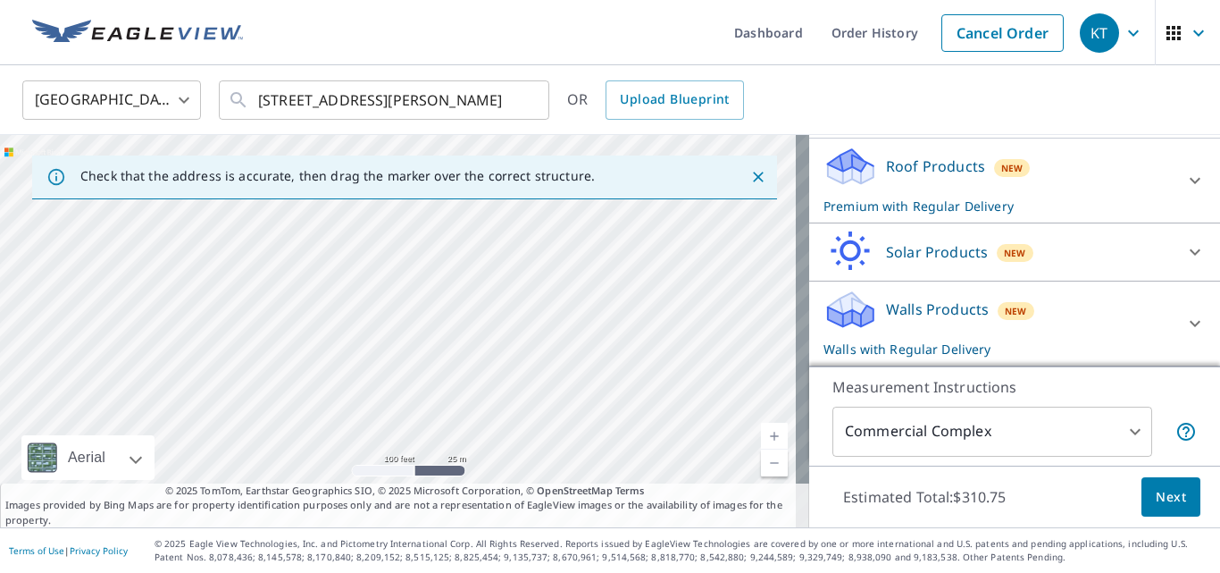
click at [765, 471] on link "Current Level 18, Zoom Out" at bounding box center [774, 462] width 27 height 27
drag, startPoint x: 378, startPoint y: 347, endPoint x: 453, endPoint y: 299, distance: 88.7
click at [453, 299] on div "[STREET_ADDRESS]" at bounding box center [404, 331] width 809 height 392
drag, startPoint x: 510, startPoint y: 349, endPoint x: 483, endPoint y: 403, distance: 59.9
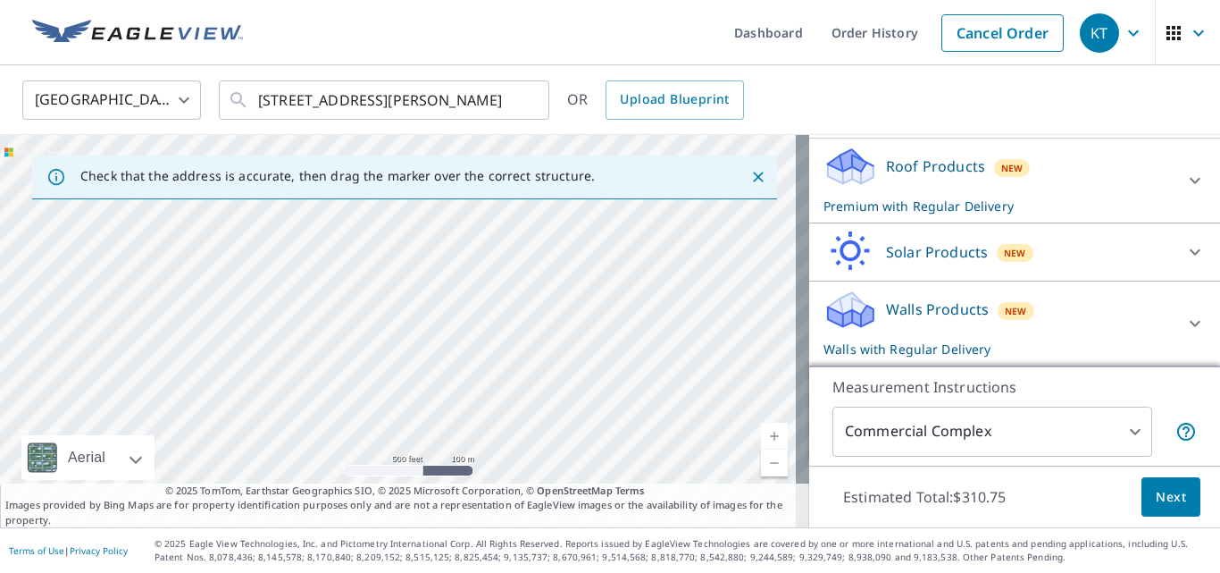
click at [483, 403] on div "[STREET_ADDRESS]" at bounding box center [404, 331] width 809 height 392
drag, startPoint x: 536, startPoint y: 310, endPoint x: 505, endPoint y: 425, distance: 119.4
click at [507, 432] on div "[STREET_ADDRESS]" at bounding box center [404, 331] width 809 height 392
click at [761, 424] on link "Current Level 16, Zoom In" at bounding box center [774, 436] width 27 height 27
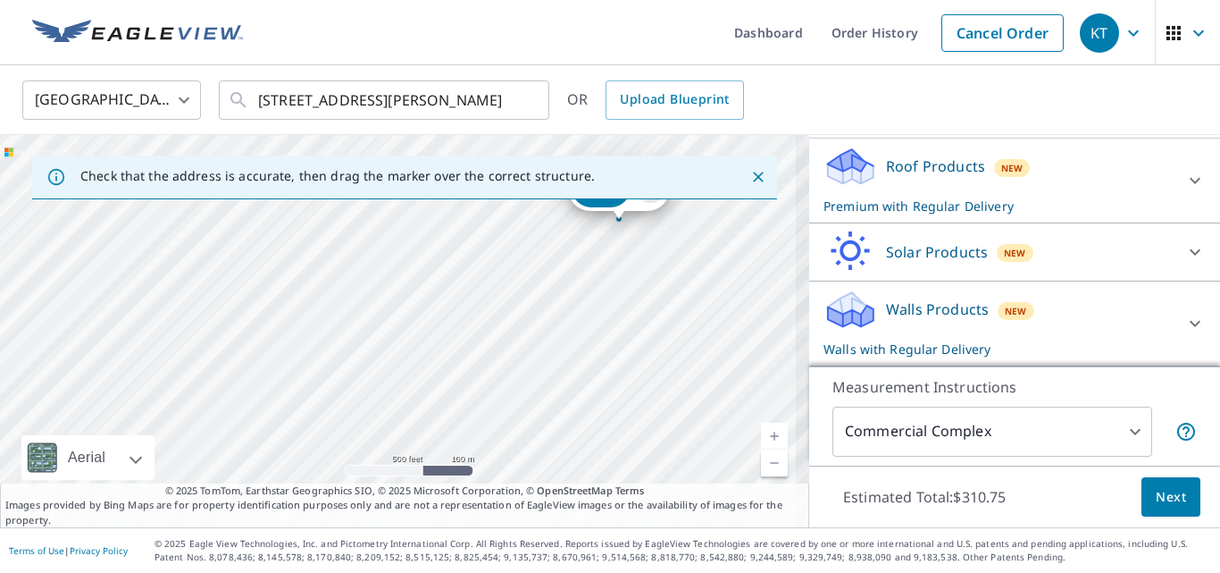
click at [761, 429] on link "Current Level 16, Zoom In" at bounding box center [774, 436] width 27 height 27
click at [761, 429] on link "Current Level 16.931138141855197, Zoom In" at bounding box center [774, 436] width 27 height 27
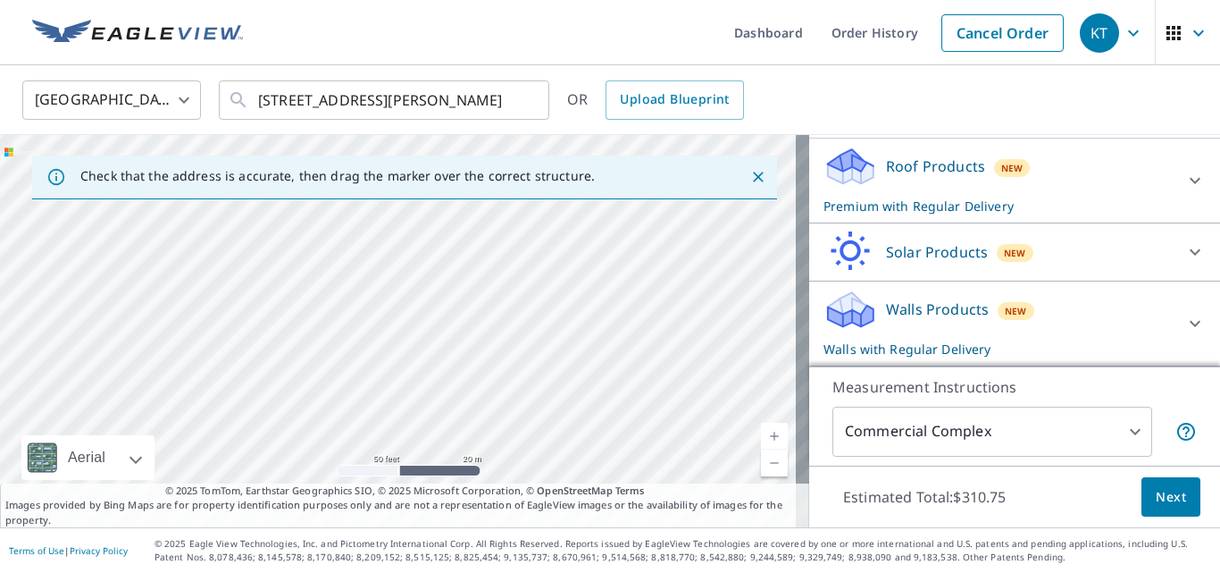
drag, startPoint x: 565, startPoint y: 348, endPoint x: 317, endPoint y: 549, distance: 318.3
click at [317, 549] on div "Dashboard Order History Cancel Order KT [GEOGRAPHIC_DATA] [GEOGRAPHIC_DATA] ​ […" at bounding box center [610, 286] width 1220 height 573
click at [362, 449] on div "[STREET_ADDRESS]" at bounding box center [404, 331] width 809 height 392
drag, startPoint x: 572, startPoint y: 332, endPoint x: 458, endPoint y: 346, distance: 114.3
click at [458, 346] on div "[STREET_ADDRESS]" at bounding box center [404, 331] width 809 height 392
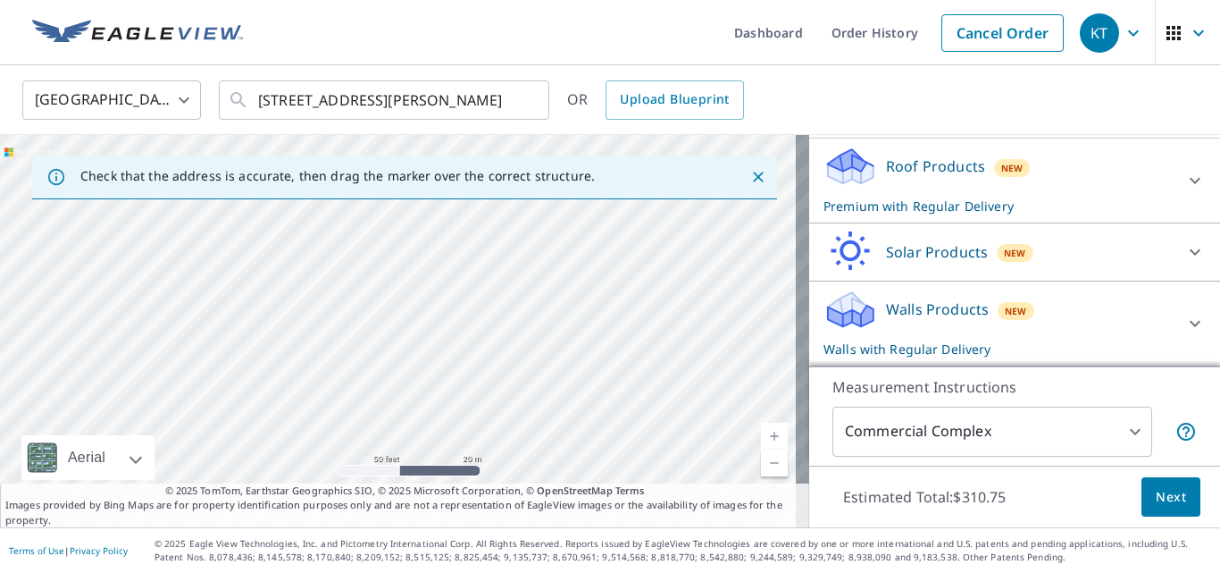
drag, startPoint x: 571, startPoint y: 266, endPoint x: 438, endPoint y: 375, distance: 172.0
click at [438, 375] on div "[STREET_ADDRESS]" at bounding box center [404, 331] width 809 height 392
drag, startPoint x: 482, startPoint y: 331, endPoint x: 441, endPoint y: 287, distance: 60.1
click at [441, 287] on div "[STREET_ADDRESS]" at bounding box center [404, 331] width 809 height 392
drag, startPoint x: 398, startPoint y: 315, endPoint x: 428, endPoint y: 400, distance: 89.8
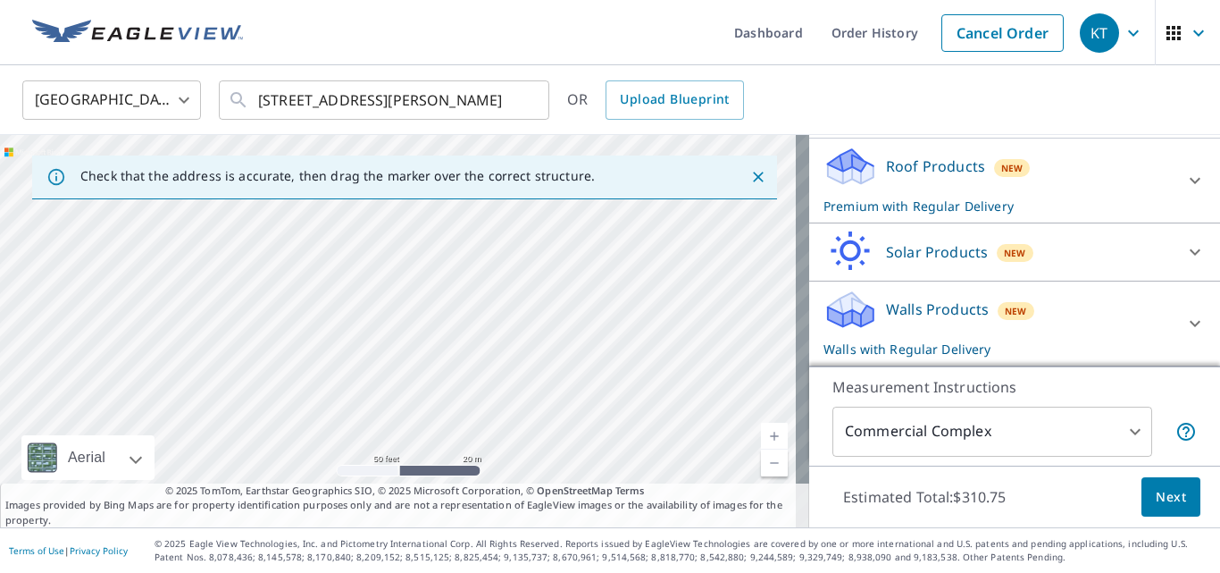
click at [428, 400] on div "[STREET_ADDRESS]" at bounding box center [404, 331] width 809 height 392
drag, startPoint x: 498, startPoint y: 381, endPoint x: 526, endPoint y: 392, distance: 30.9
click at [520, 392] on div "[STREET_ADDRESS]" at bounding box center [404, 331] width 809 height 392
drag, startPoint x: 483, startPoint y: 405, endPoint x: 482, endPoint y: 396, distance: 9.0
click at [480, 404] on div "[STREET_ADDRESS]" at bounding box center [404, 331] width 809 height 392
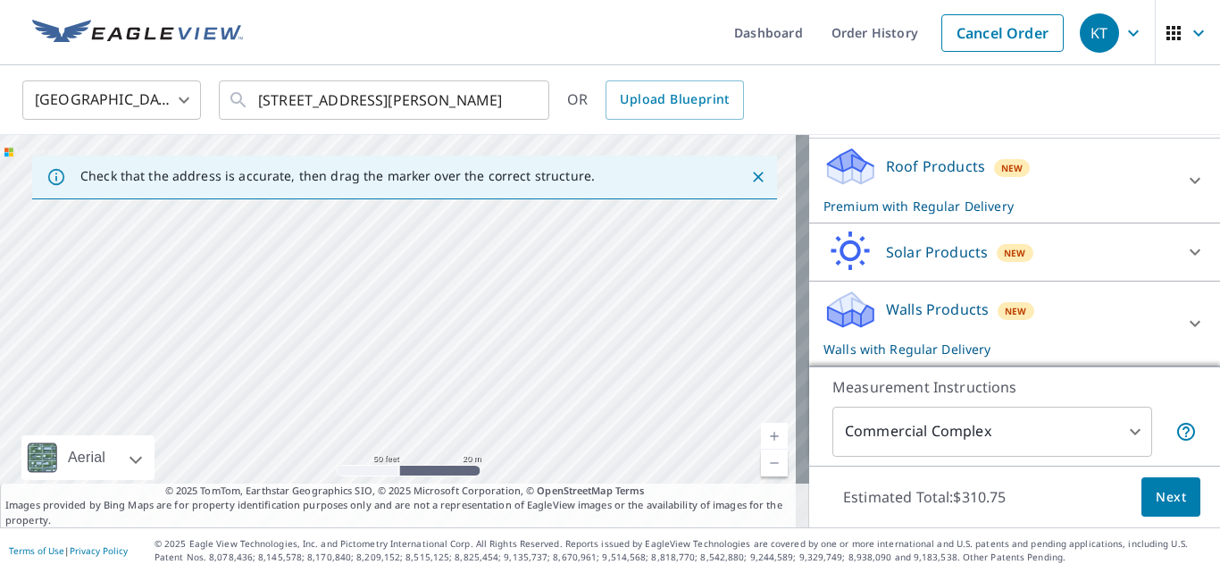
drag, startPoint x: 614, startPoint y: 323, endPoint x: 394, endPoint y: 308, distance: 220.2
click at [394, 308] on div "[STREET_ADDRESS]" at bounding box center [404, 331] width 809 height 392
drag, startPoint x: 486, startPoint y: 296, endPoint x: 502, endPoint y: 303, distance: 17.6
click at [521, 299] on div "[STREET_ADDRESS]" at bounding box center [404, 331] width 809 height 392
drag, startPoint x: 237, startPoint y: 308, endPoint x: 416, endPoint y: 310, distance: 179.6
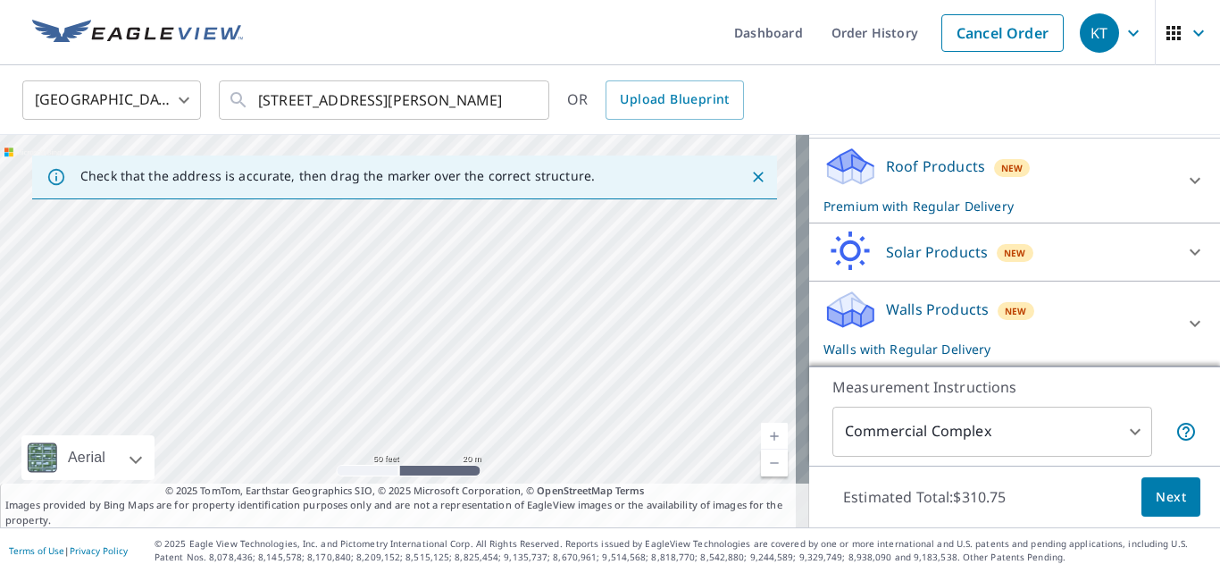
click at [414, 311] on div "[STREET_ADDRESS]" at bounding box center [404, 331] width 809 height 392
drag, startPoint x: 251, startPoint y: 306, endPoint x: 362, endPoint y: 254, distance: 122.3
click at [364, 251] on div "[STREET_ADDRESS]" at bounding box center [404, 331] width 809 height 392
drag, startPoint x: 337, startPoint y: 266, endPoint x: 356, endPoint y: 260, distance: 19.8
click at [349, 262] on div "[STREET_ADDRESS]" at bounding box center [404, 331] width 809 height 392
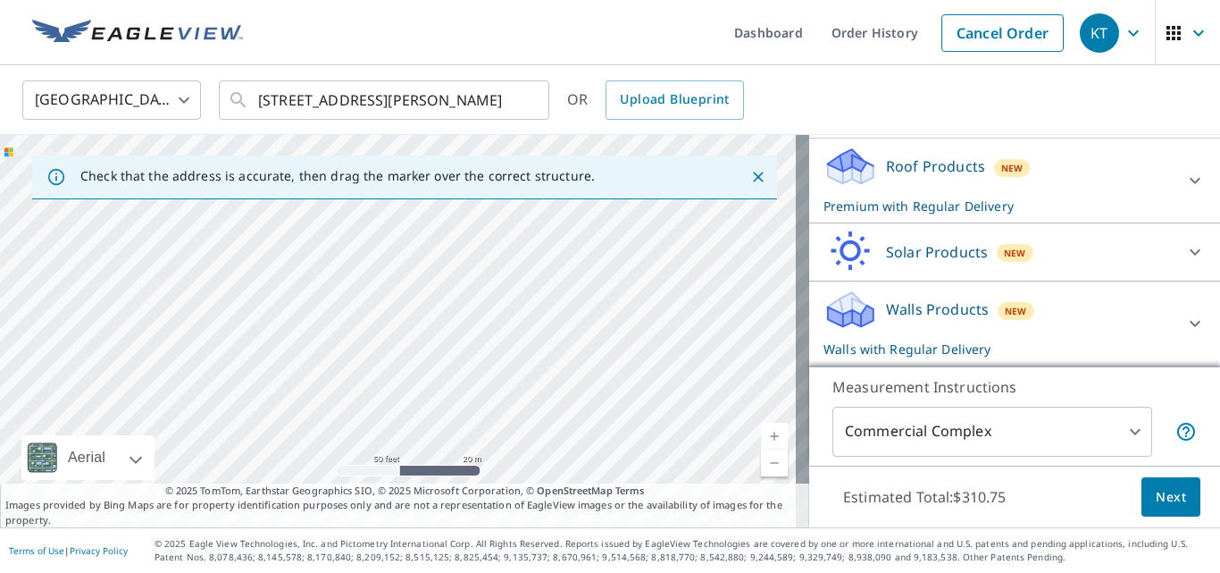
drag, startPoint x: 385, startPoint y: 291, endPoint x: 595, endPoint y: 147, distance: 255.0
click at [595, 147] on div "[STREET_ADDRESS]" at bounding box center [404, 331] width 809 height 392
drag, startPoint x: 465, startPoint y: 308, endPoint x: 364, endPoint y: 279, distance: 105.2
click at [364, 279] on div "[STREET_ADDRESS]" at bounding box center [404, 331] width 809 height 392
drag, startPoint x: 537, startPoint y: 296, endPoint x: 394, endPoint y: 314, distance: 144.1
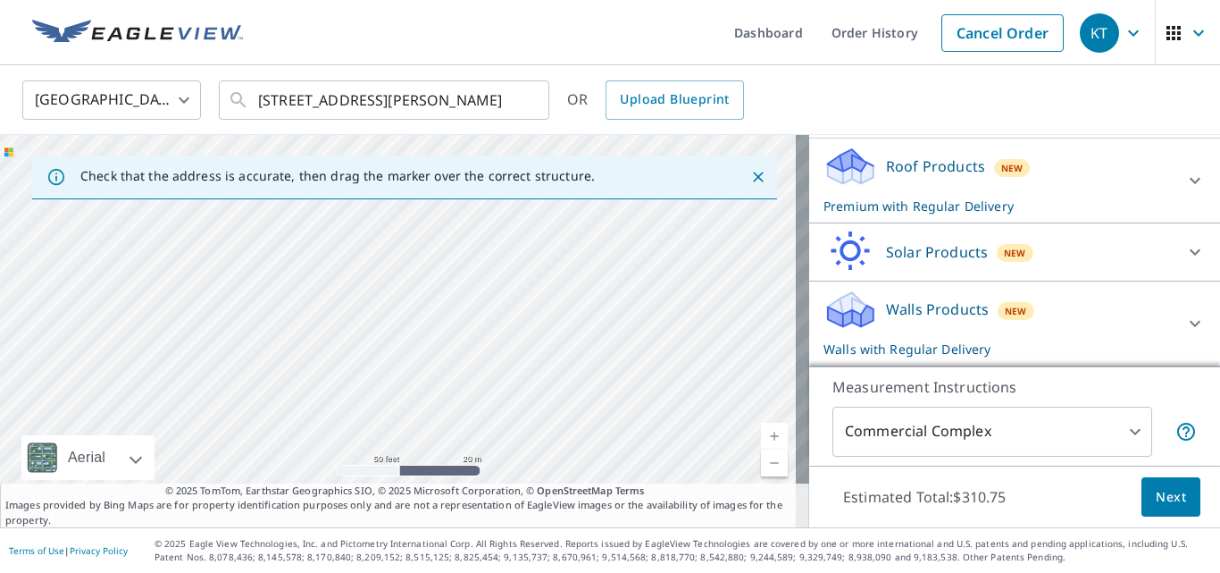
click at [394, 314] on div "[STREET_ADDRESS]" at bounding box center [404, 331] width 809 height 392
drag, startPoint x: 691, startPoint y: 352, endPoint x: 182, endPoint y: 520, distance: 536.2
click at [182, 520] on div "Check that the address is accurate, then drag the marker over the correct struc…" at bounding box center [404, 331] width 809 height 392
click at [315, 276] on div "[STREET_ADDRESS]" at bounding box center [404, 331] width 809 height 392
drag, startPoint x: 365, startPoint y: 317, endPoint x: 437, endPoint y: 196, distance: 141.0
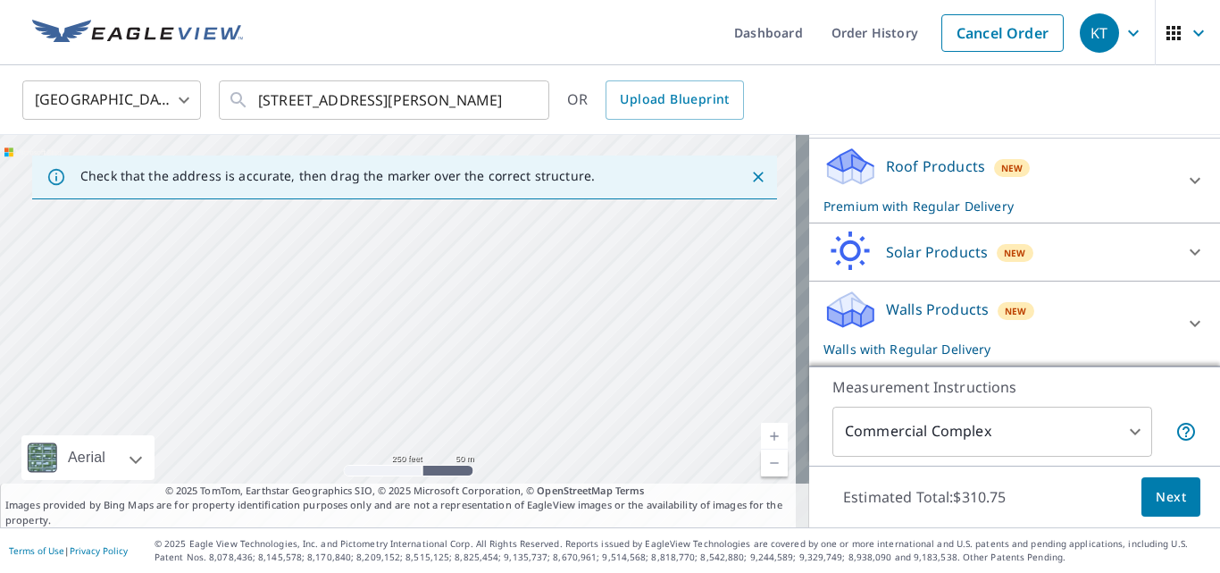
click at [430, 200] on div "Check that the address is accurate, then drag the marker over the correct struc…" at bounding box center [404, 331] width 809 height 392
click at [430, 300] on div "[STREET_ADDRESS]" at bounding box center [404, 331] width 809 height 392
drag, startPoint x: 397, startPoint y: 348, endPoint x: 474, endPoint y: 224, distance: 145.7
click at [474, 224] on div "[STREET_ADDRESS]" at bounding box center [404, 331] width 809 height 392
drag, startPoint x: 349, startPoint y: 307, endPoint x: 390, endPoint y: 352, distance: 60.1
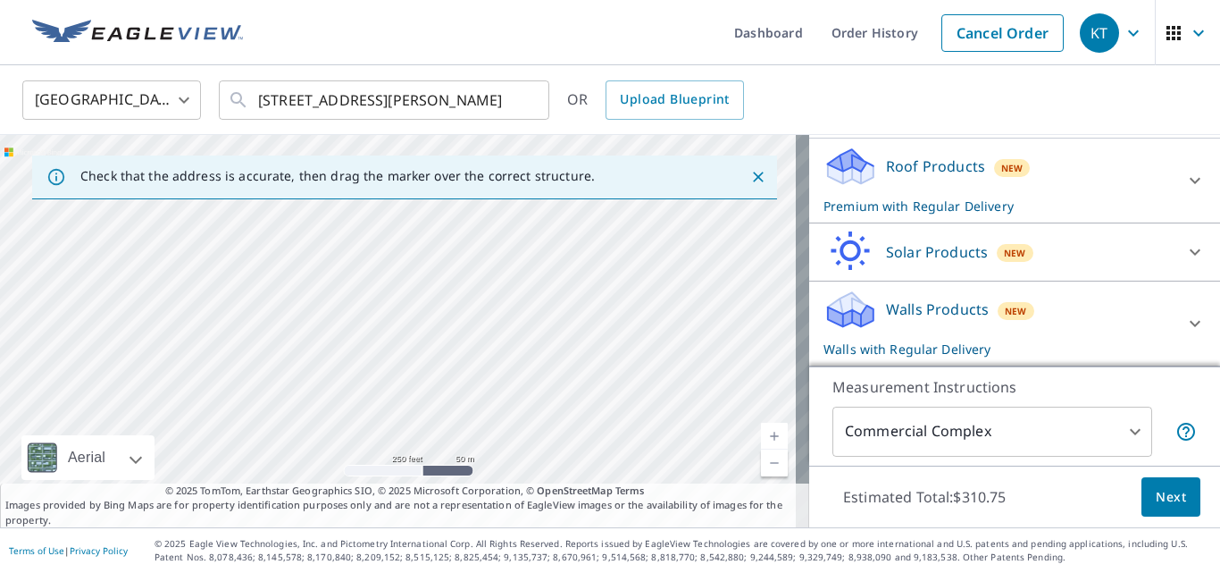
click at [390, 345] on div "[STREET_ADDRESS]" at bounding box center [404, 331] width 809 height 392
drag, startPoint x: 418, startPoint y: 386, endPoint x: 404, endPoint y: 421, distance: 37.7
click at [404, 421] on div "[STREET_ADDRESS]" at bounding box center [404, 331] width 809 height 392
drag, startPoint x: 479, startPoint y: 300, endPoint x: 457, endPoint y: 432, distance: 134.1
click at [457, 432] on div "[STREET_ADDRESS]" at bounding box center [404, 331] width 809 height 392
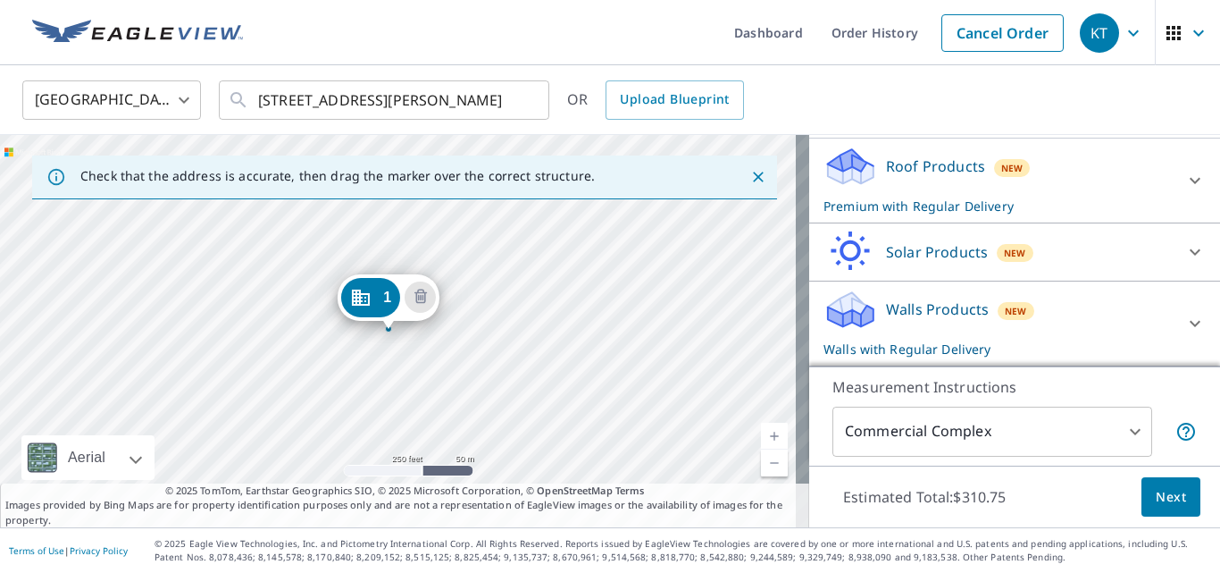
drag, startPoint x: 492, startPoint y: 325, endPoint x: 658, endPoint y: 340, distance: 166.9
click at [658, 340] on div "[STREET_ADDRESS]" at bounding box center [404, 331] width 809 height 392
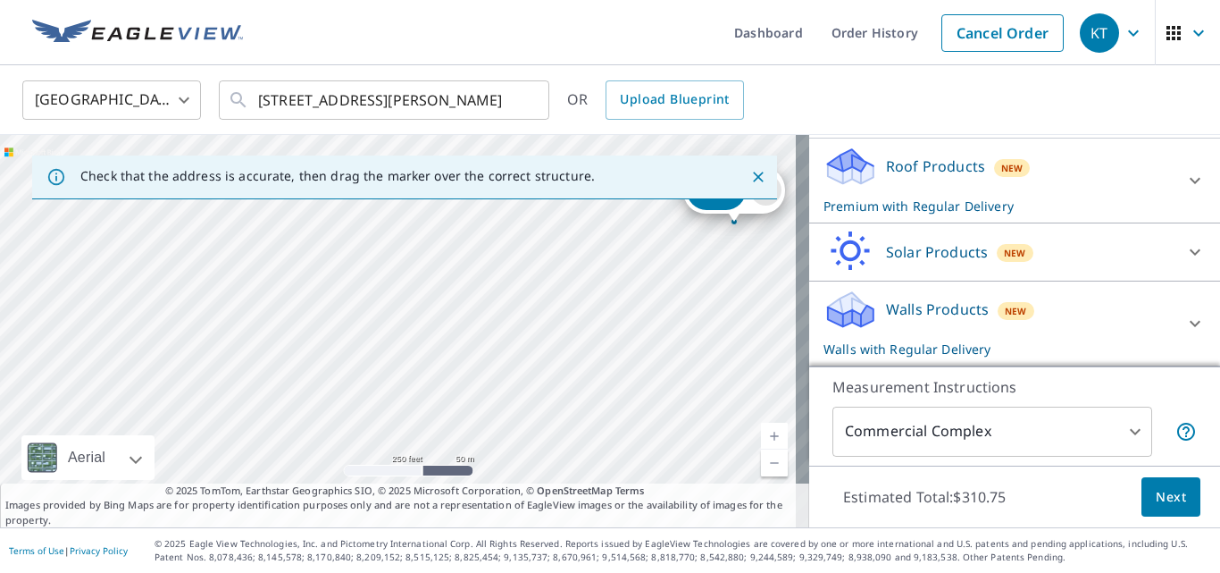
drag, startPoint x: 281, startPoint y: 334, endPoint x: 537, endPoint y: 186, distance: 295.4
click at [537, 185] on div "Check that the address is accurate, then drag the marker over the correct struc…" at bounding box center [404, 331] width 809 height 392
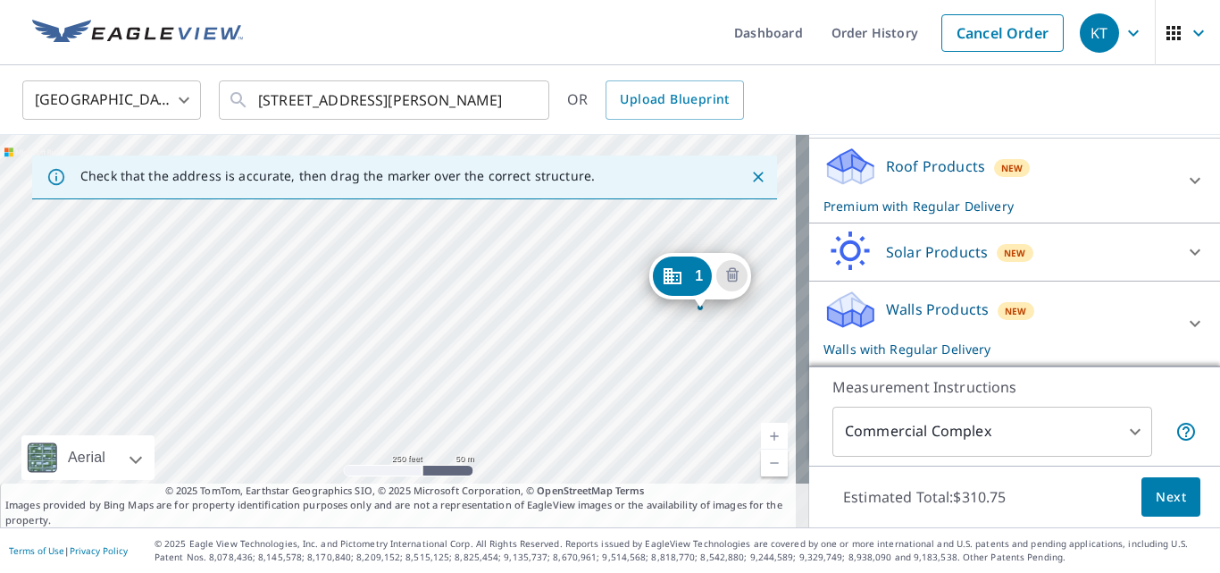
click at [428, 298] on div "[STREET_ADDRESS]" at bounding box center [404, 331] width 809 height 392
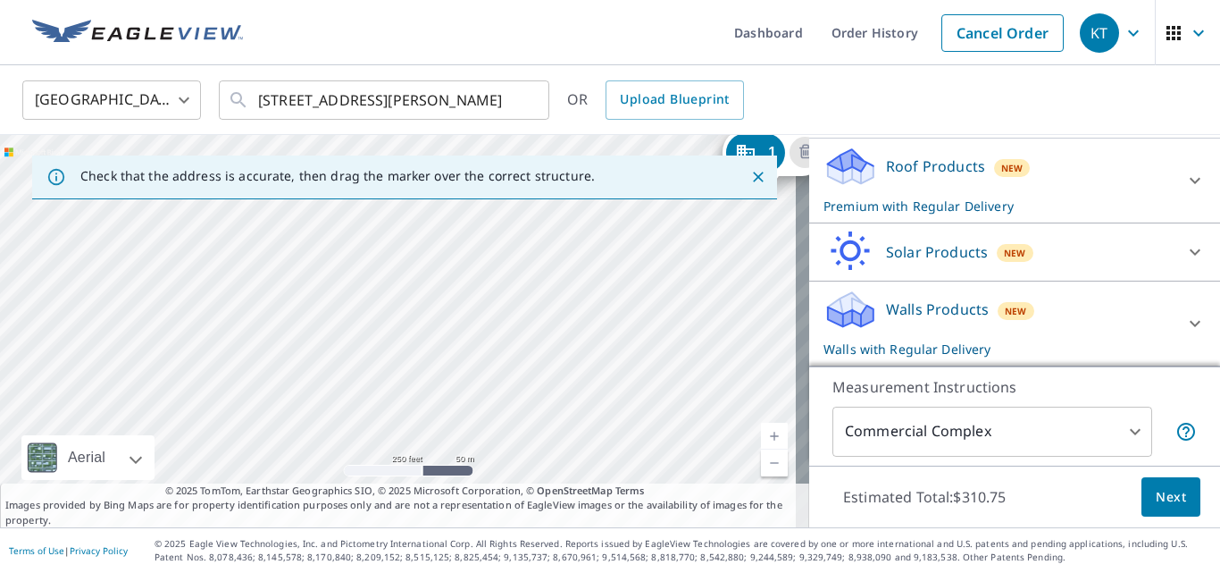
drag, startPoint x: 452, startPoint y: 331, endPoint x: 571, endPoint y: 157, distance: 210.1
click at [571, 157] on div "Check that the address is accurate, then drag the marker over the correct struc…" at bounding box center [404, 331] width 809 height 392
